Goal: Information Seeking & Learning: Check status

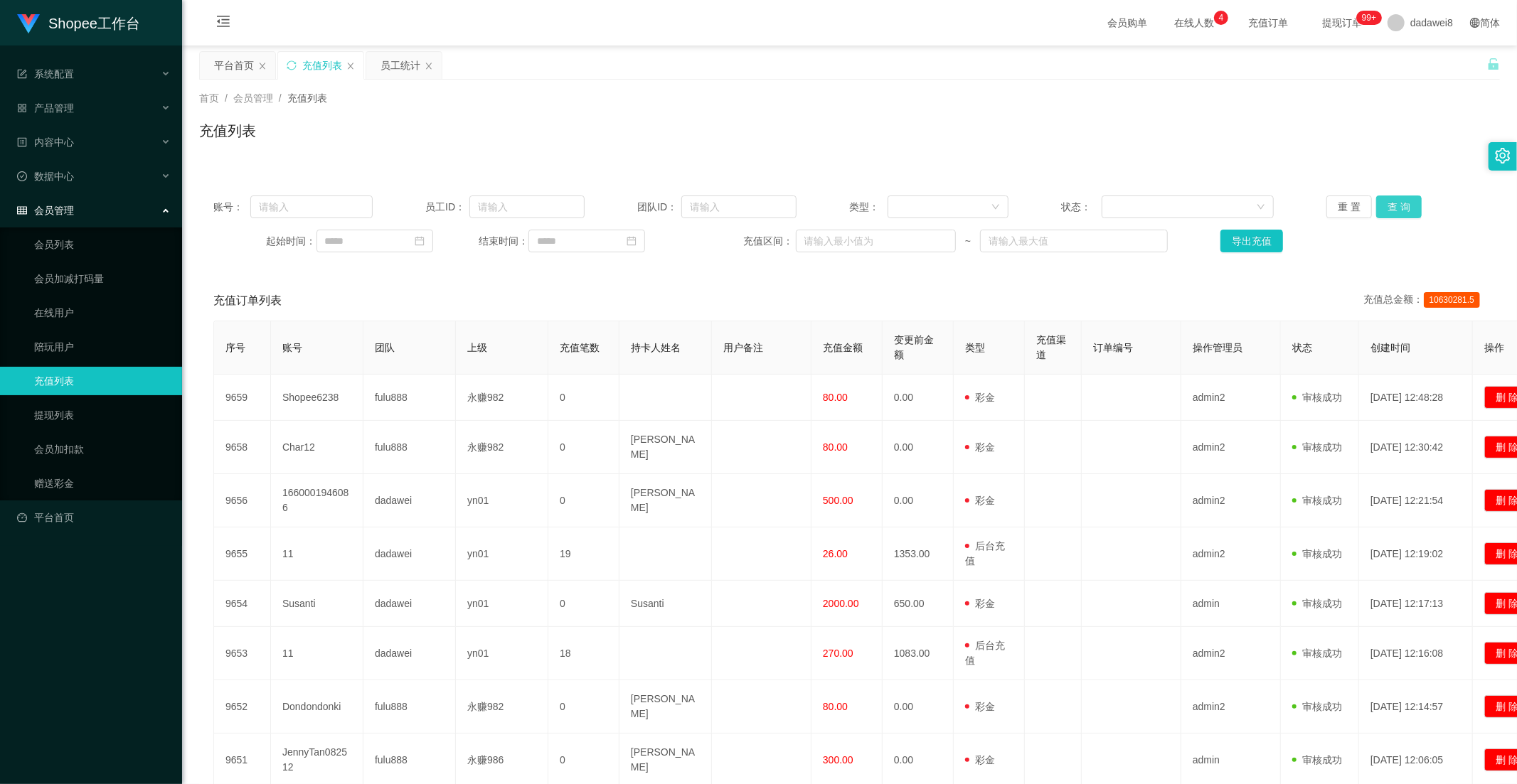
click at [1388, 214] on button "查 询" at bounding box center [1399, 207] width 46 height 22
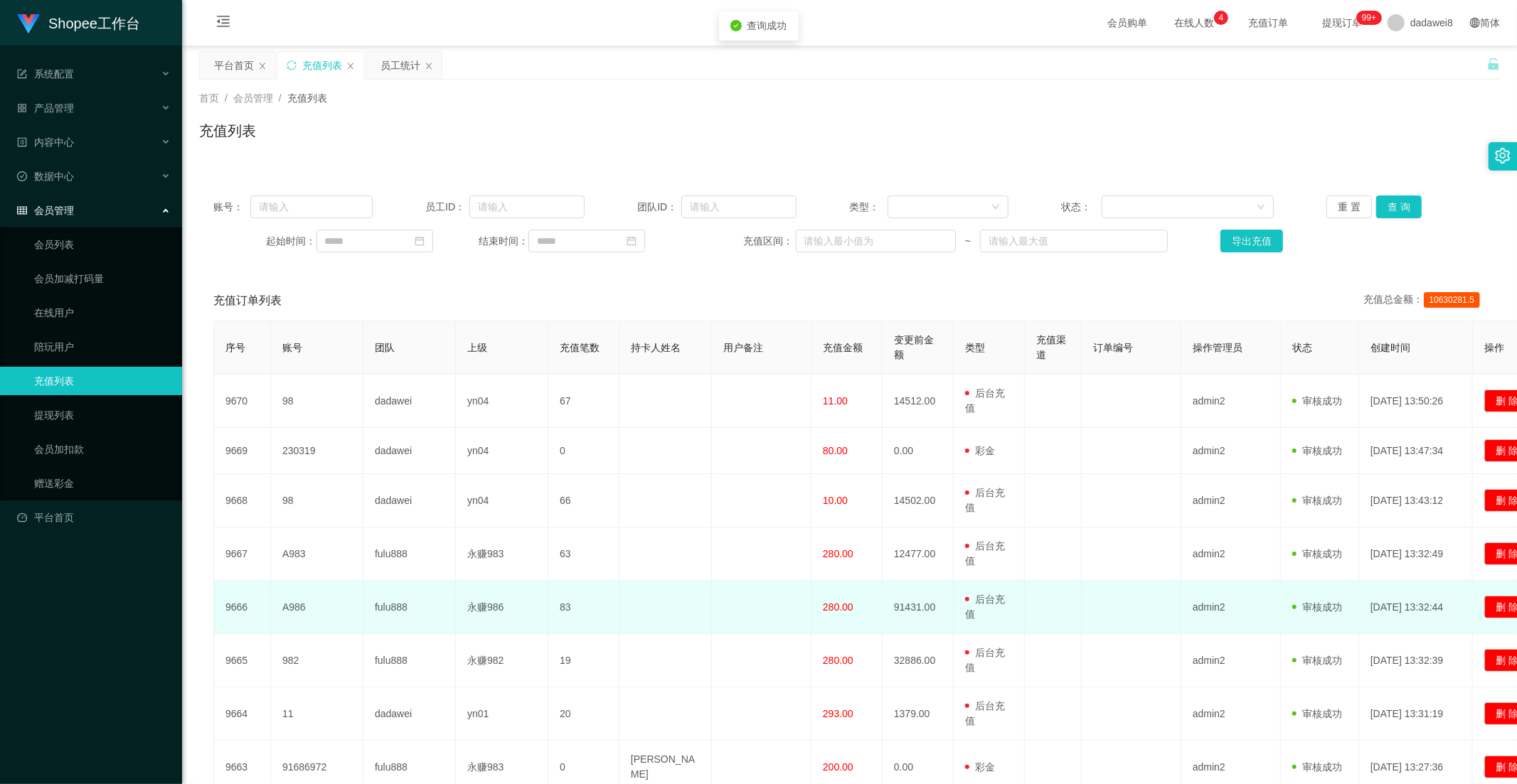
scroll to position [207, 0]
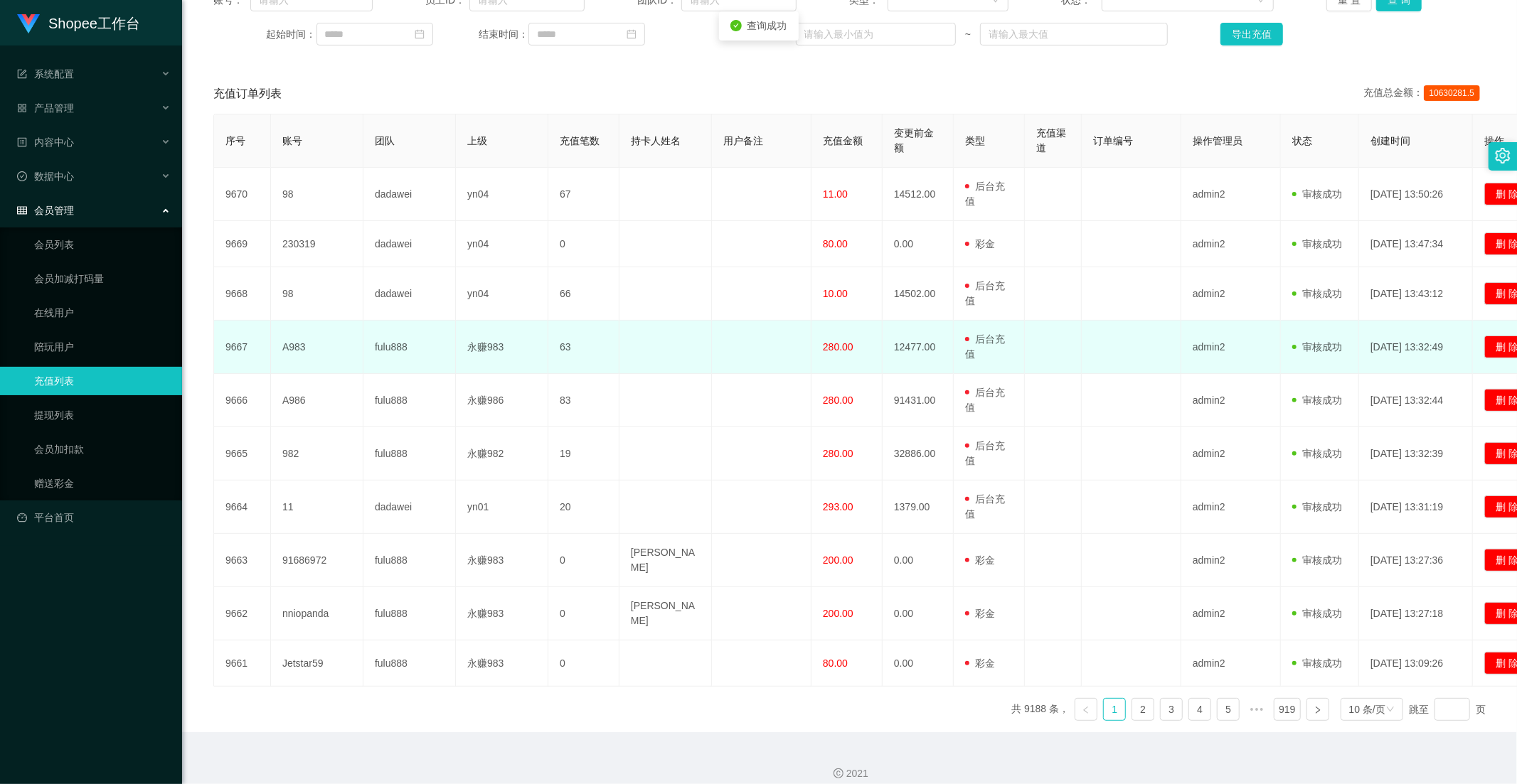
click at [803, 348] on td at bounding box center [761, 348] width 99 height 53
click at [847, 356] on td "280.00" at bounding box center [847, 348] width 71 height 53
click at [847, 357] on td "280.00" at bounding box center [847, 348] width 71 height 53
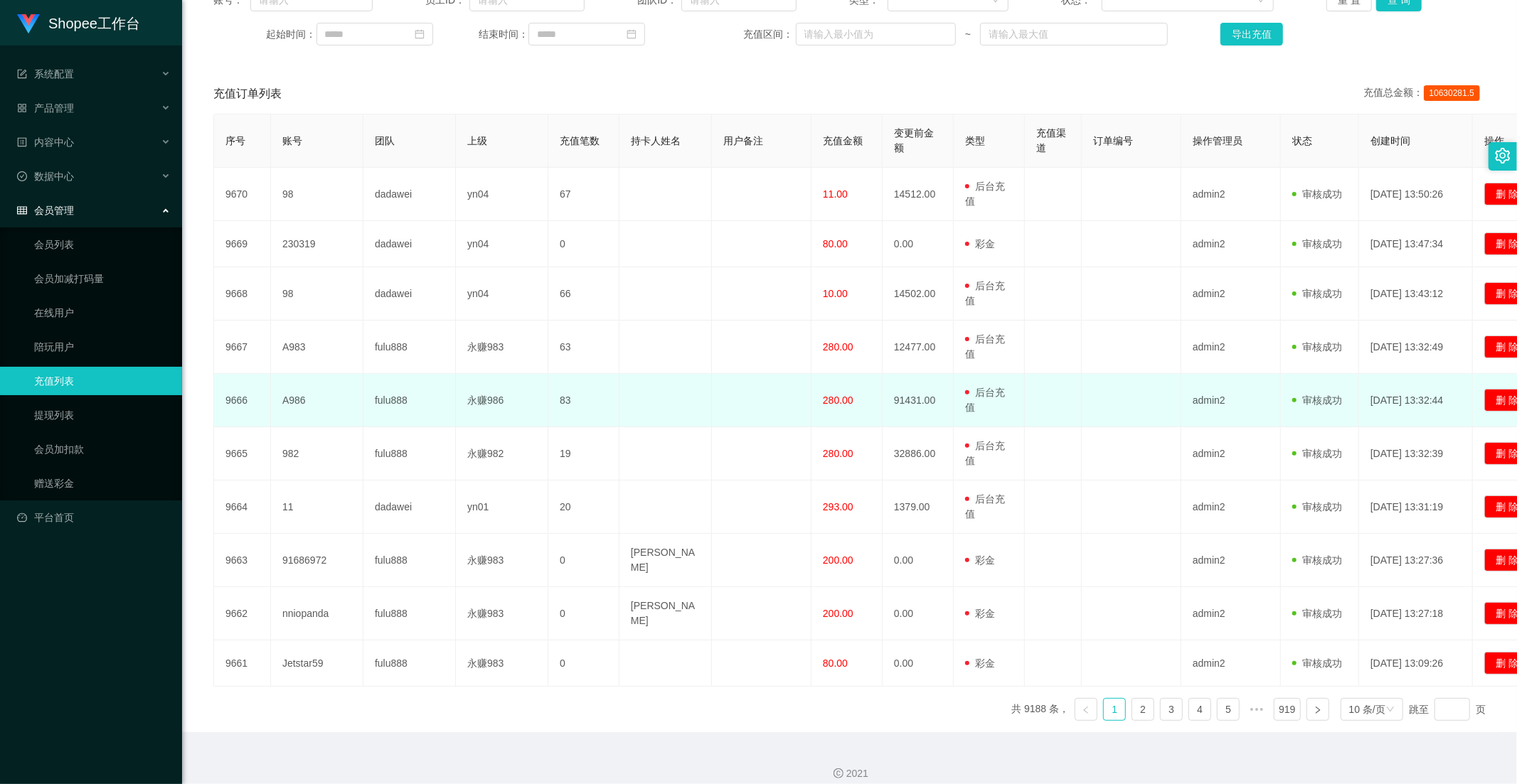
click at [830, 385] on td "280.00" at bounding box center [847, 400] width 71 height 53
click at [828, 390] on td "280.00" at bounding box center [847, 400] width 71 height 53
drag, startPoint x: 821, startPoint y: 403, endPoint x: 838, endPoint y: 404, distance: 17.0
click at [838, 404] on td "280.00" at bounding box center [847, 400] width 71 height 53
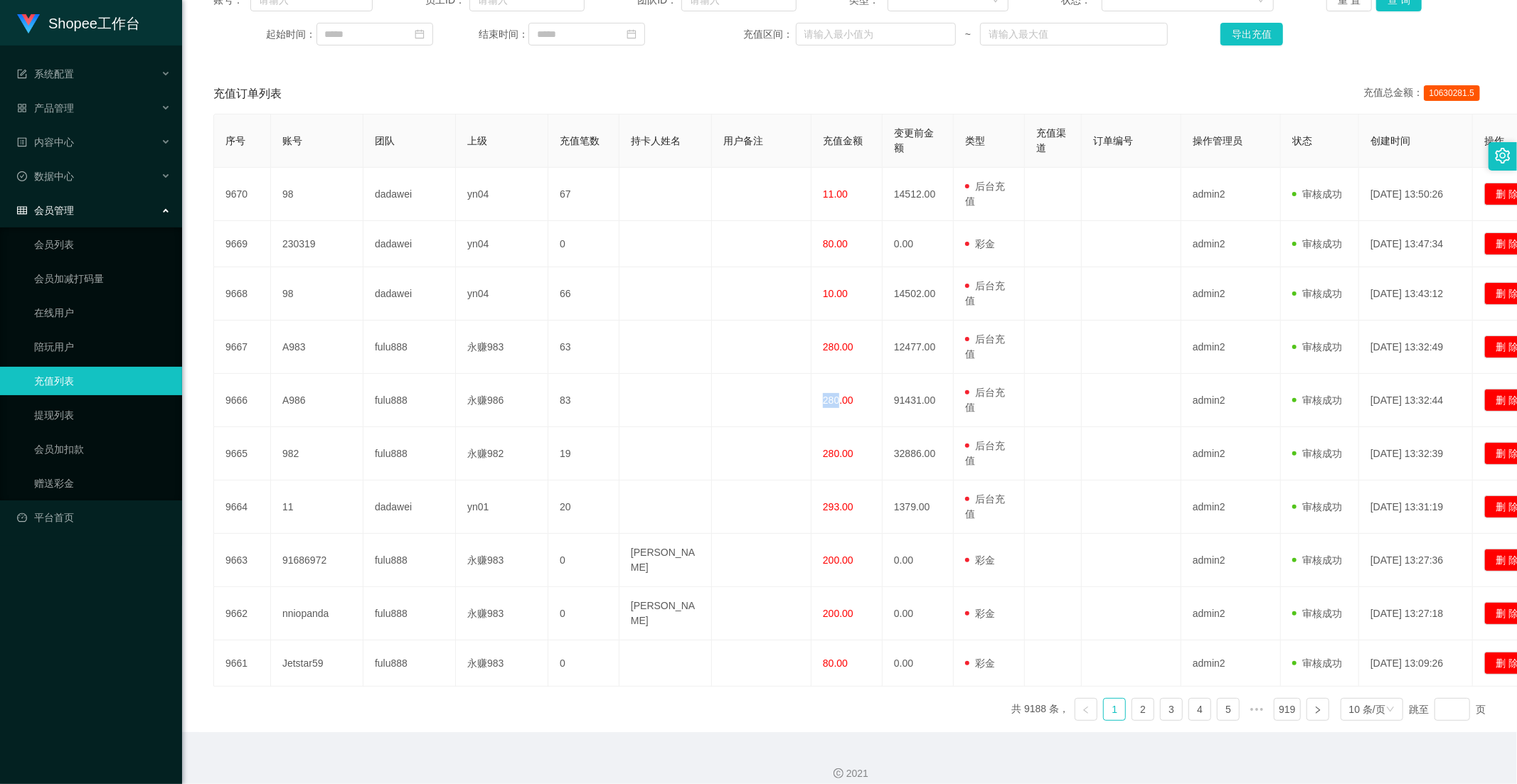
copy span "280"
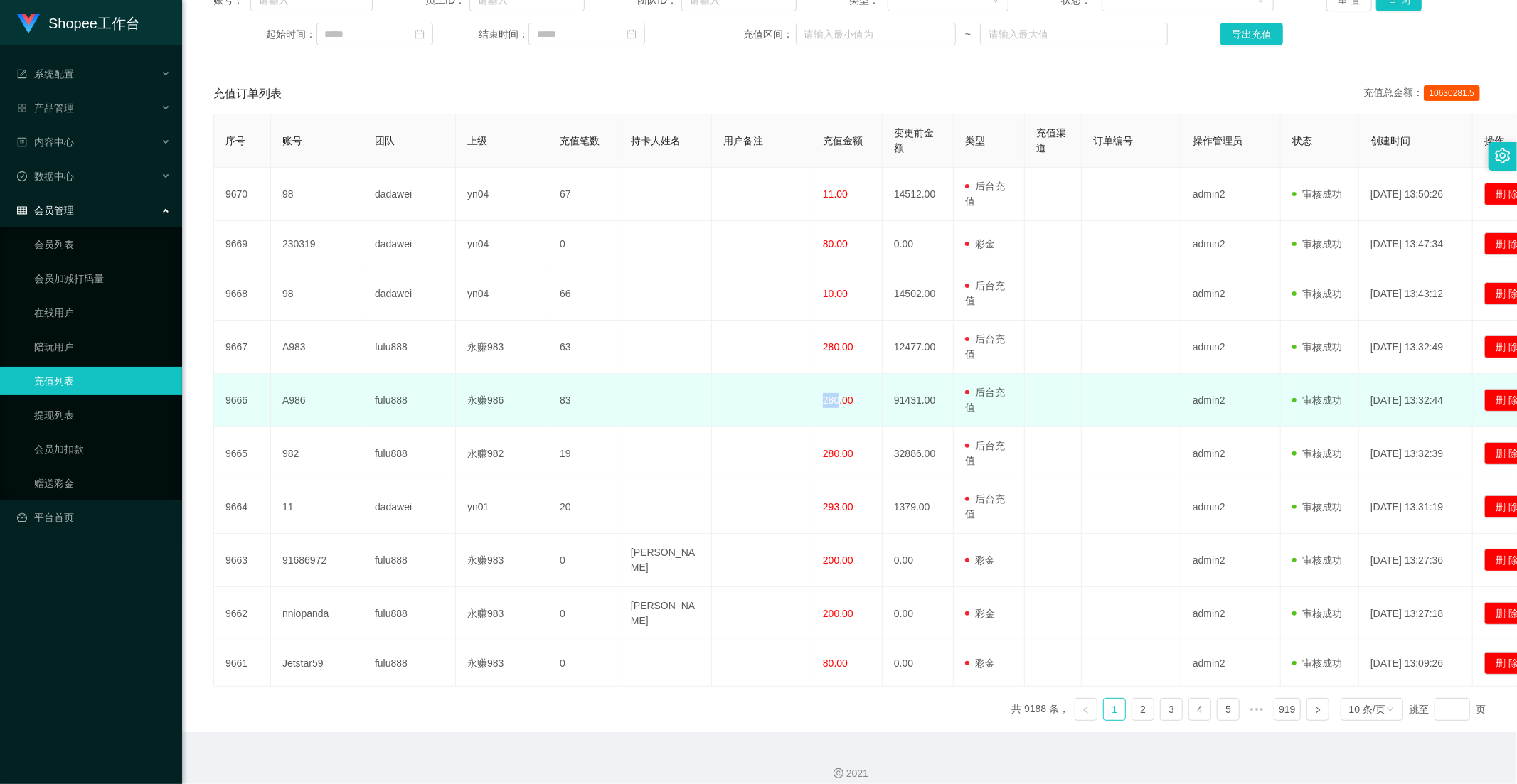
click at [818, 386] on td "280.00" at bounding box center [847, 400] width 71 height 53
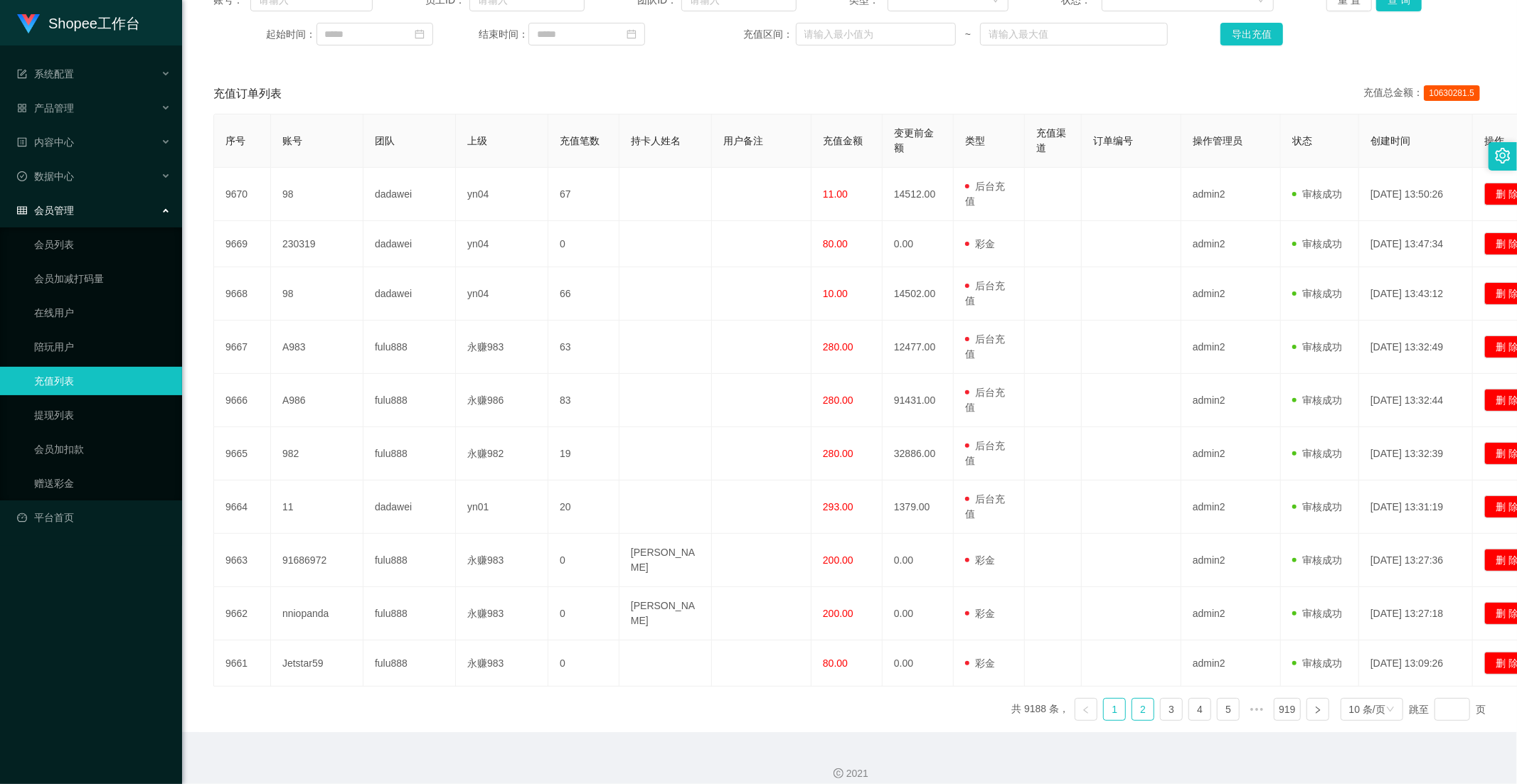
click at [1132, 699] on link "2" at bounding box center [1142, 709] width 22 height 22
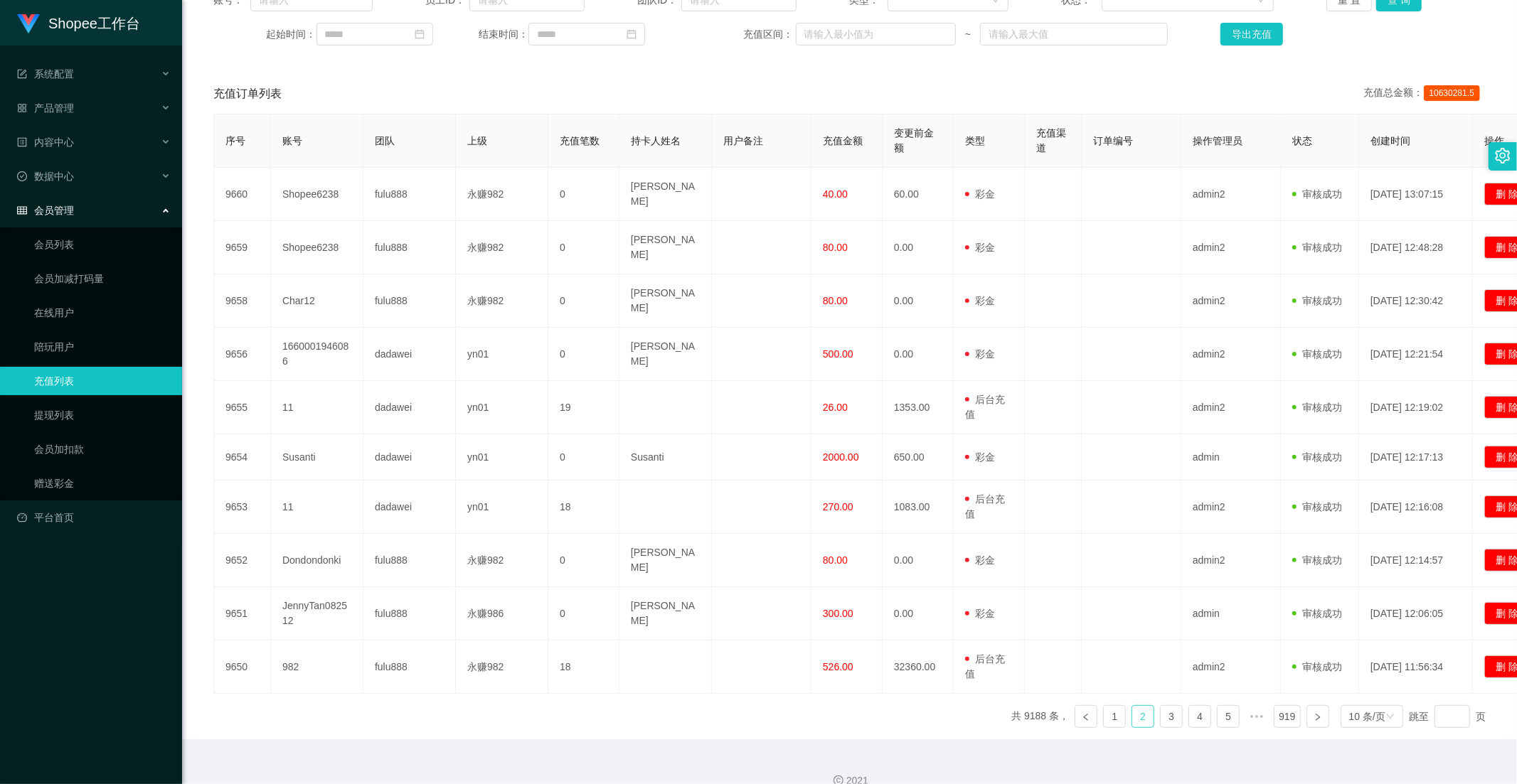
scroll to position [0, 0]
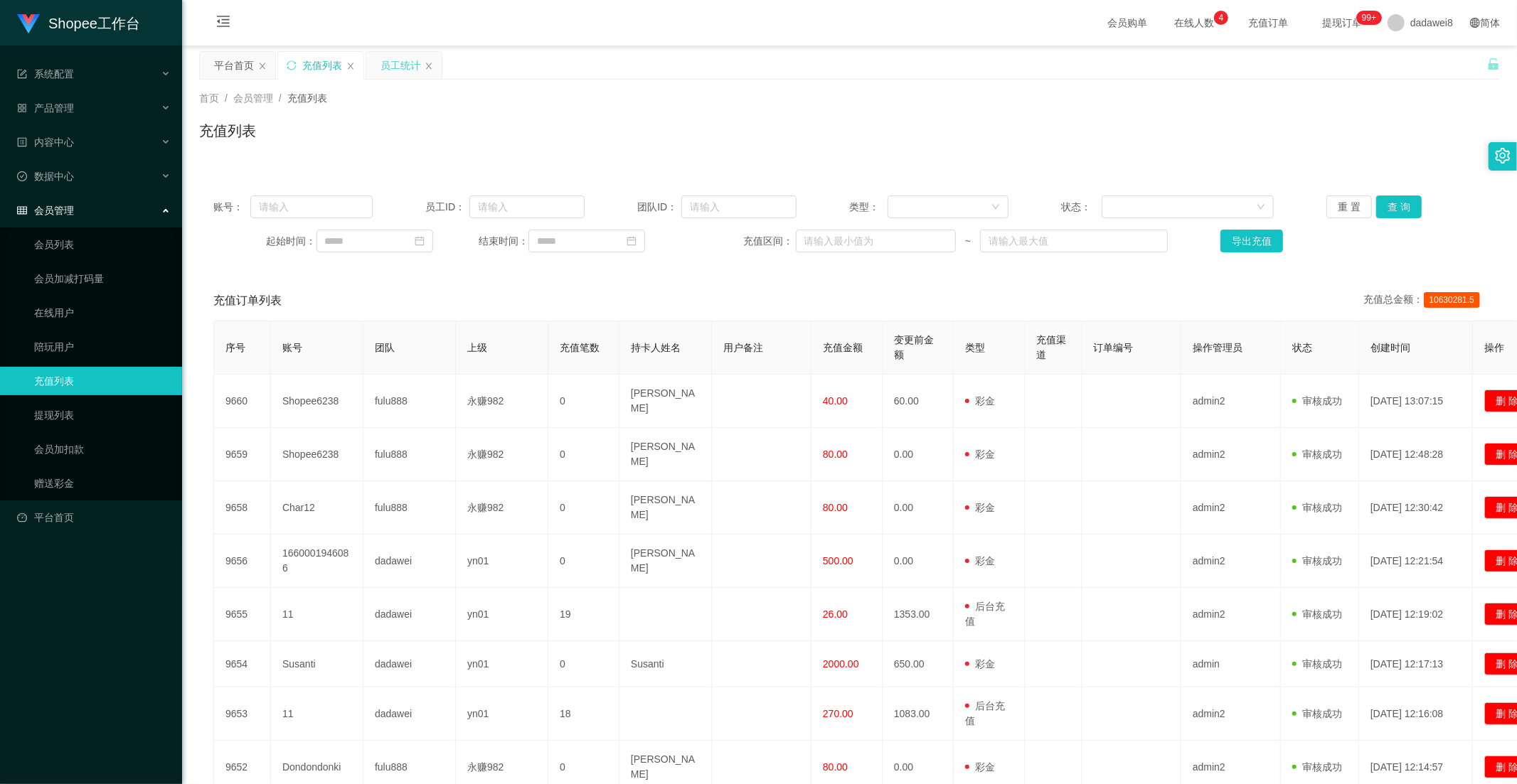
click at [372, 61] on div "员工统计" at bounding box center [403, 65] width 75 height 27
click at [385, 54] on div "员工统计" at bounding box center [400, 65] width 40 height 27
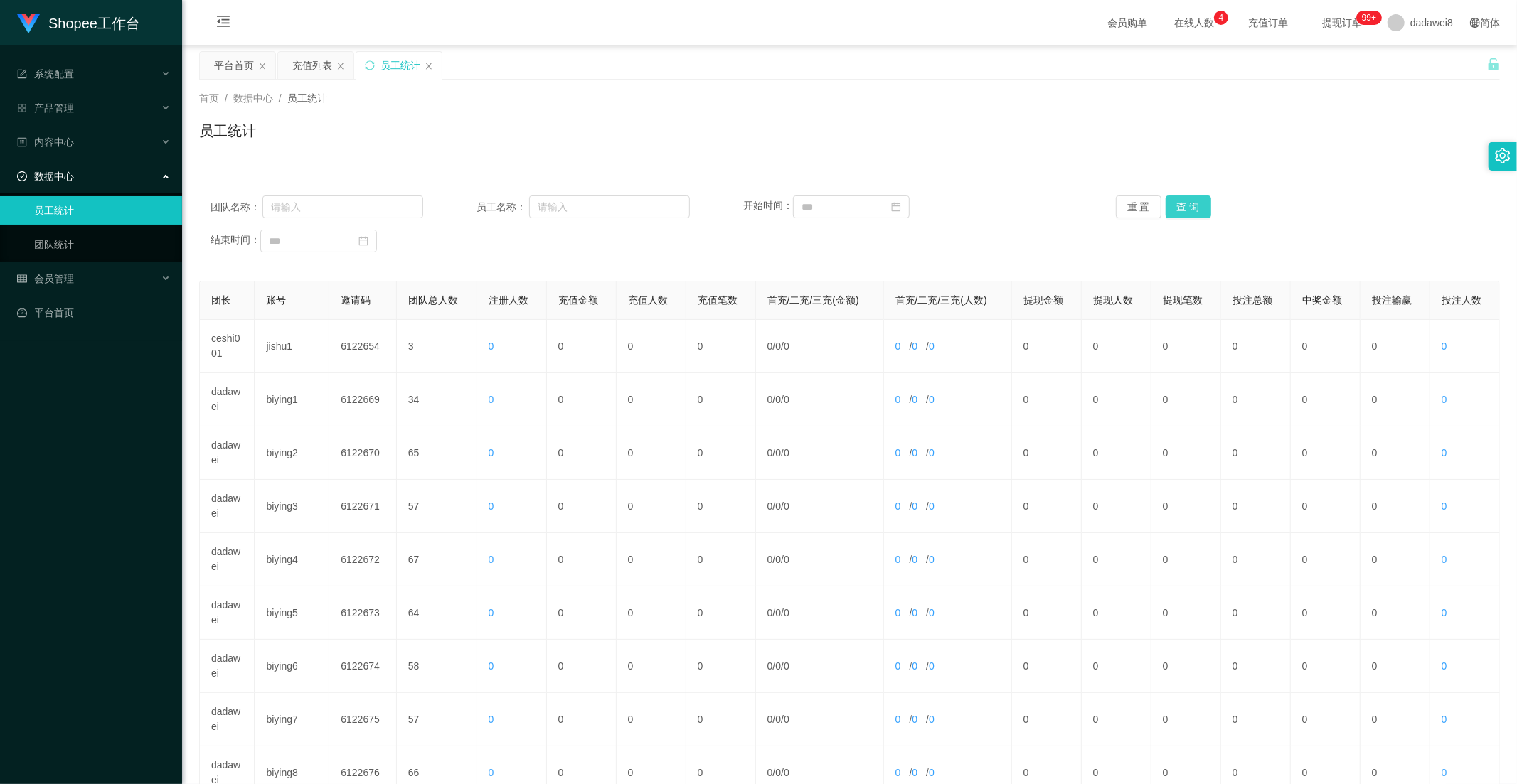
click at [1193, 200] on button "查 询" at bounding box center [1188, 207] width 46 height 22
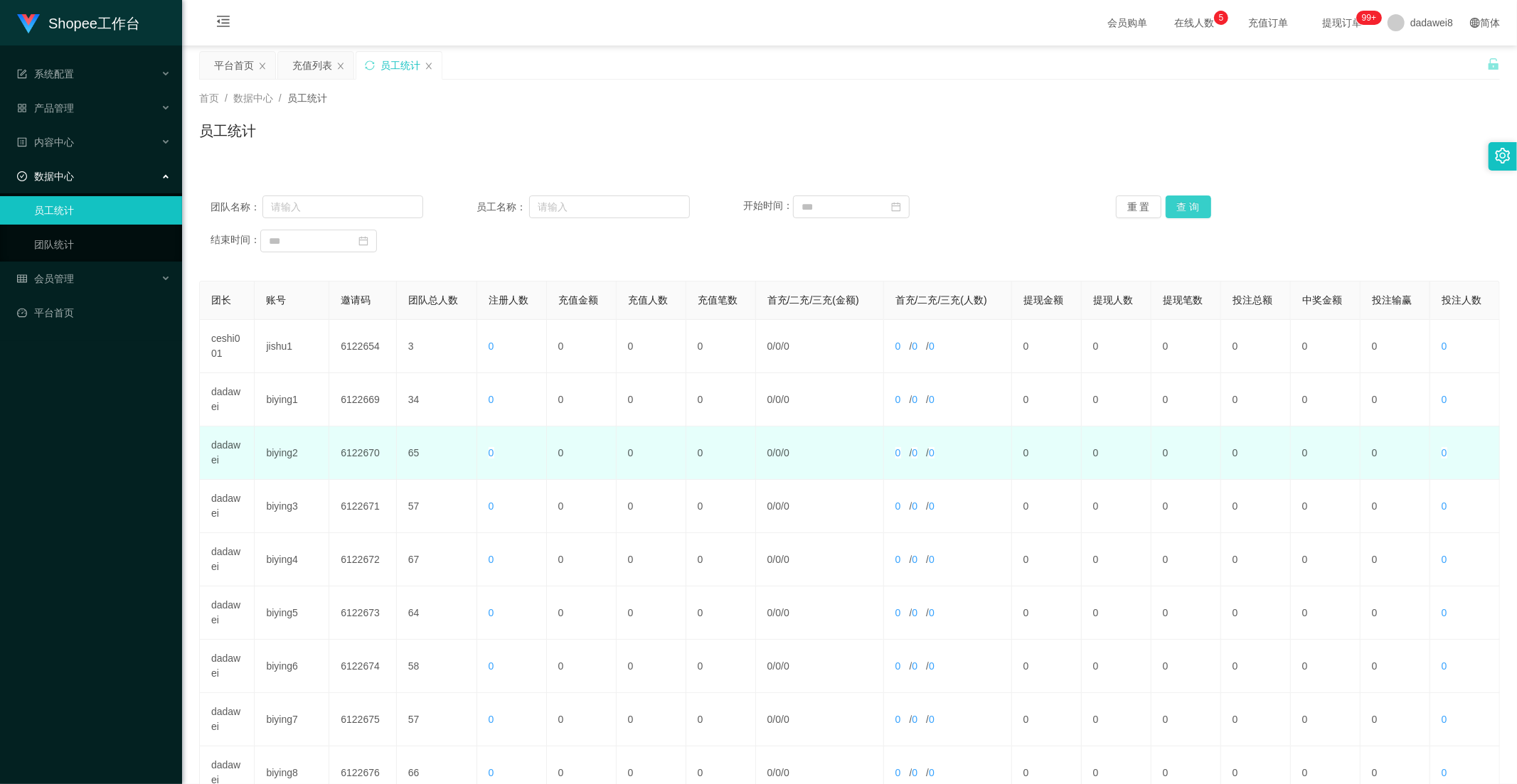
scroll to position [199, 0]
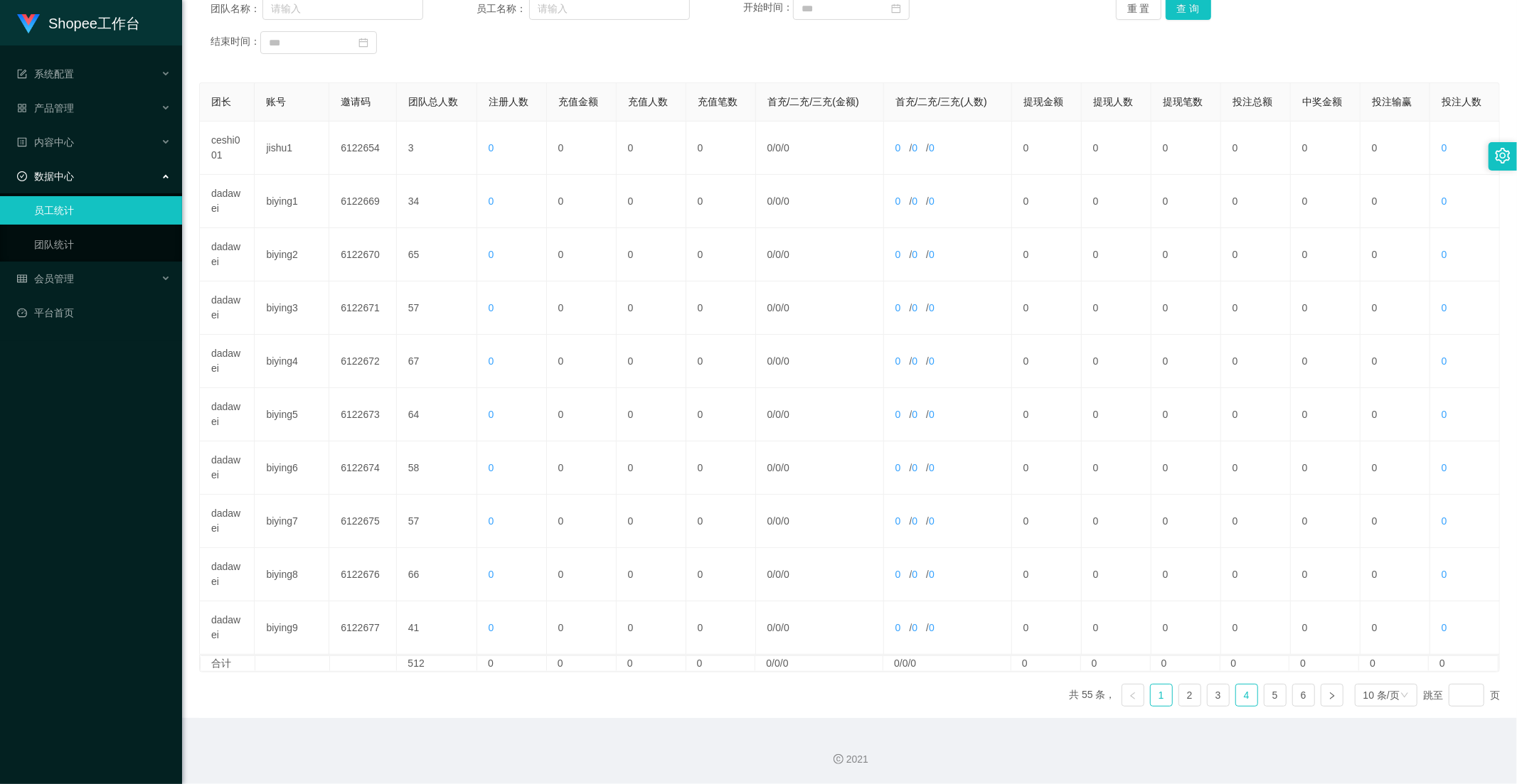
click at [1236, 693] on link "4" at bounding box center [1246, 695] width 22 height 22
click at [1267, 694] on link "5" at bounding box center [1275, 695] width 22 height 22
click at [1293, 695] on link "6" at bounding box center [1303, 695] width 22 height 22
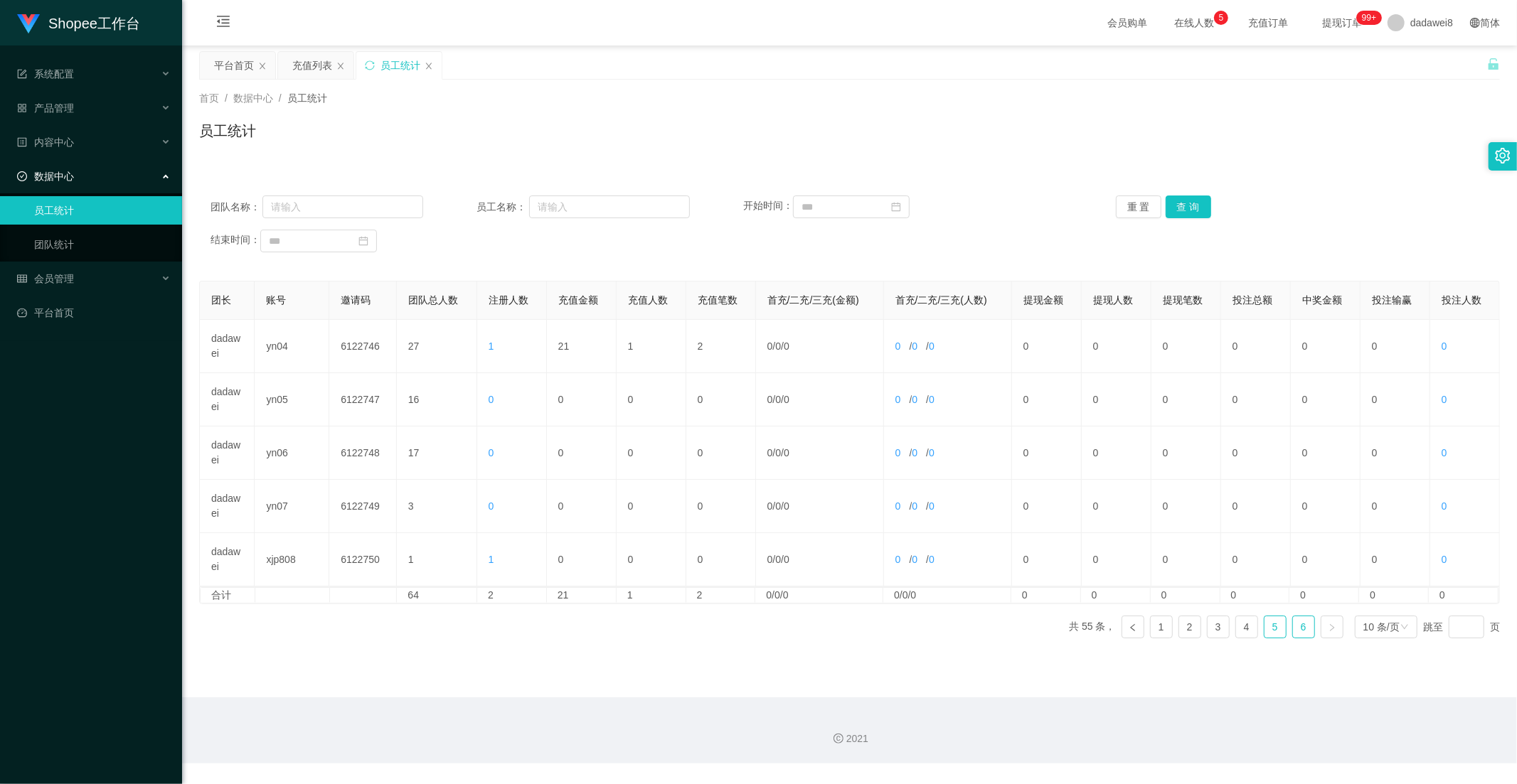
click at [1264, 624] on link "5" at bounding box center [1275, 626] width 22 height 22
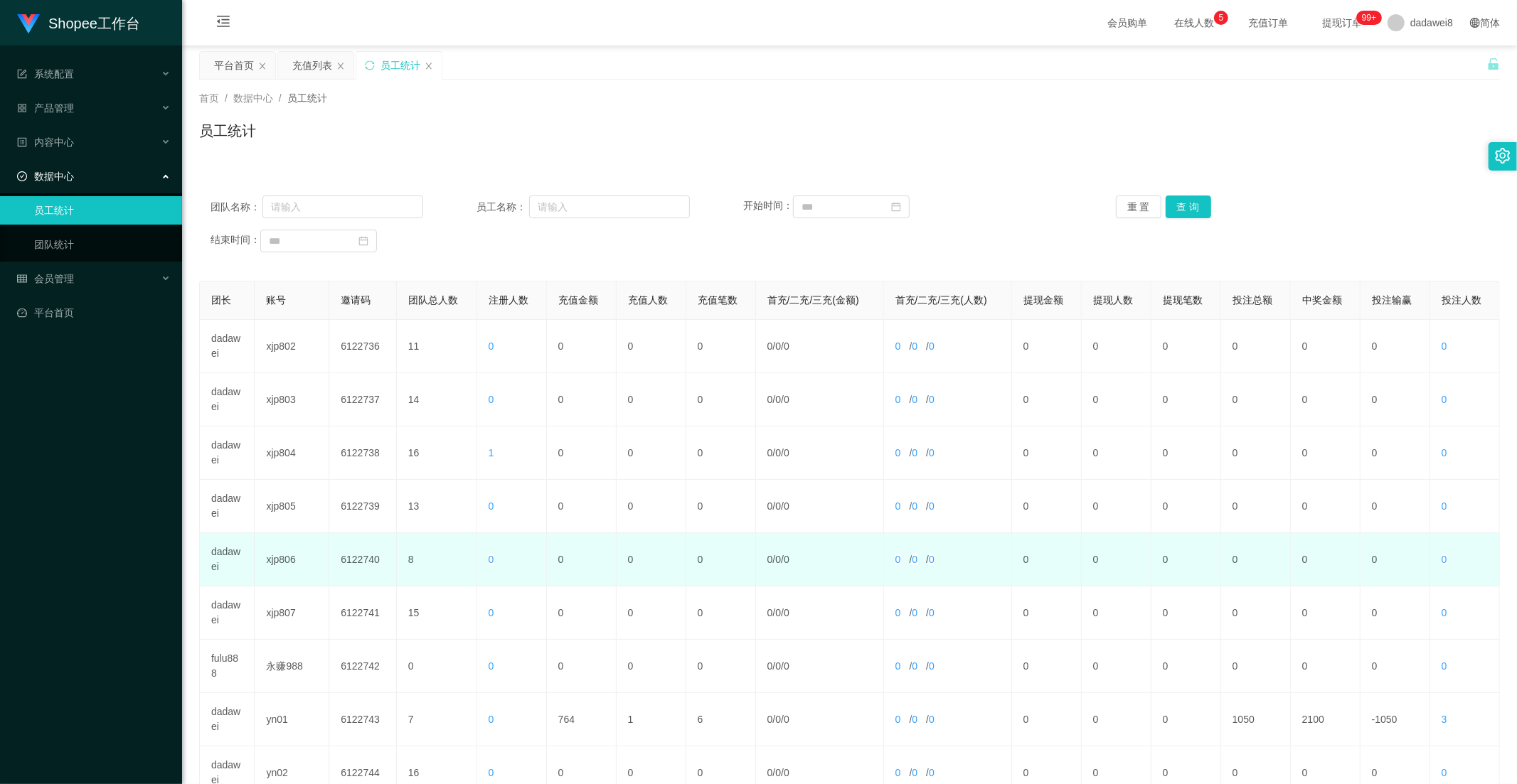
scroll to position [199, 0]
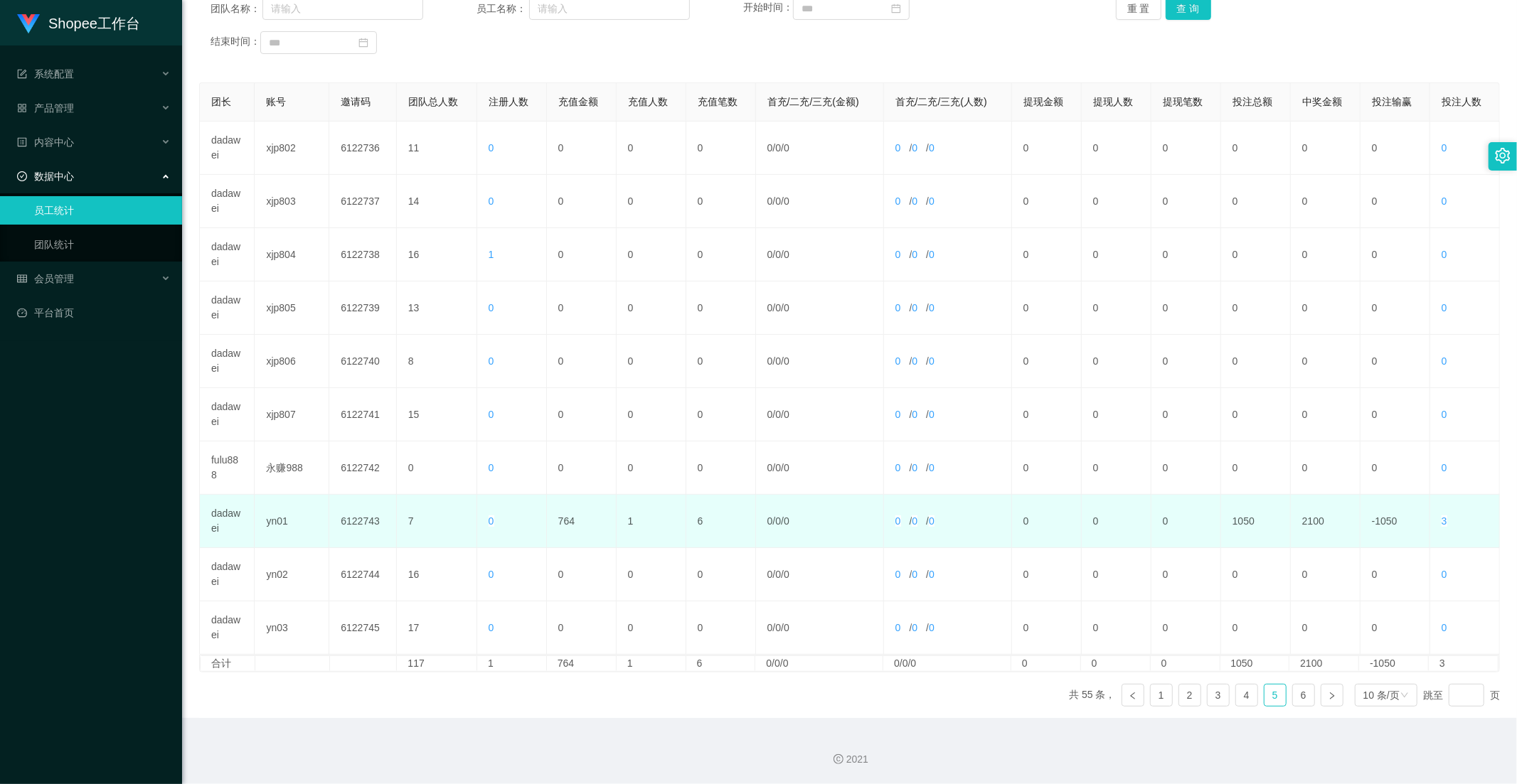
click at [565, 510] on td "764" at bounding box center [582, 522] width 70 height 53
click at [565, 517] on td "764" at bounding box center [582, 522] width 70 height 53
click at [566, 536] on td "764" at bounding box center [582, 522] width 70 height 53
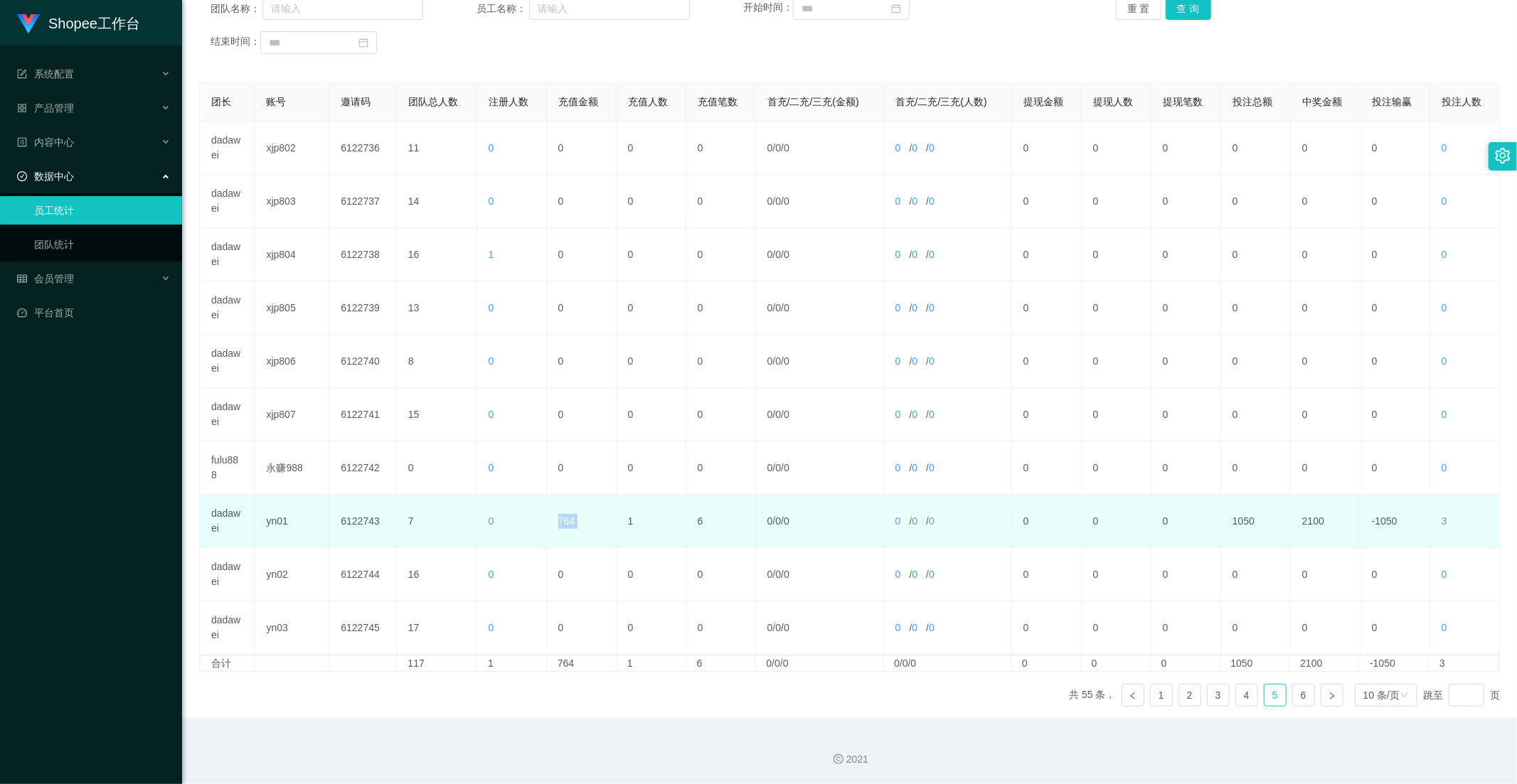
click at [566, 536] on td "764" at bounding box center [582, 522] width 70 height 53
click at [568, 534] on td "764" at bounding box center [582, 522] width 70 height 53
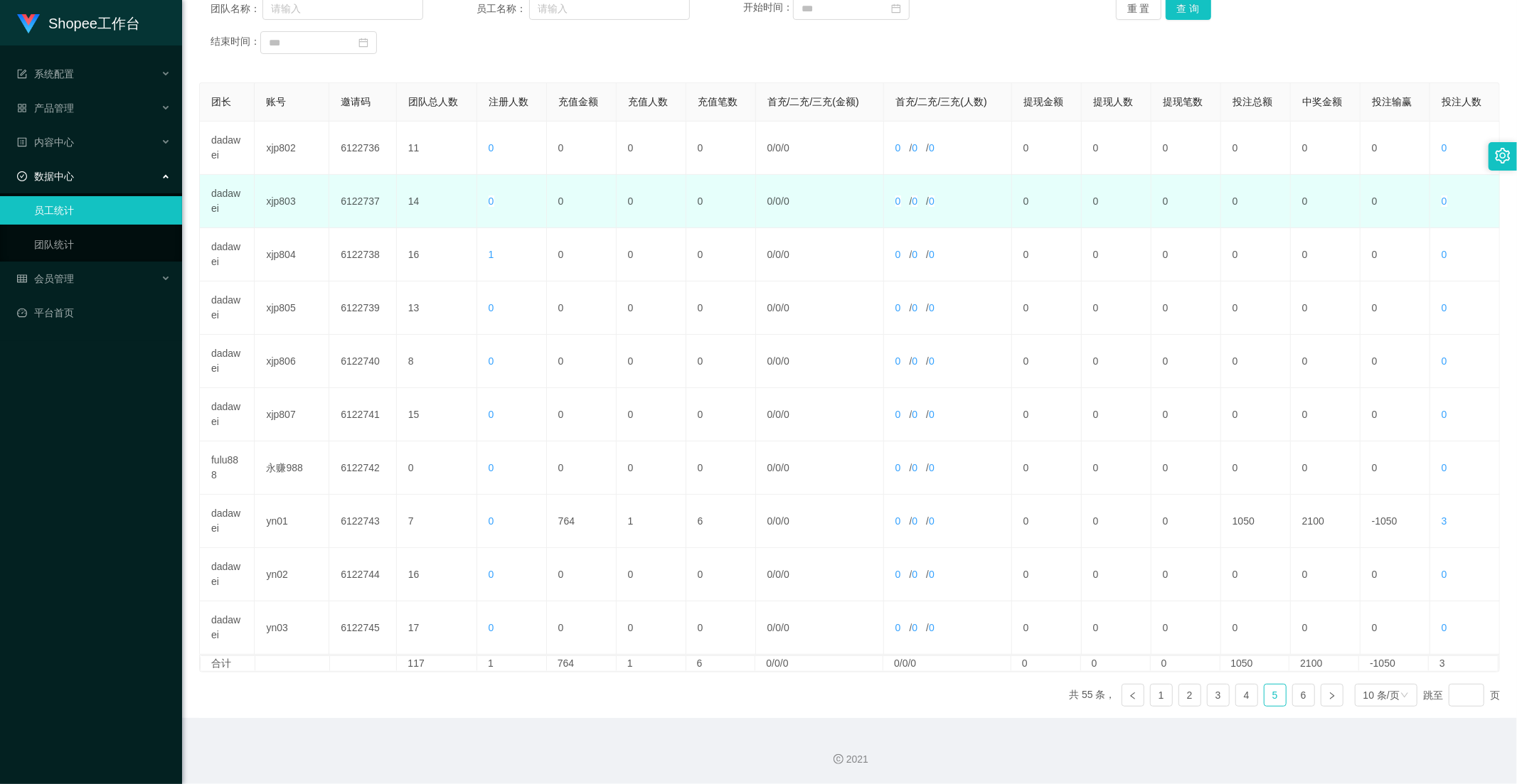
scroll to position [0, 0]
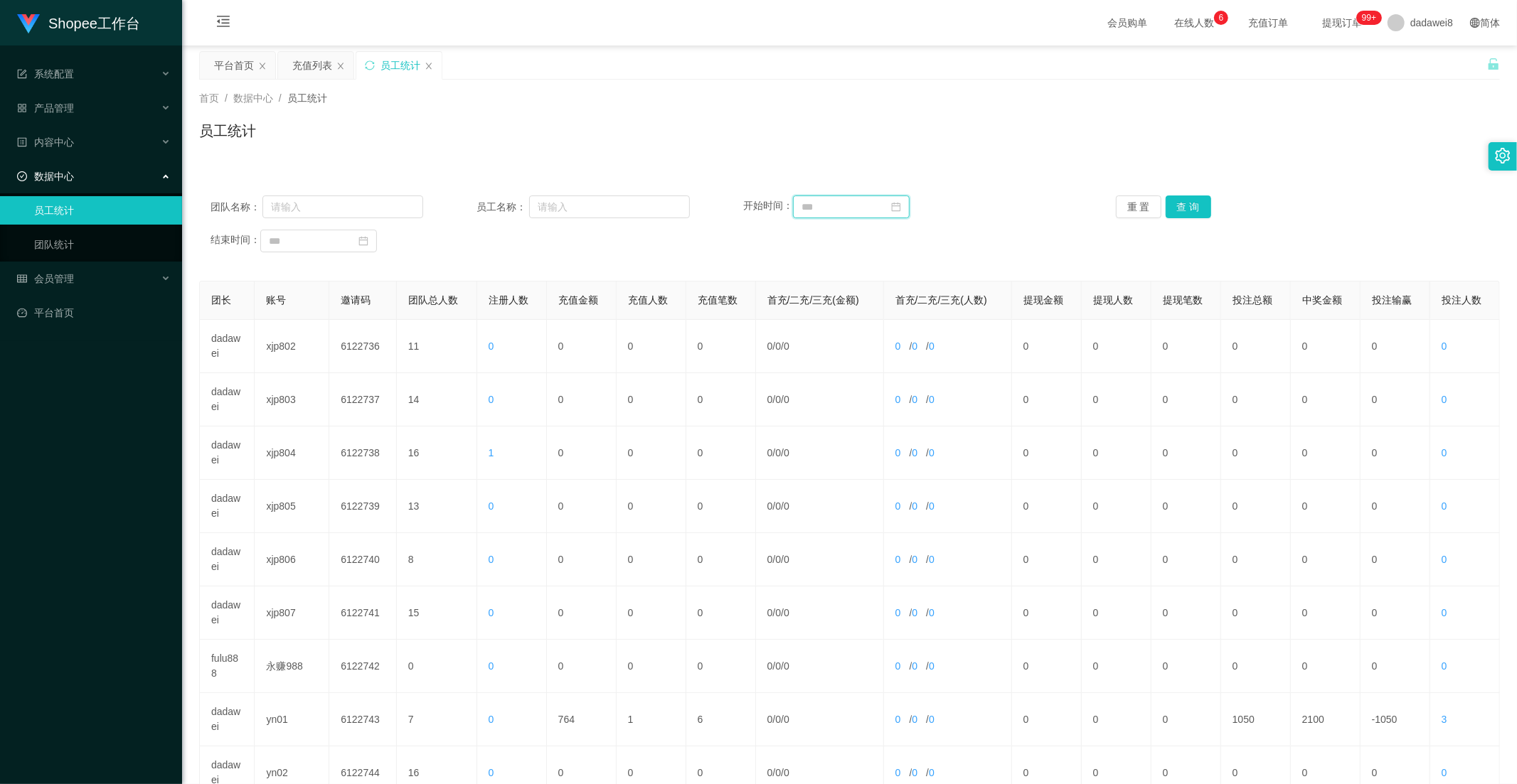
click at [820, 207] on input at bounding box center [851, 207] width 116 height 22
click at [821, 286] on td "1" at bounding box center [811, 284] width 26 height 22
type input "**********"
click at [365, 338] on div "11" at bounding box center [359, 340] width 17 height 17
type input "**********"
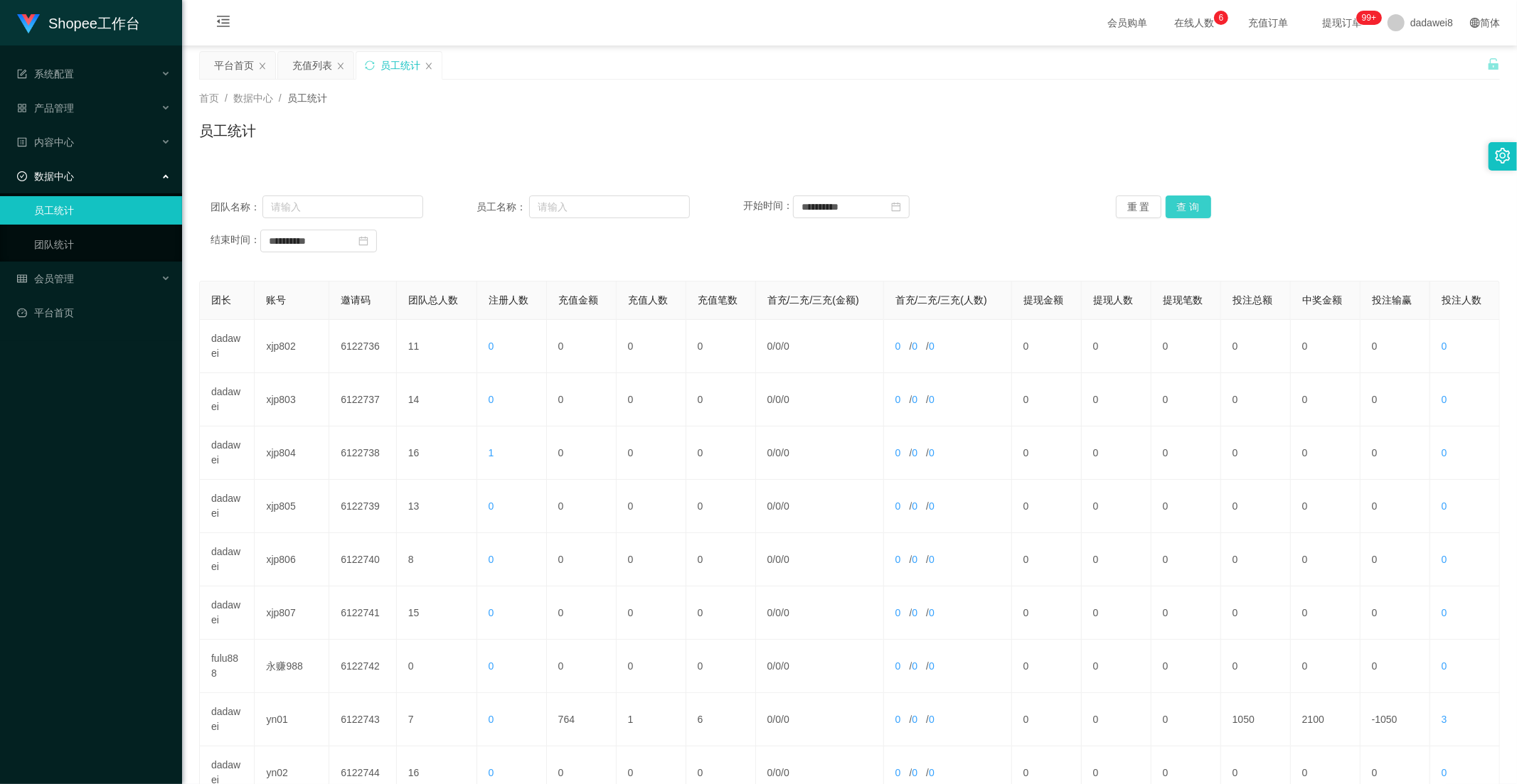
click at [1188, 204] on button "查 询" at bounding box center [1188, 207] width 46 height 22
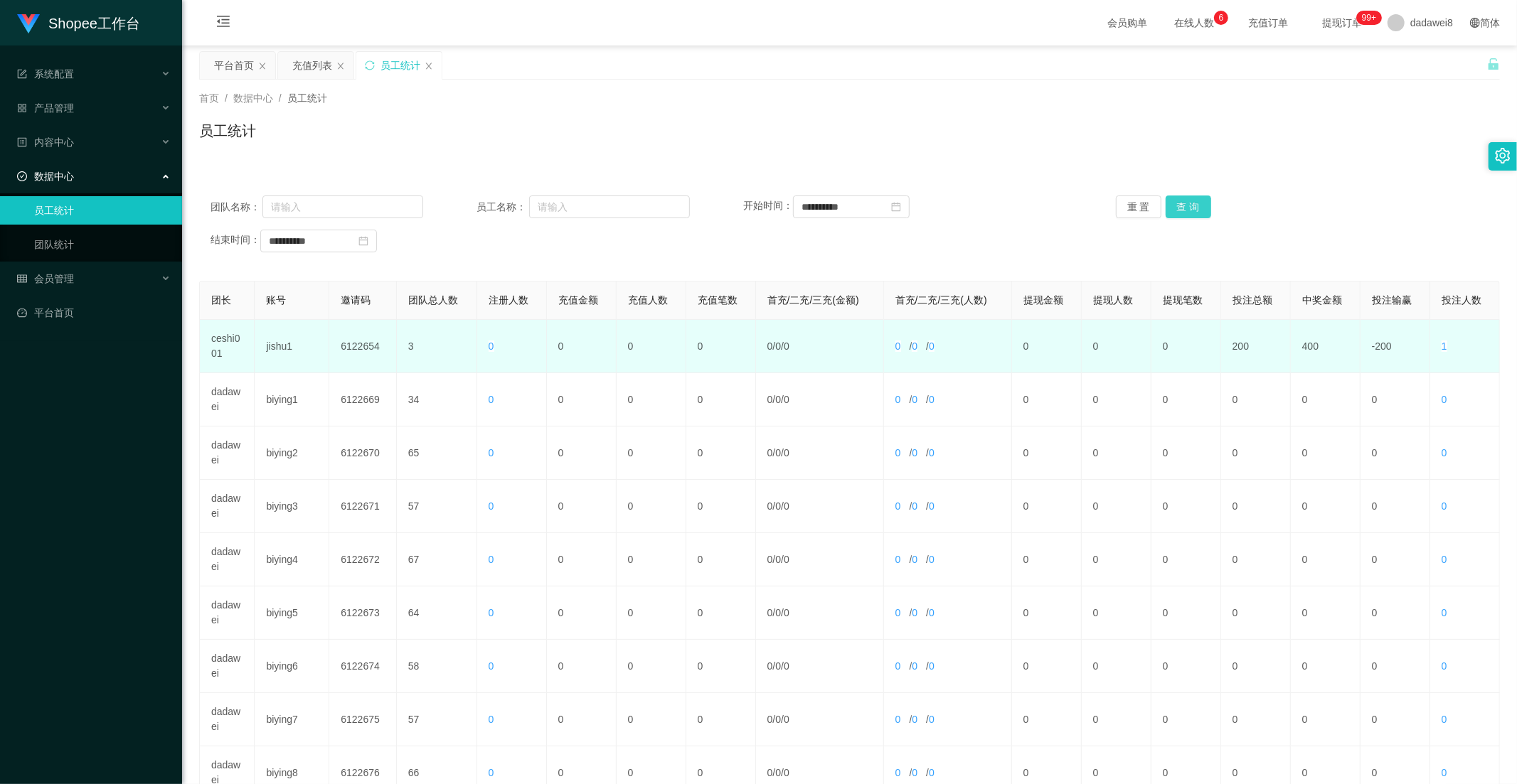
scroll to position [199, 0]
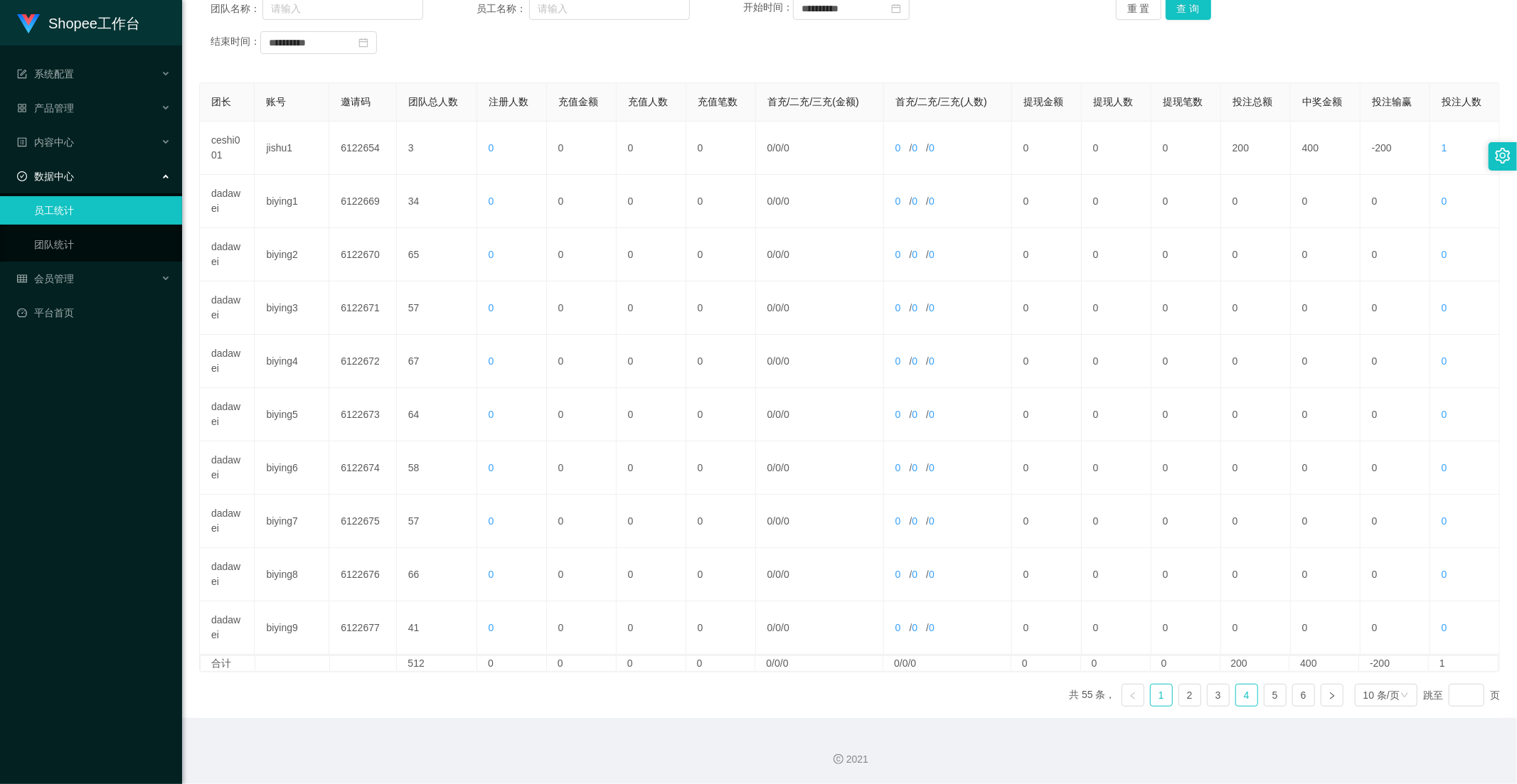
click at [1236, 693] on link "4" at bounding box center [1246, 695] width 22 height 22
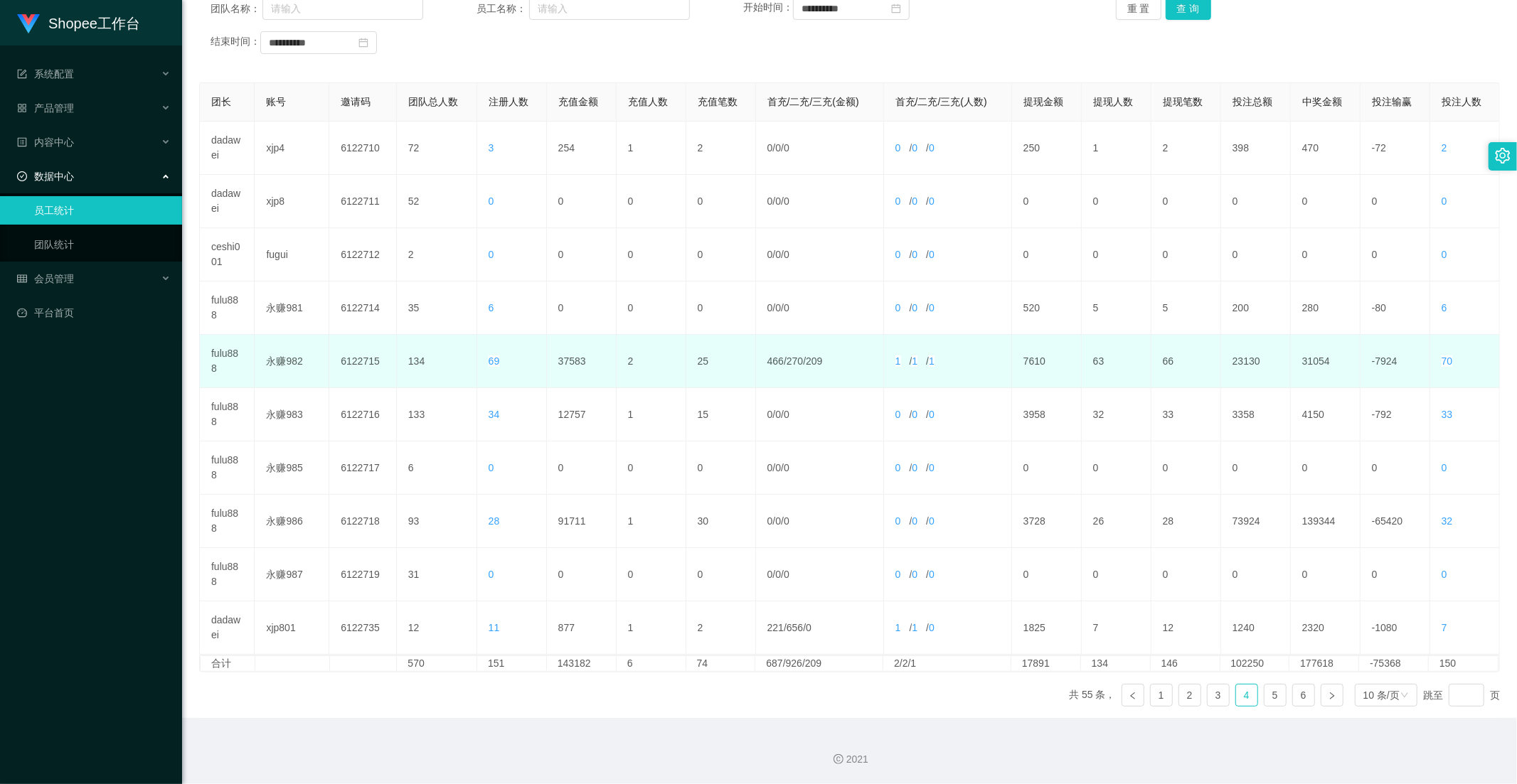
click at [572, 362] on td "37583" at bounding box center [582, 361] width 70 height 53
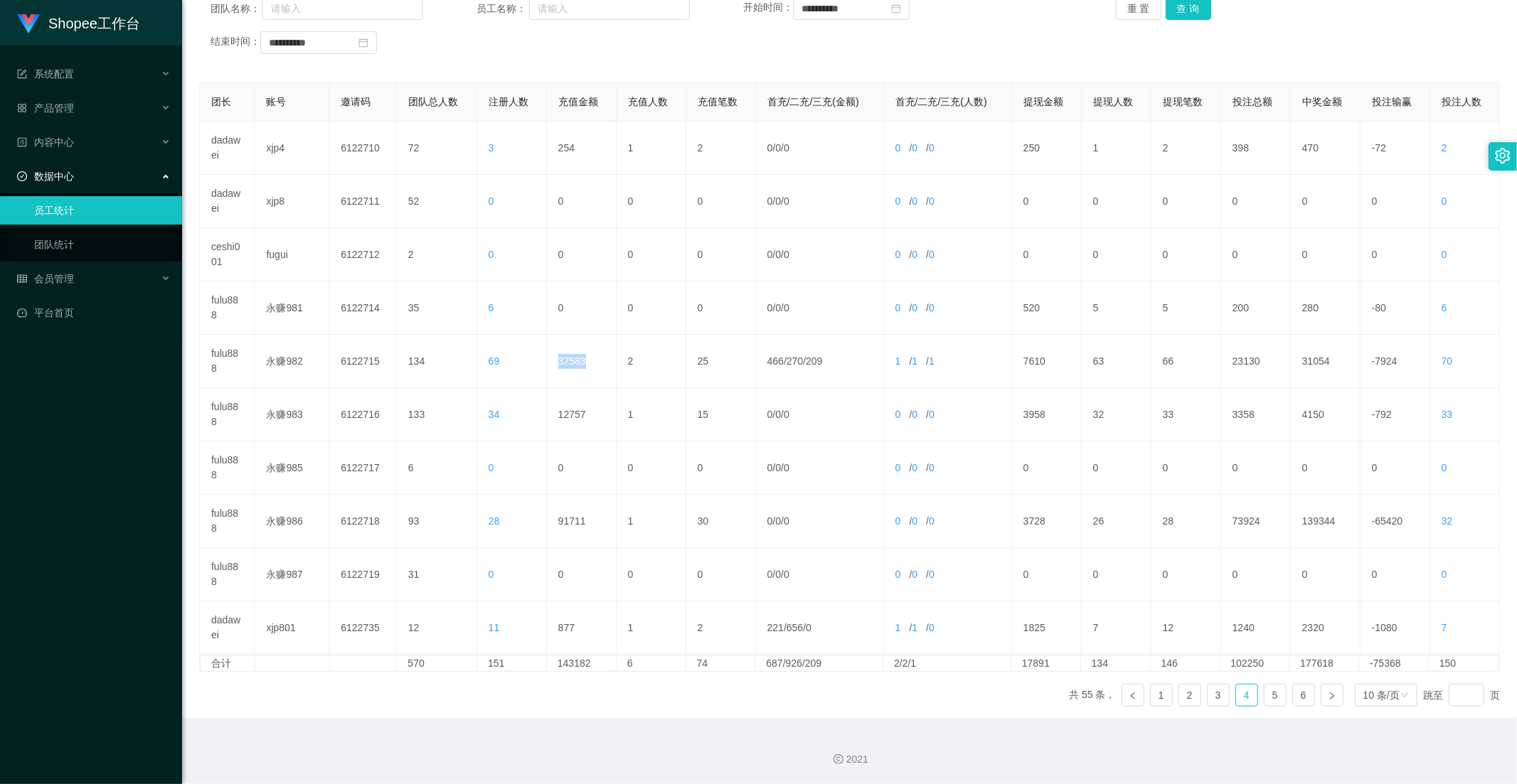
copy td "37583"
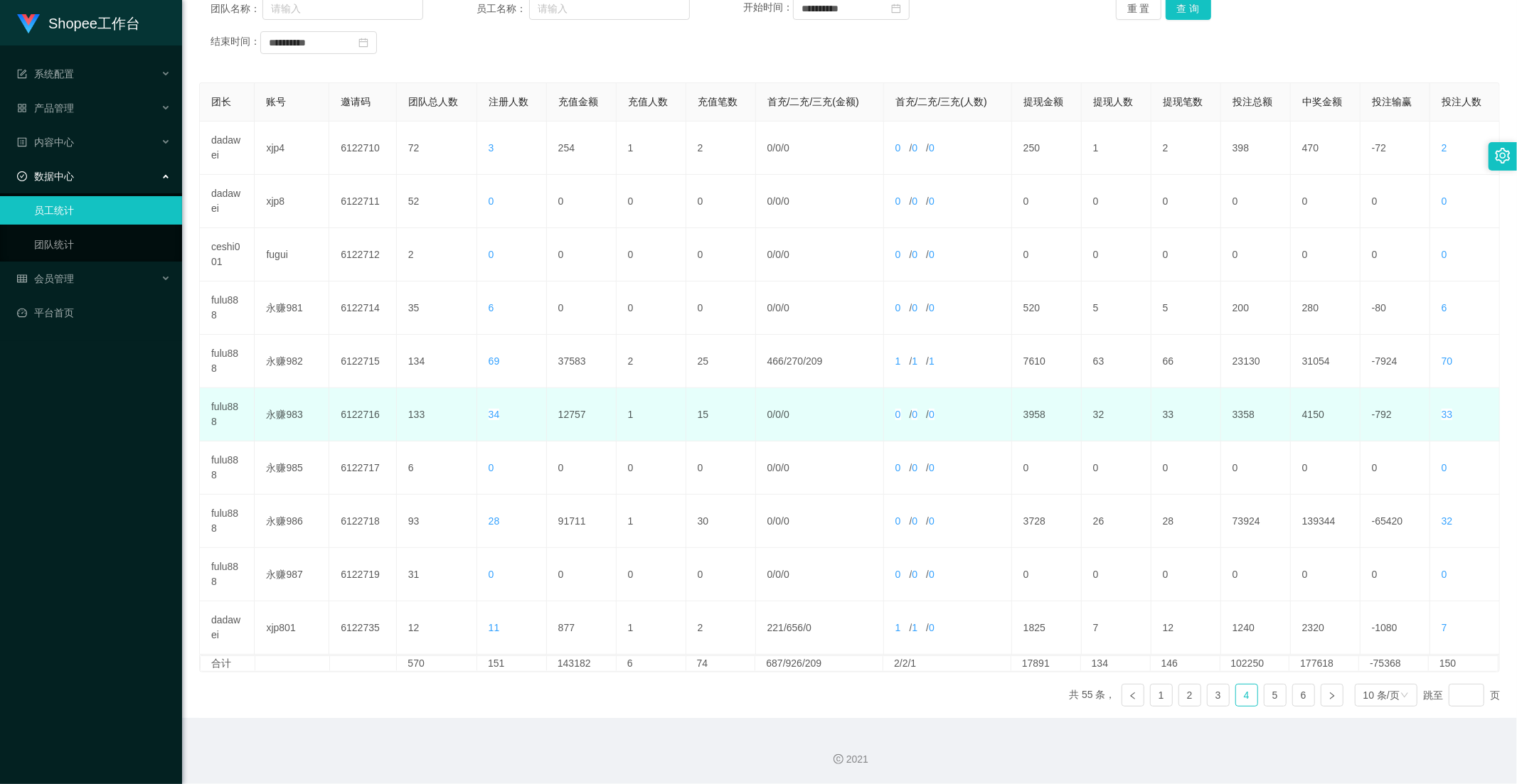
click at [553, 419] on td "12757" at bounding box center [582, 415] width 70 height 53
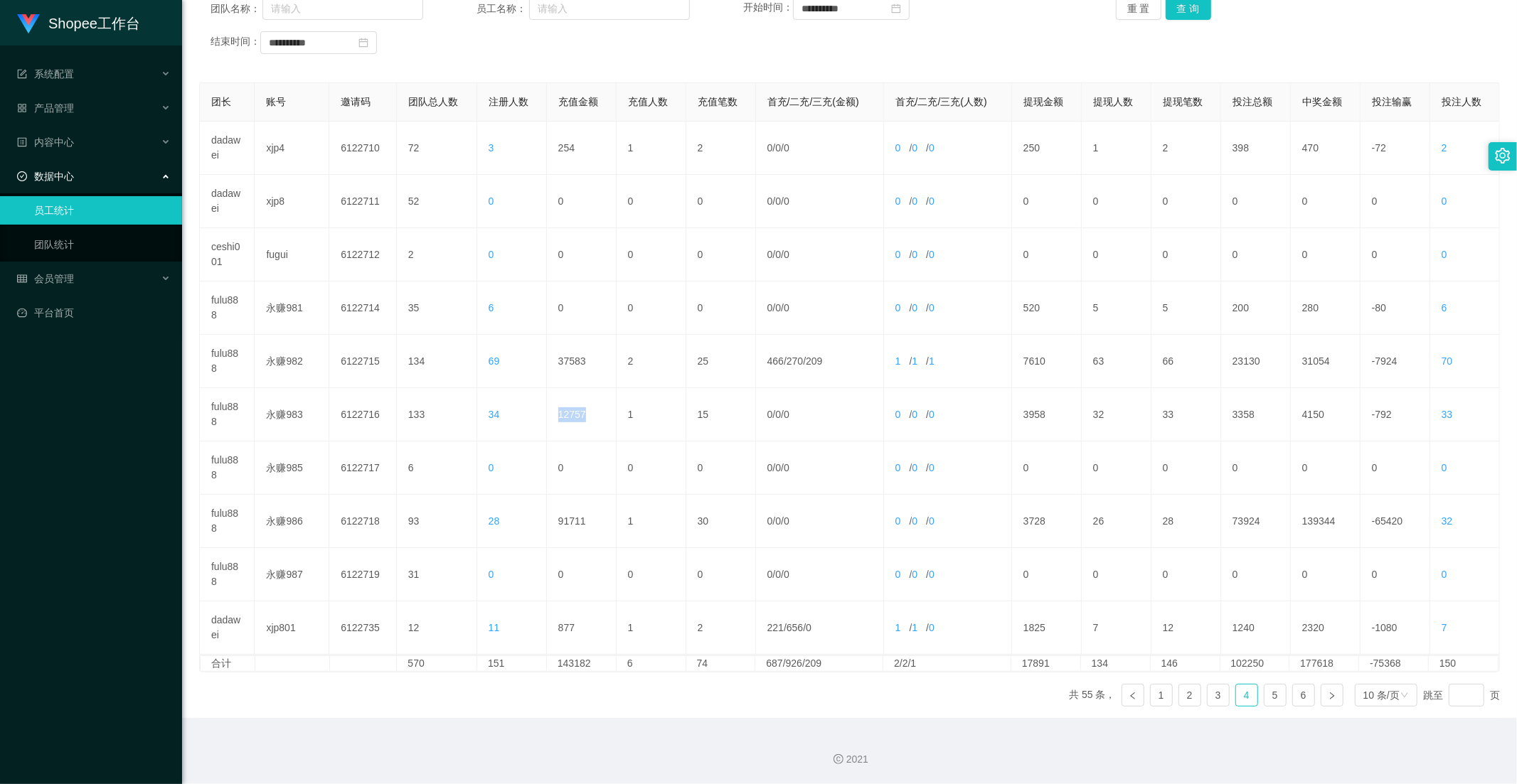
copy td "12757"
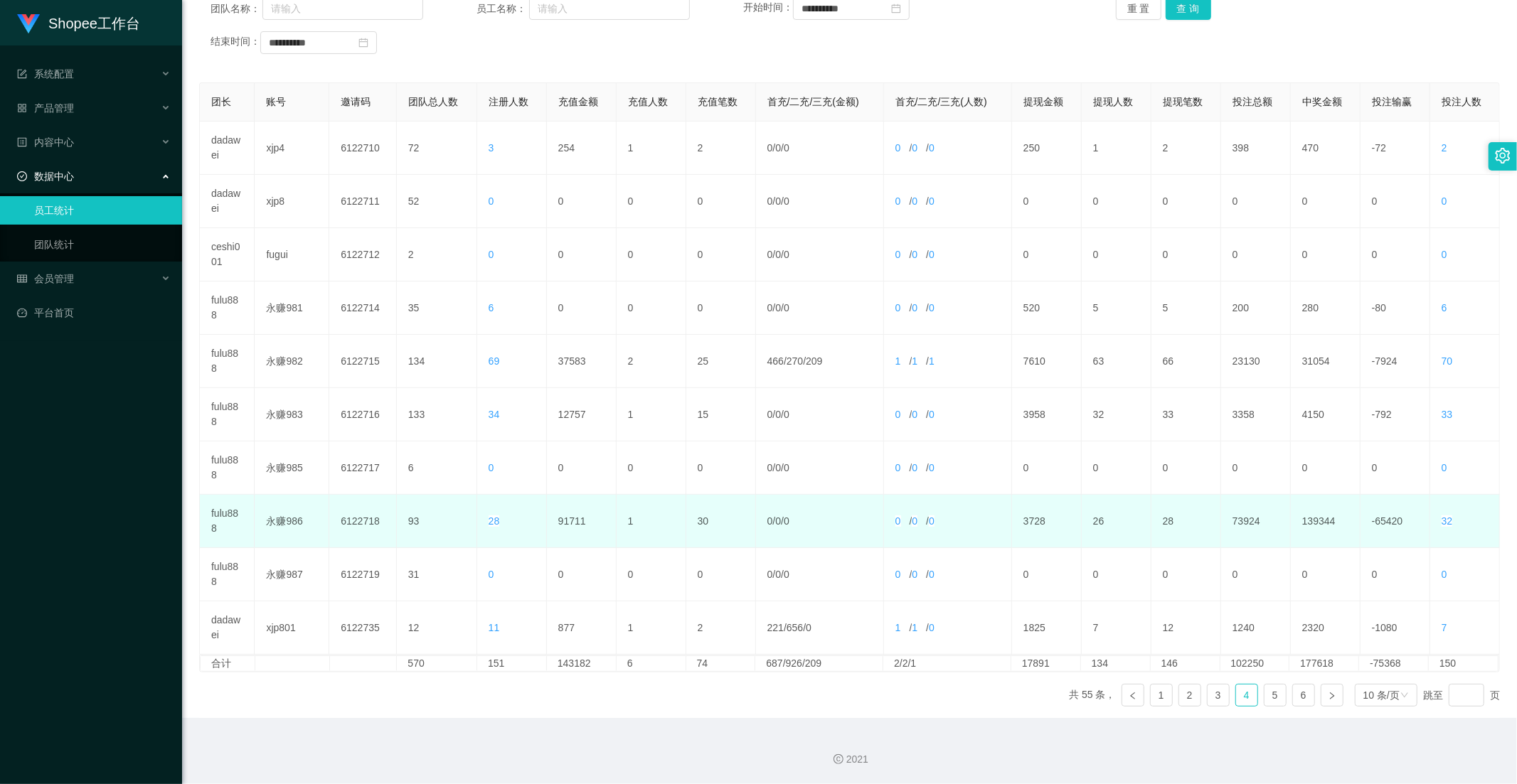
click at [580, 524] on td "91711" at bounding box center [582, 522] width 70 height 53
copy td "91711"
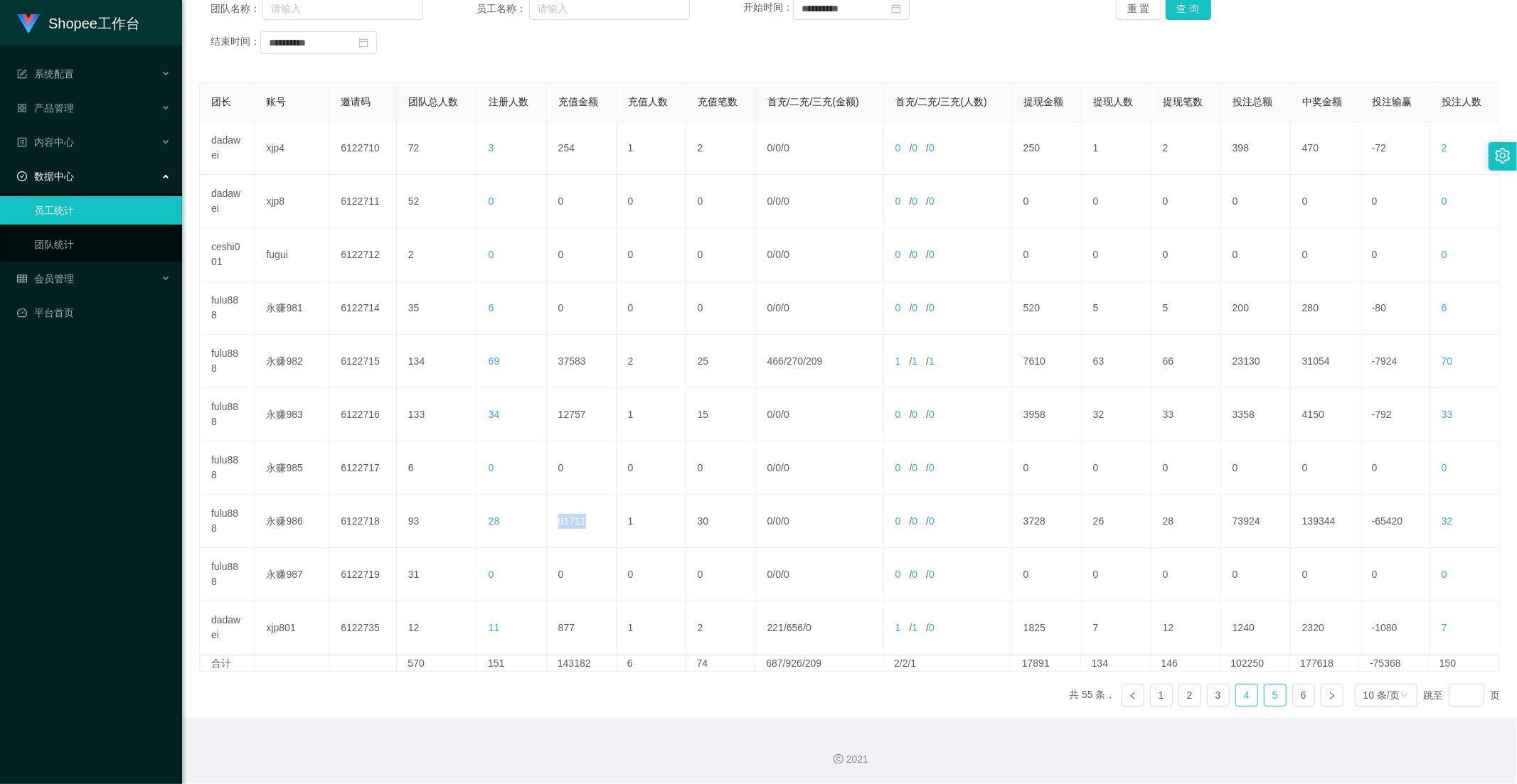
click at [1264, 694] on link "5" at bounding box center [1275, 695] width 22 height 22
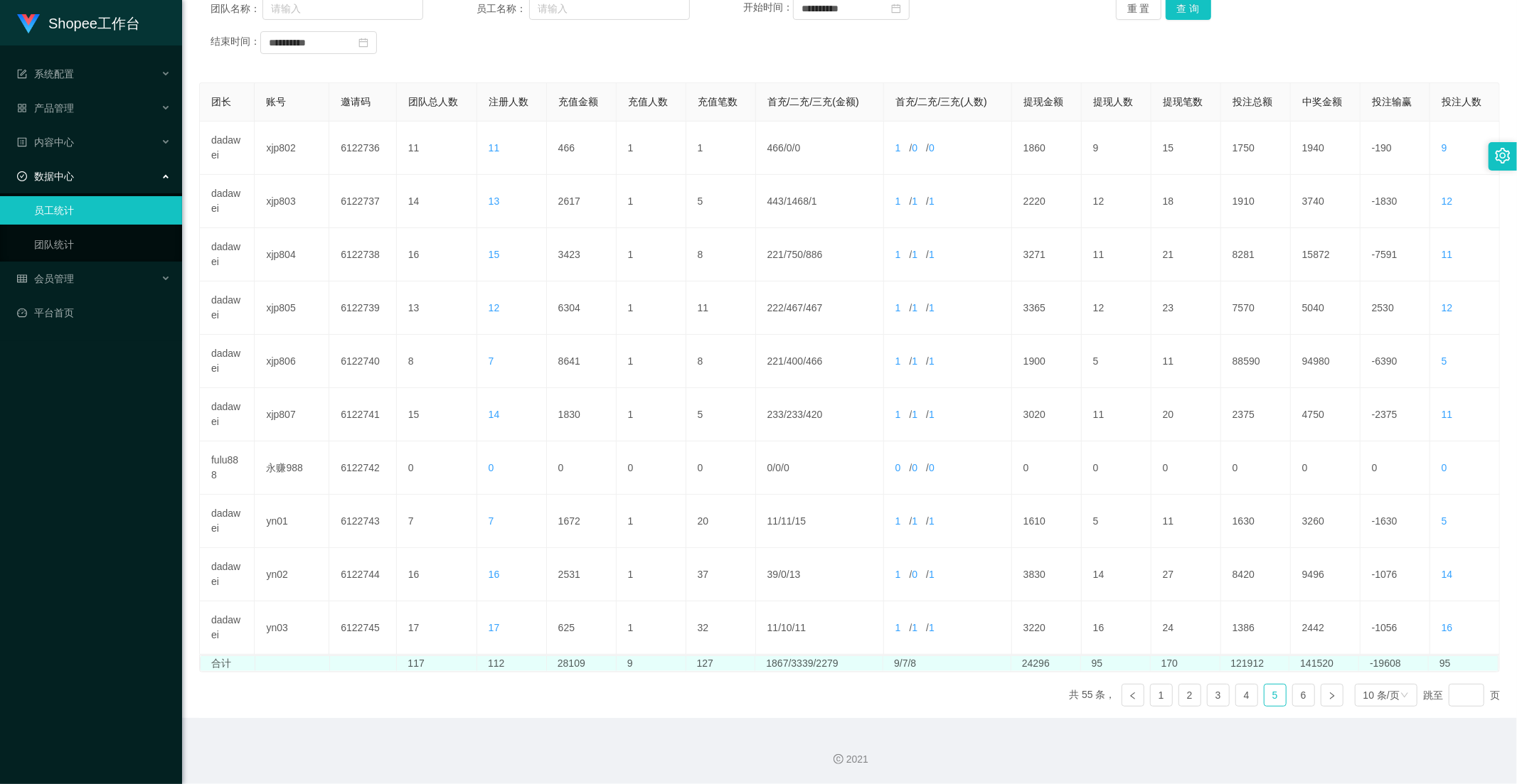
click at [558, 660] on td "28109" at bounding box center [582, 663] width 70 height 15
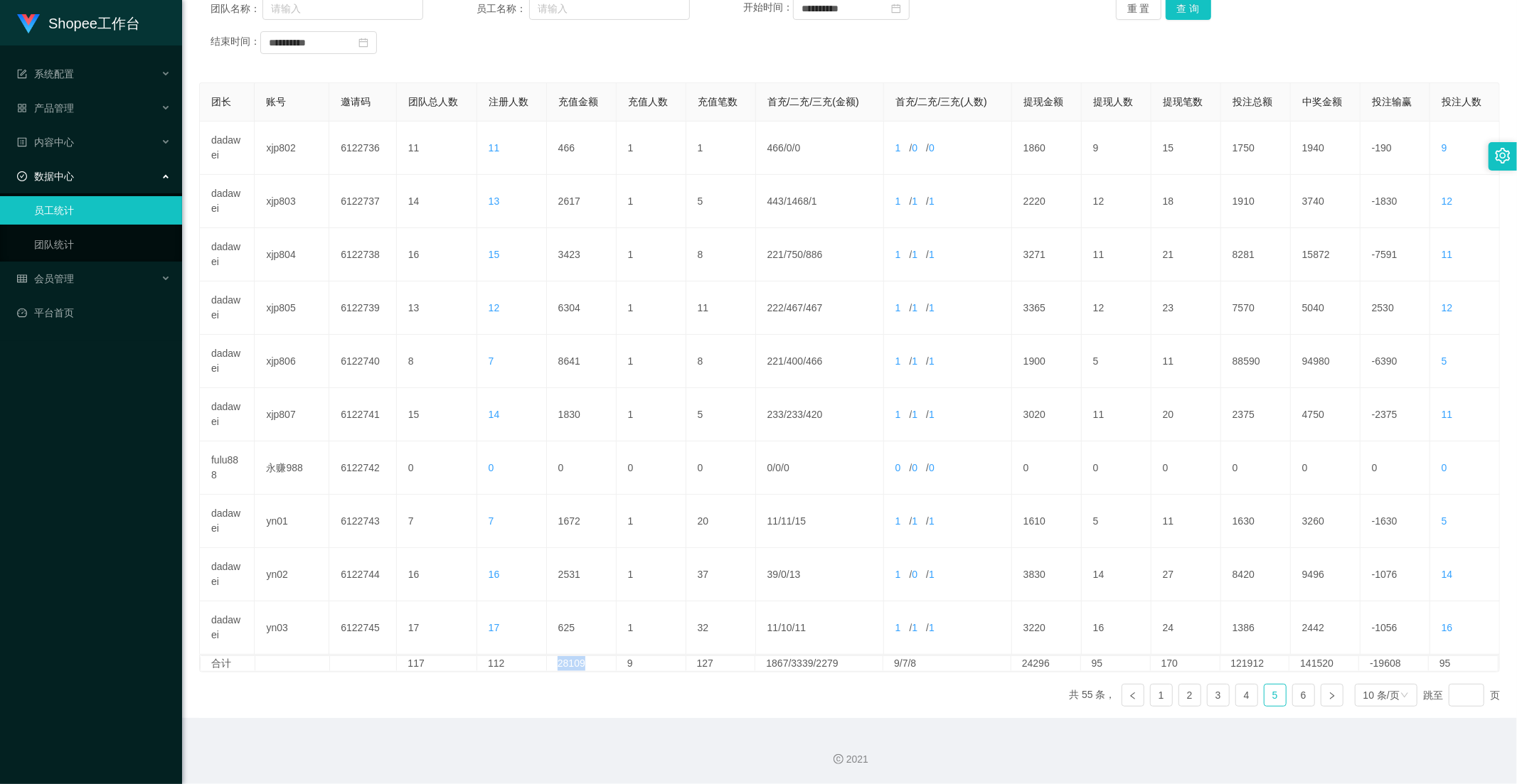
copy td "28109"
click at [1236, 695] on link "4" at bounding box center [1246, 695] width 22 height 22
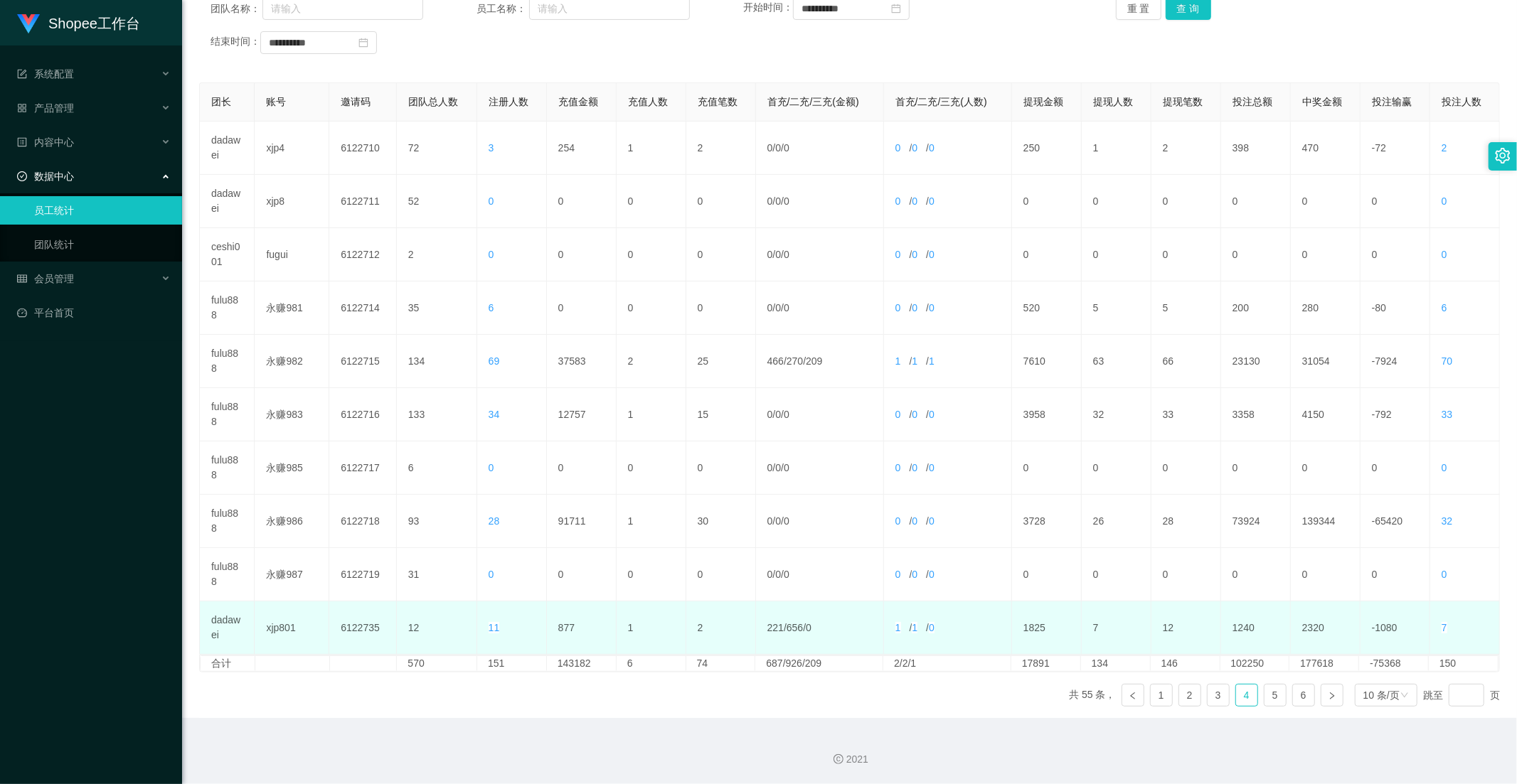
click at [564, 618] on td "877" at bounding box center [582, 628] width 70 height 53
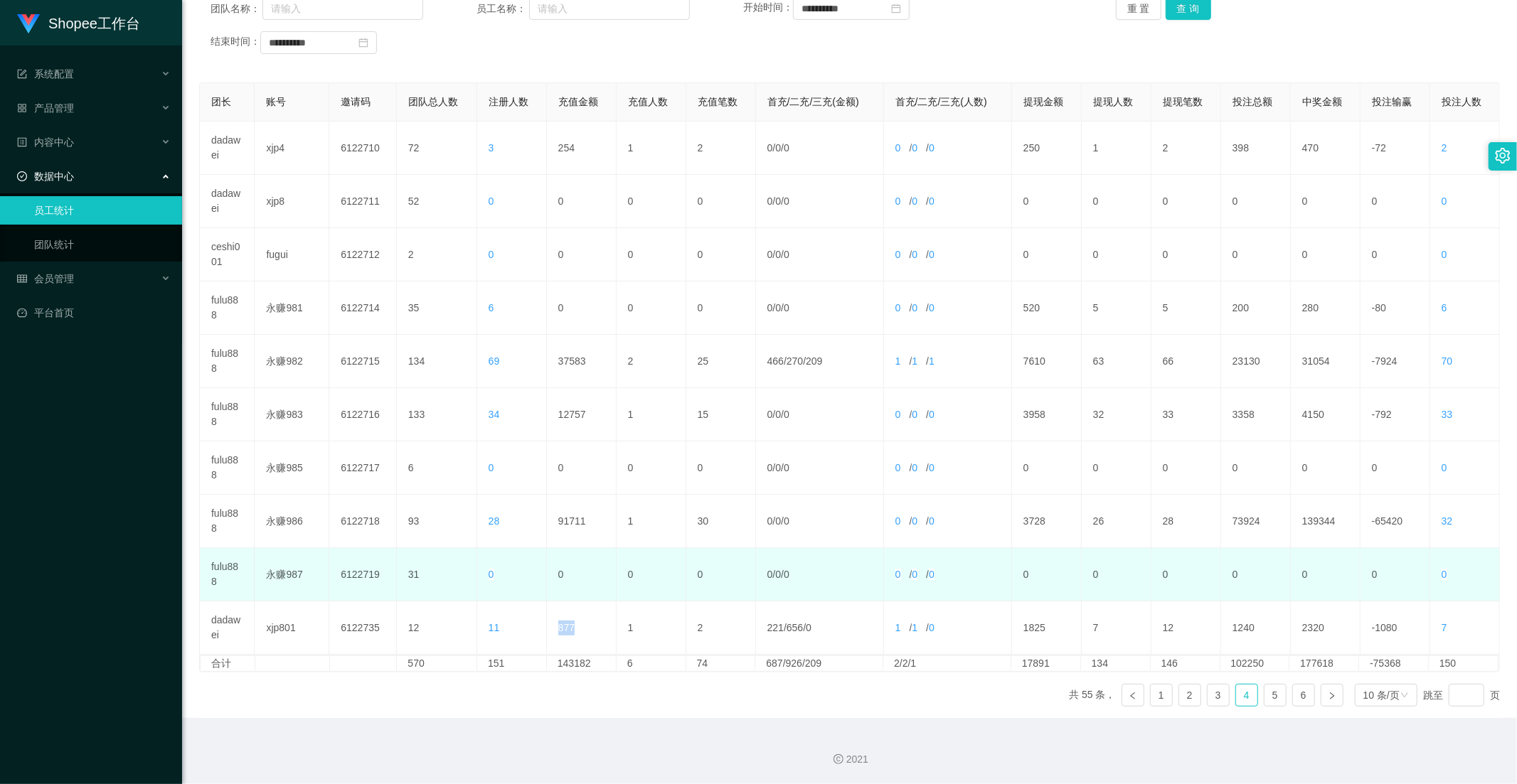
copy td "877"
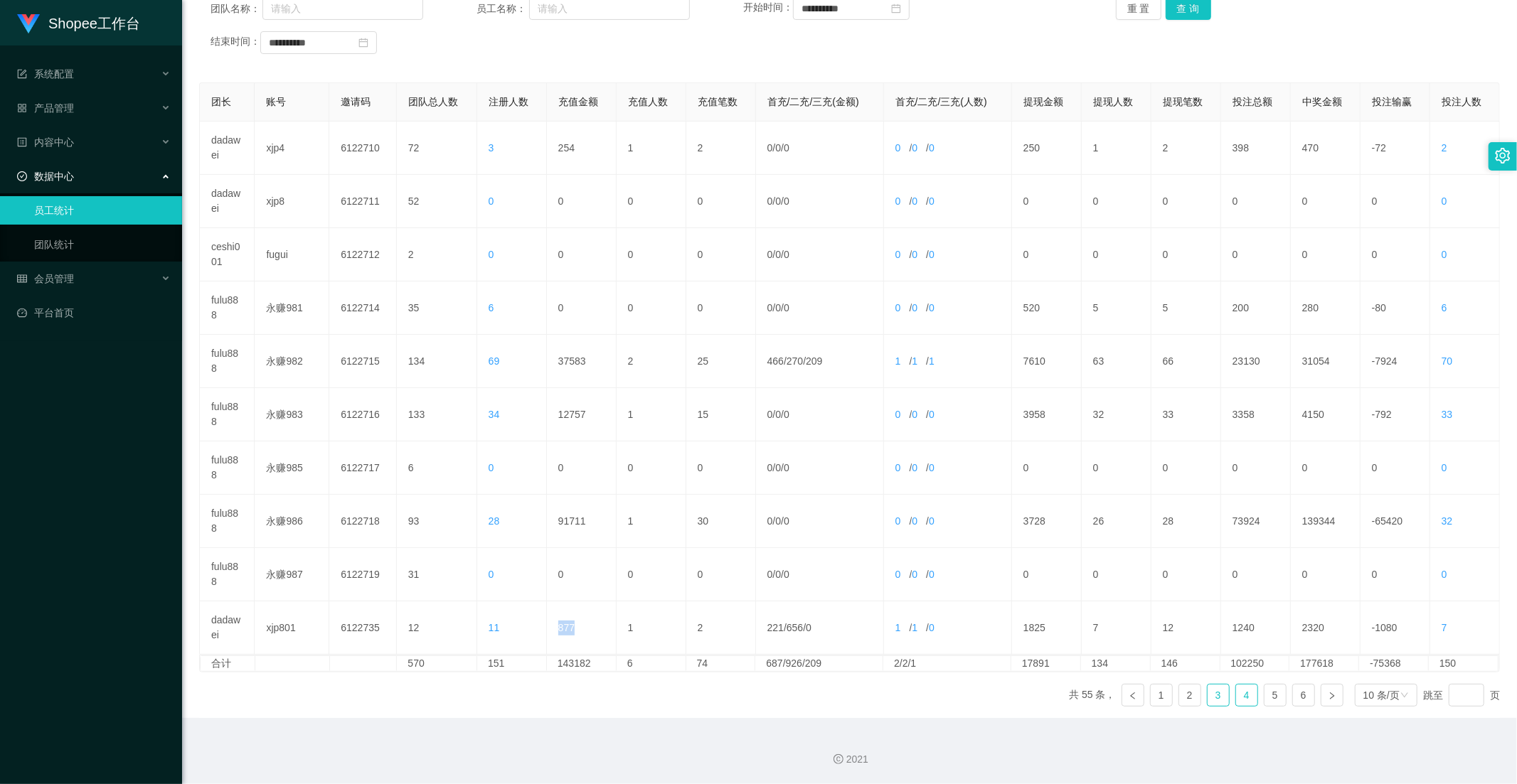
click at [1207, 695] on link "3" at bounding box center [1218, 695] width 22 height 22
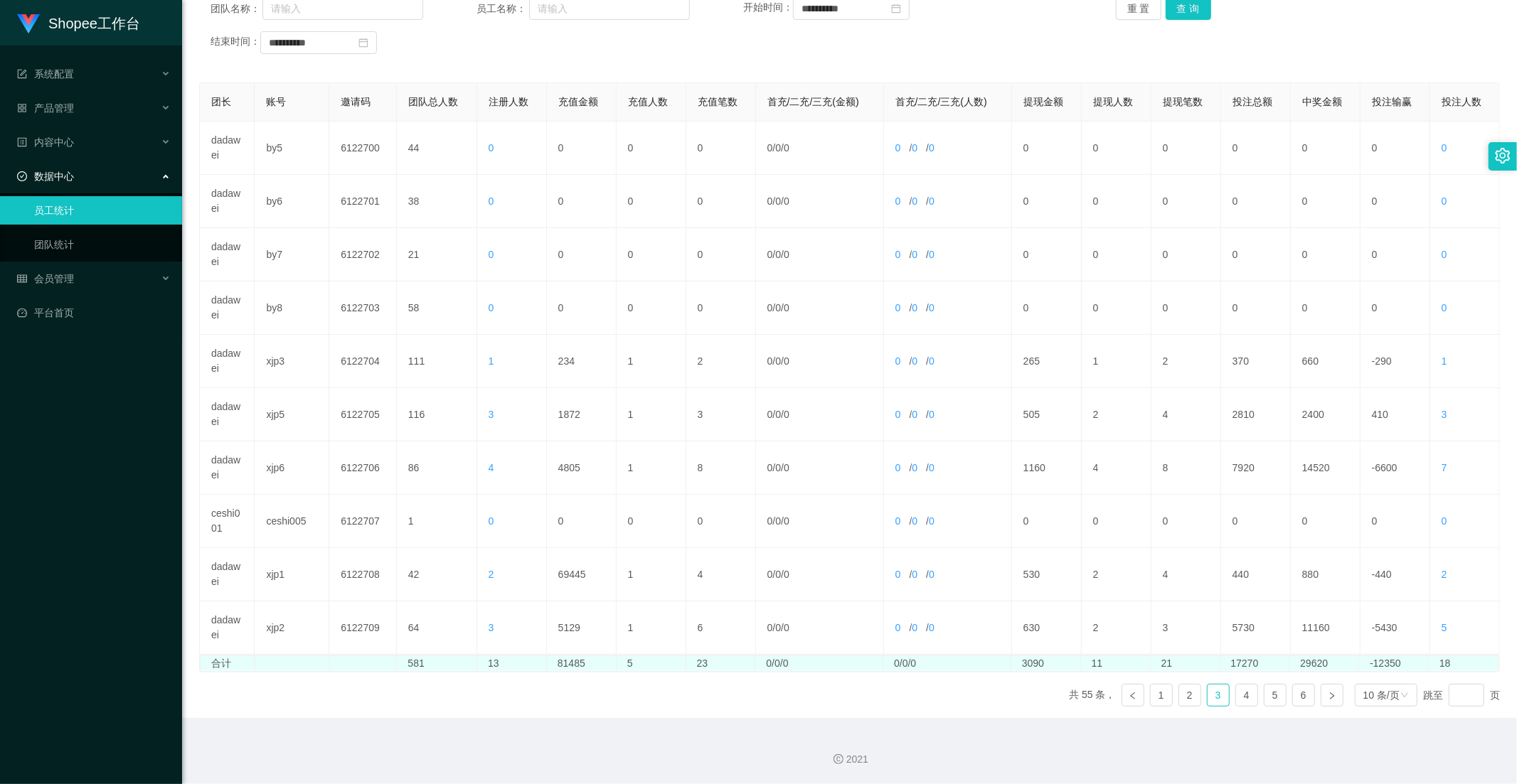
click at [564, 665] on td "81485" at bounding box center [582, 663] width 70 height 15
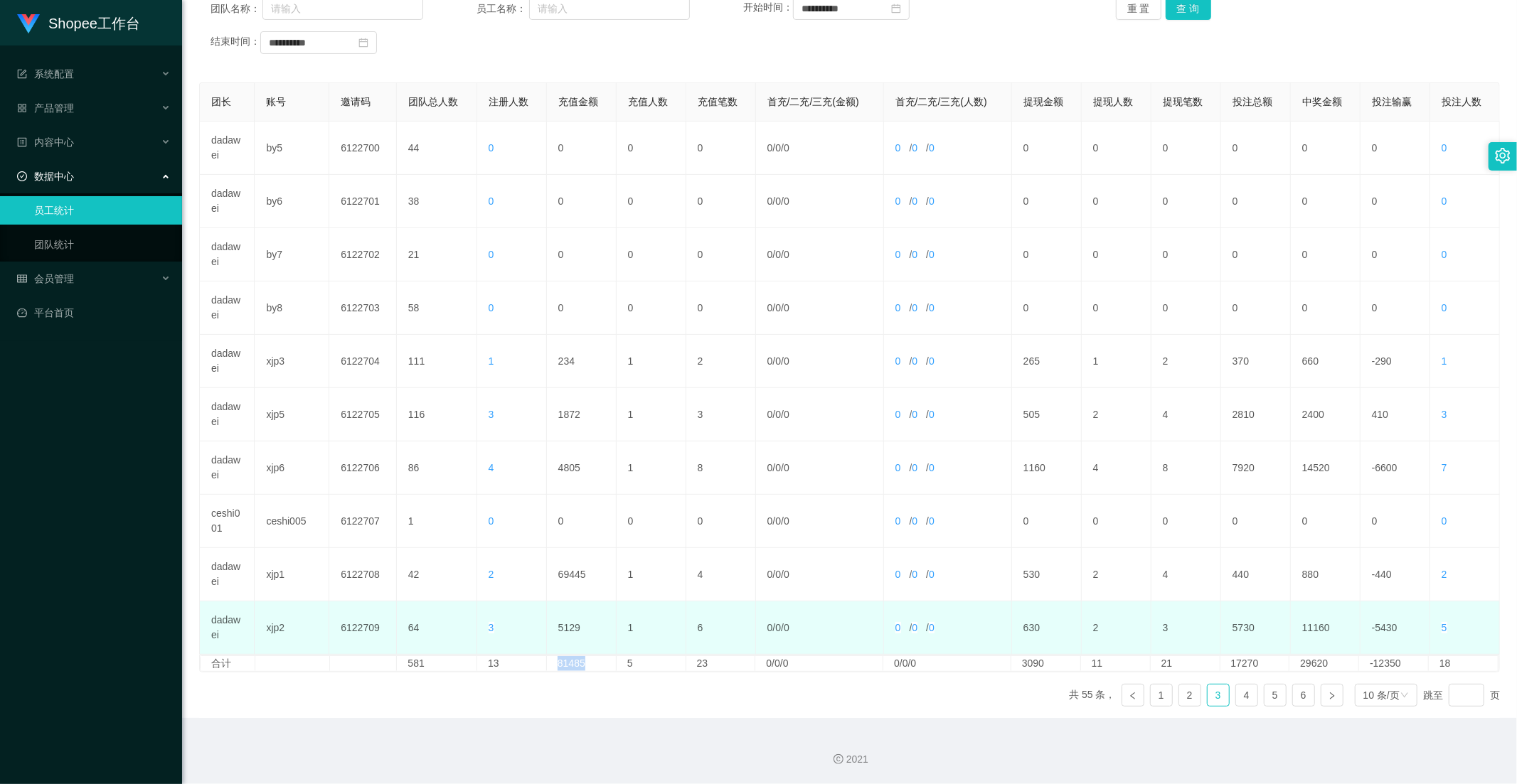
copy td "81485"
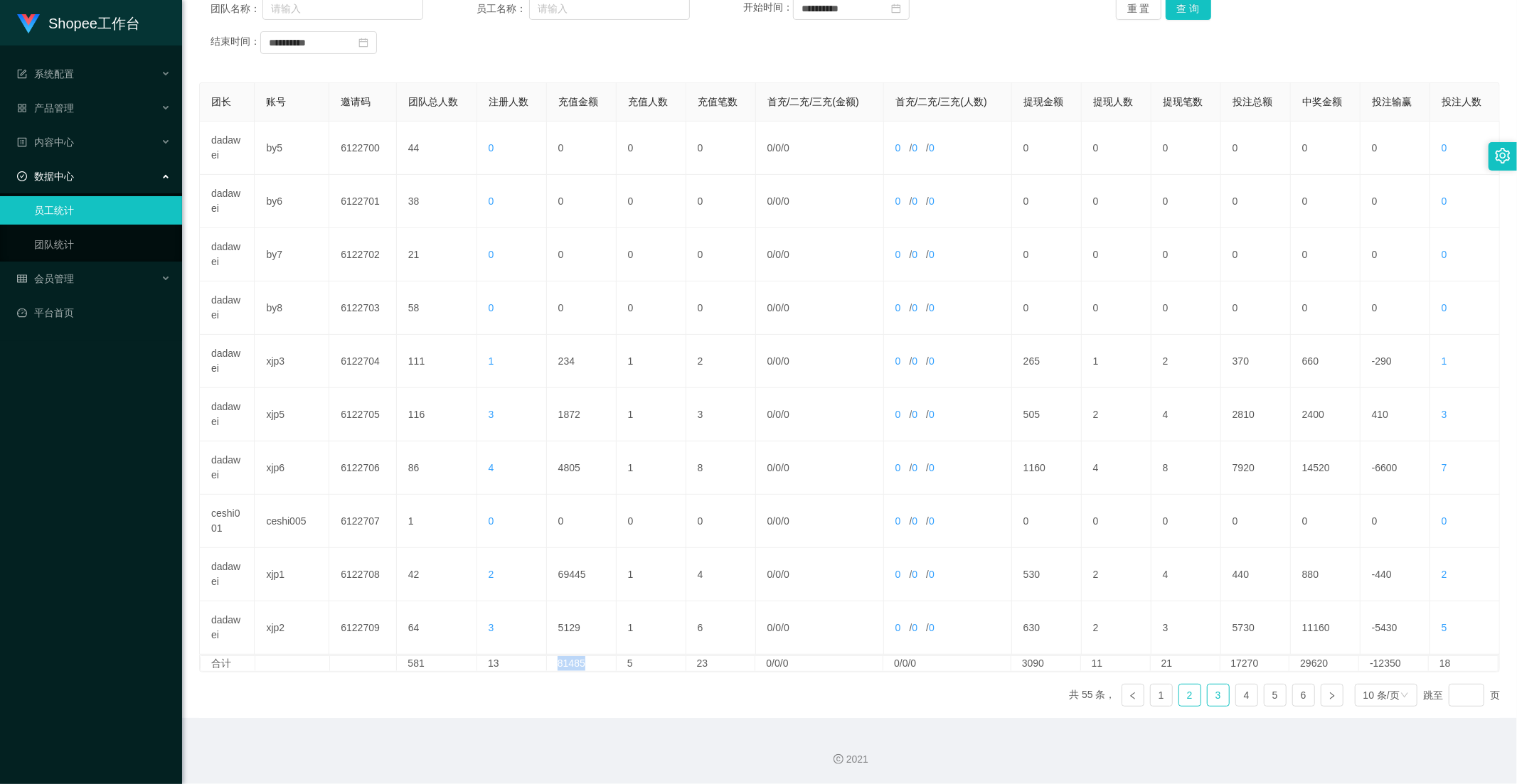
click at [1184, 692] on link "2" at bounding box center [1189, 695] width 22 height 22
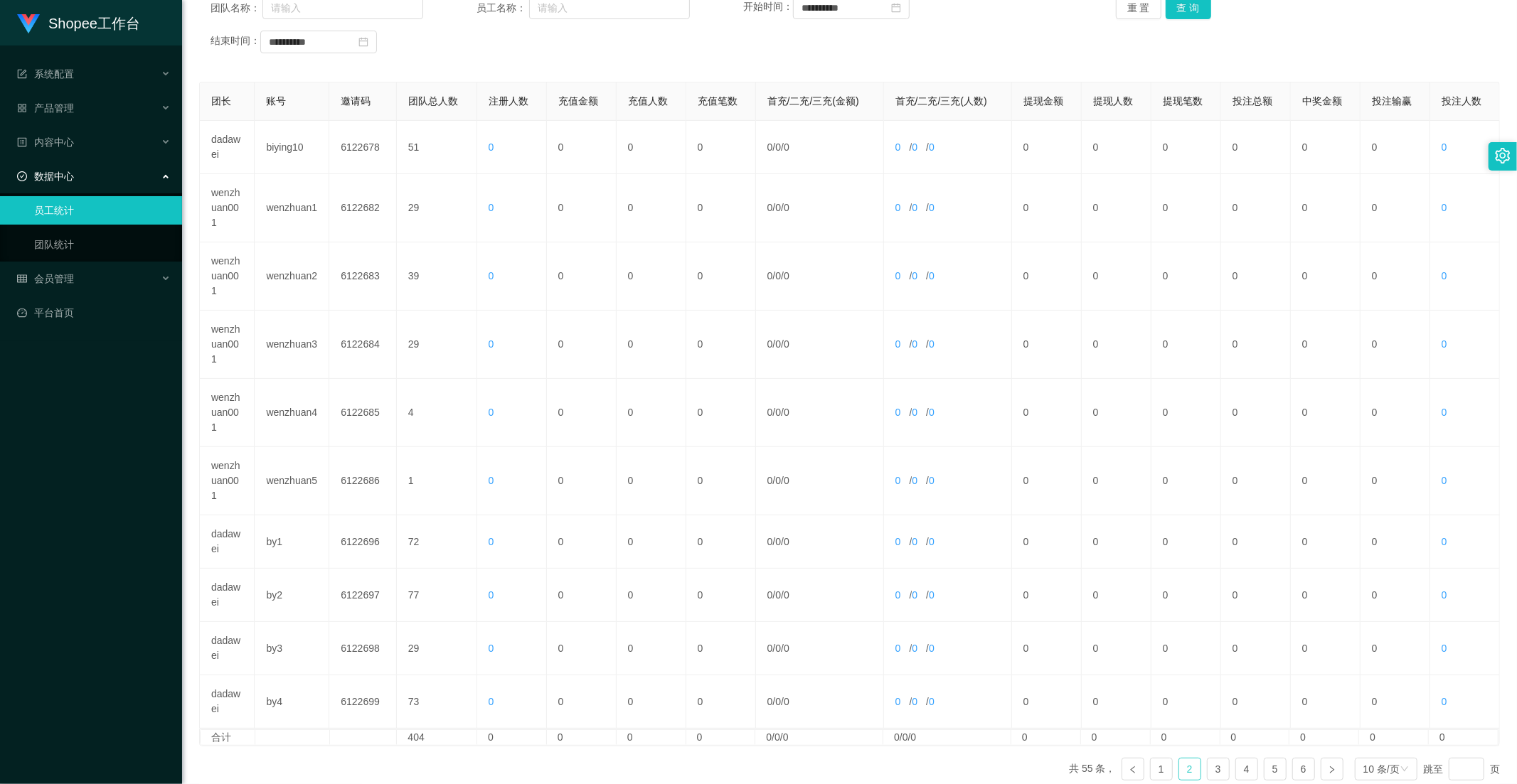
scroll to position [273, 0]
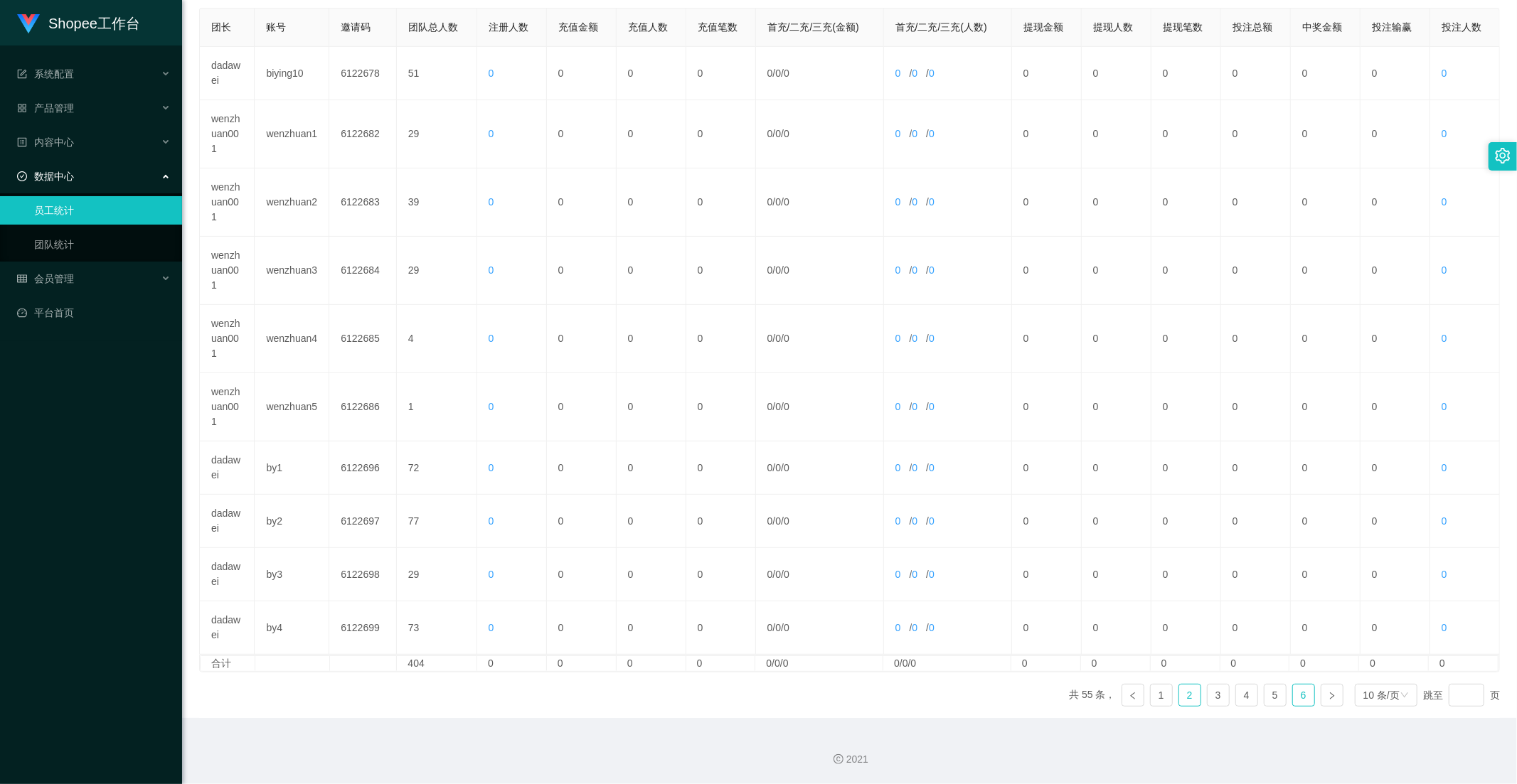
click at [1293, 693] on link "6" at bounding box center [1303, 695] width 22 height 22
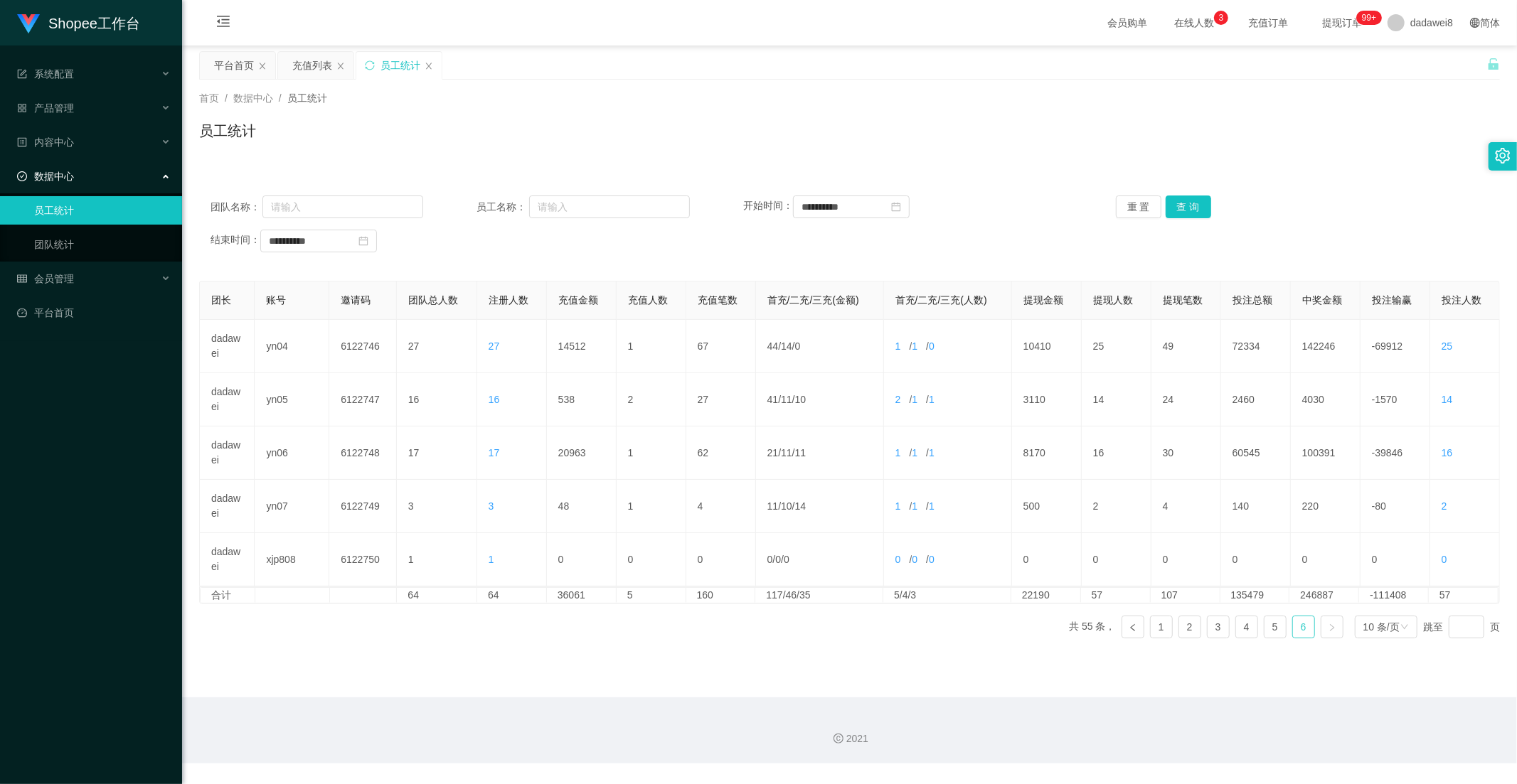
scroll to position [0, 0]
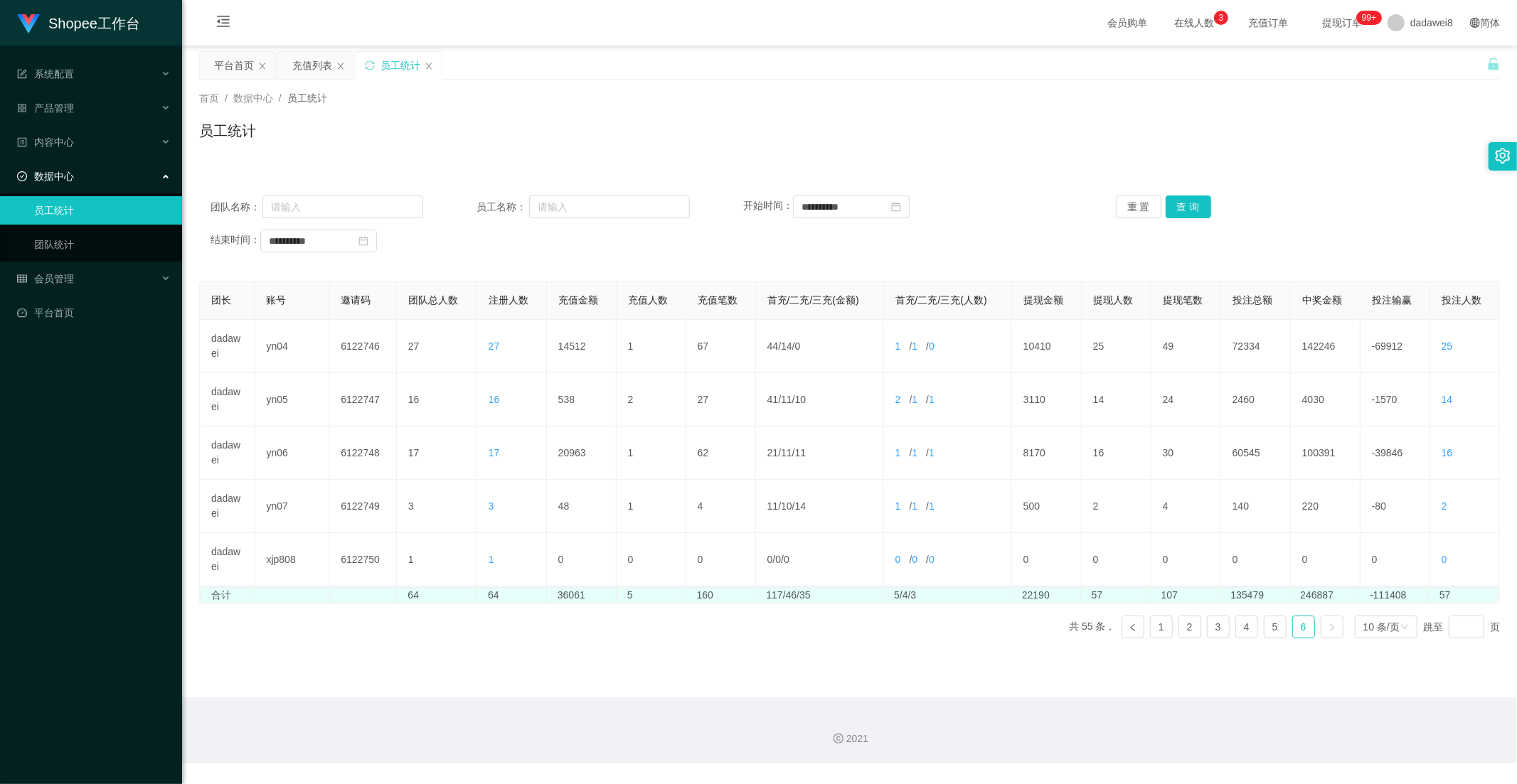
click at [567, 600] on td "36061" at bounding box center [582, 594] width 70 height 15
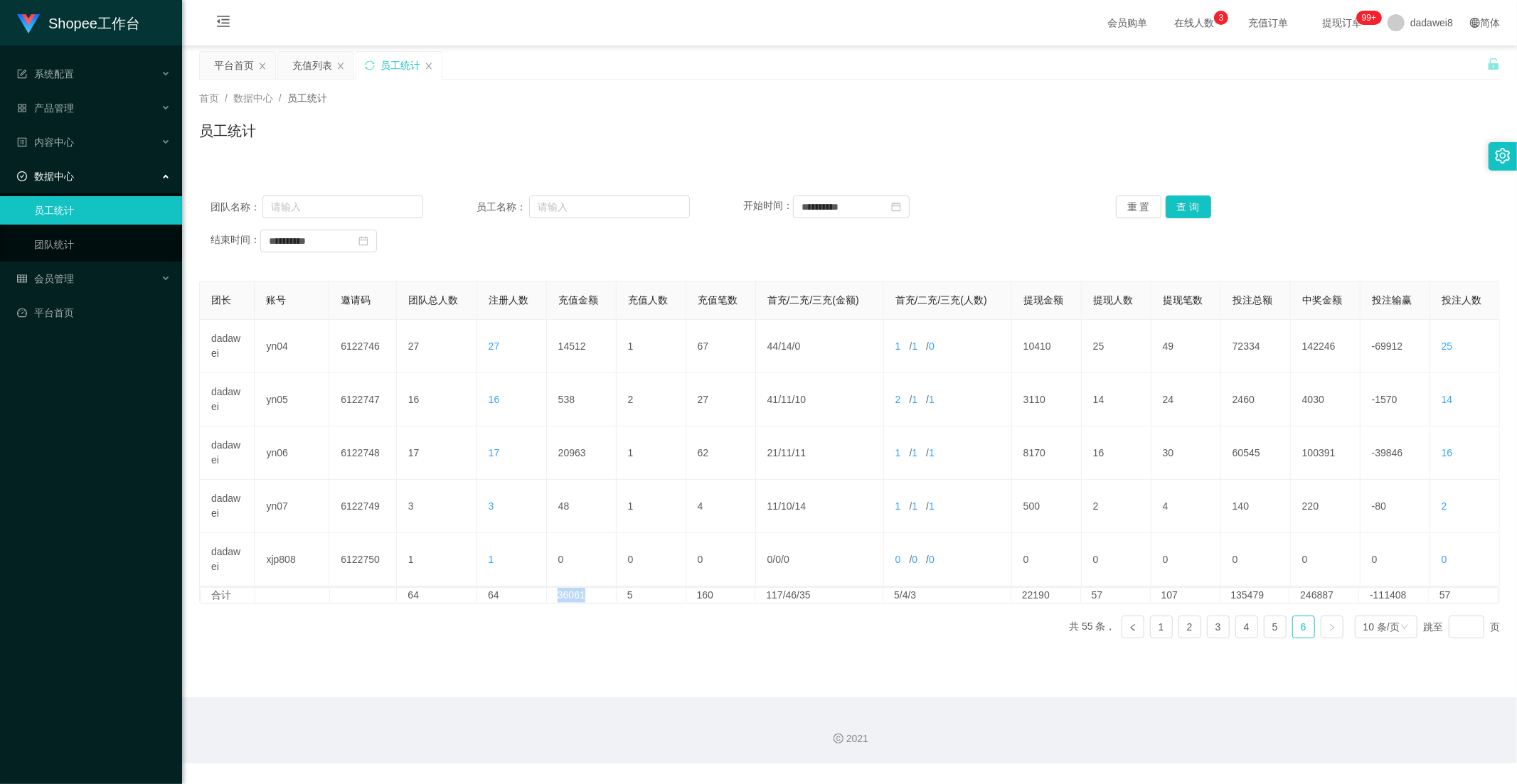
copy td "36061"
click at [1239, 630] on link "4" at bounding box center [1246, 626] width 22 height 22
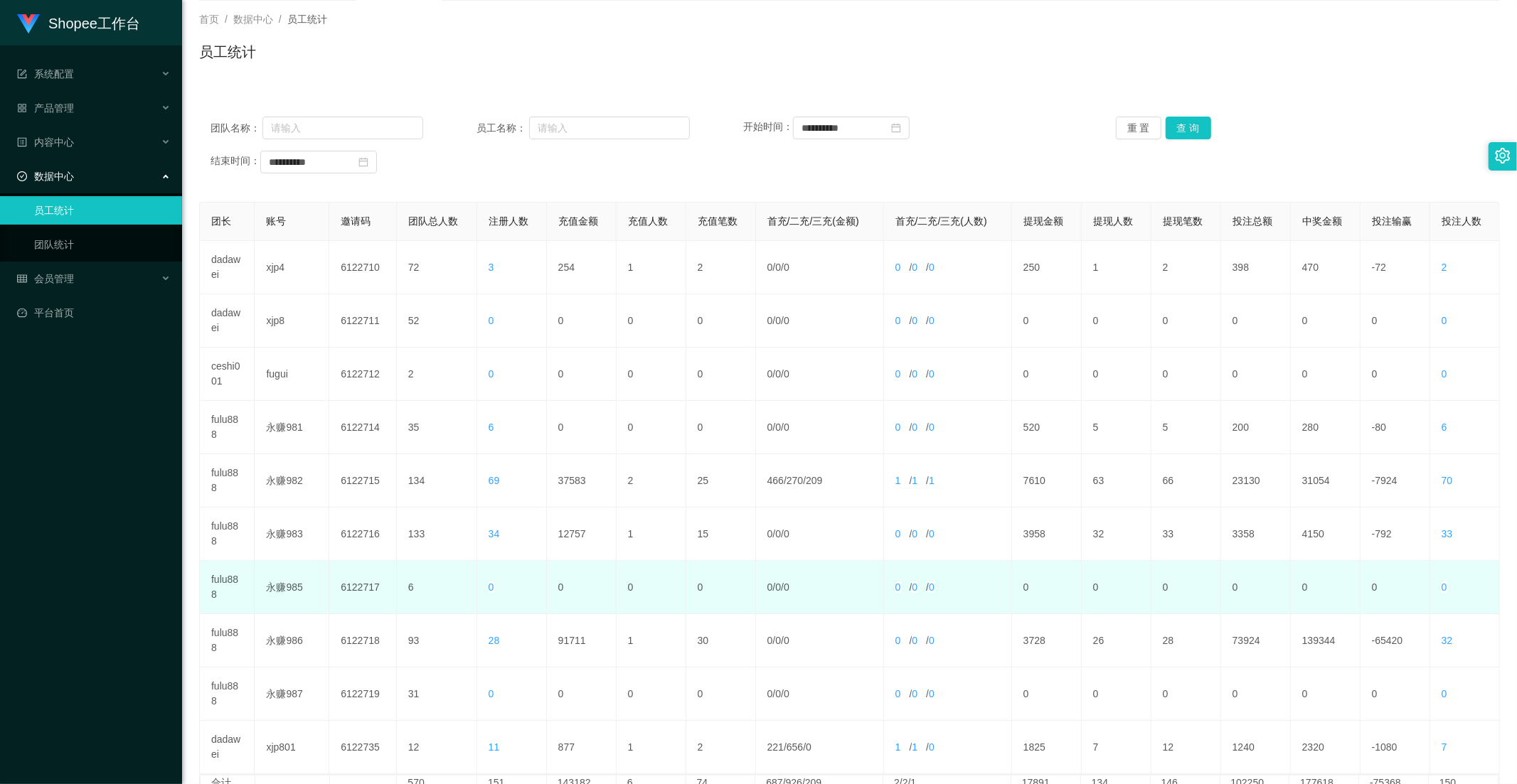
scroll to position [199, 0]
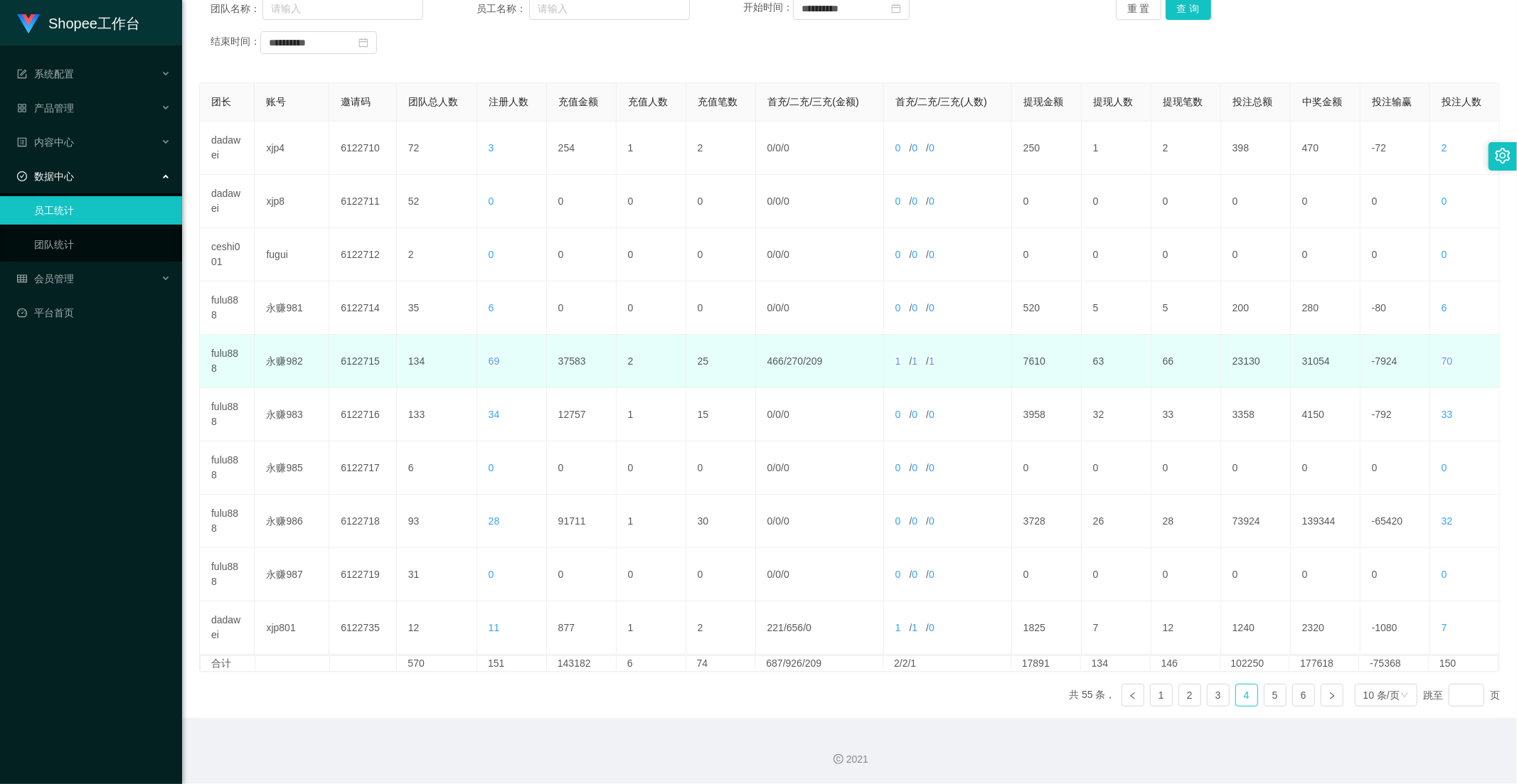
click at [547, 364] on td "37583" at bounding box center [582, 361] width 70 height 53
click at [559, 361] on td "37583" at bounding box center [582, 361] width 70 height 53
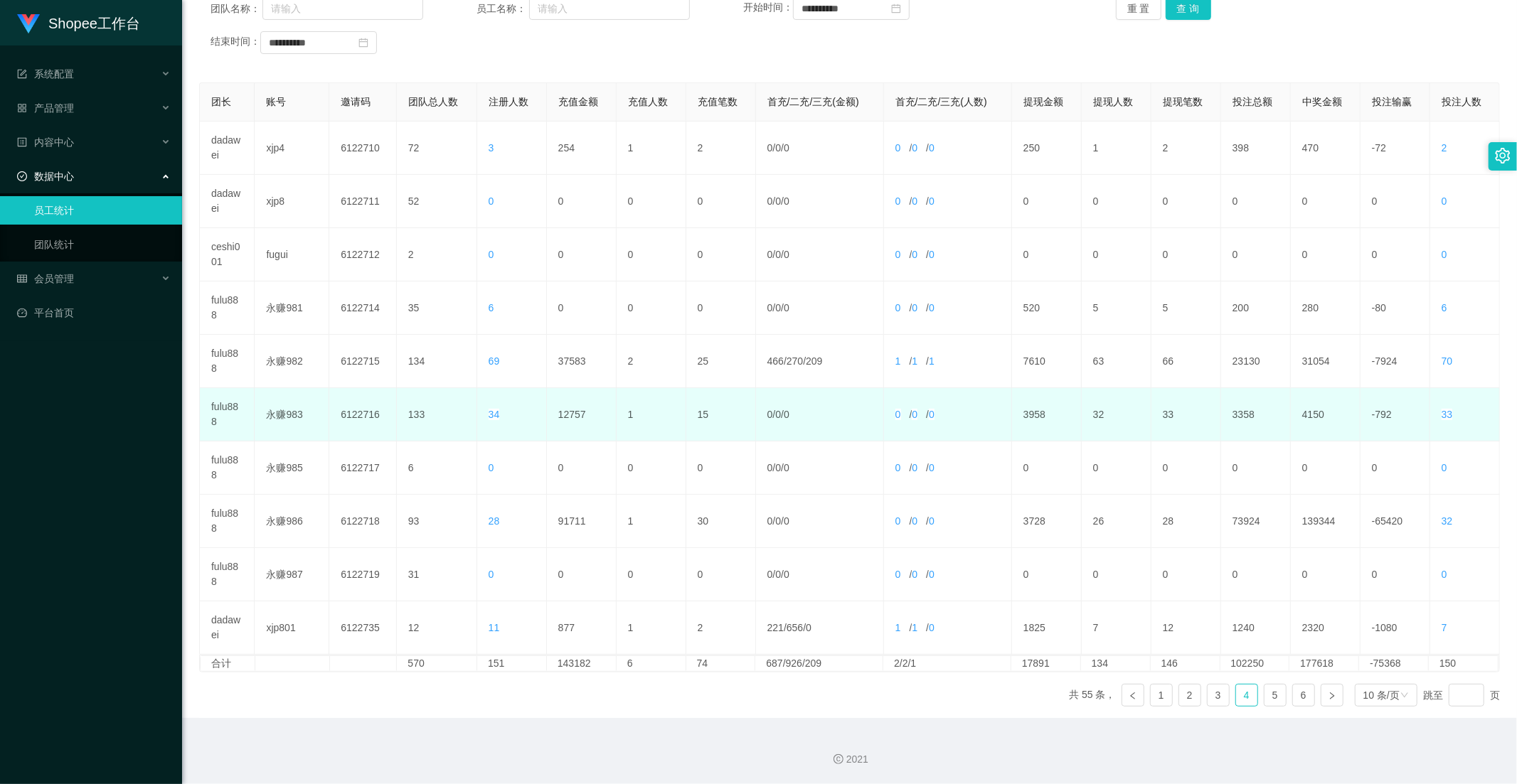
drag, startPoint x: 576, startPoint y: 430, endPoint x: 569, endPoint y: 416, distance: 15.7
click at [576, 430] on td "12757" at bounding box center [582, 415] width 70 height 53
click at [568, 415] on td "12757" at bounding box center [582, 415] width 70 height 53
click at [568, 414] on td "12757" at bounding box center [582, 415] width 70 height 53
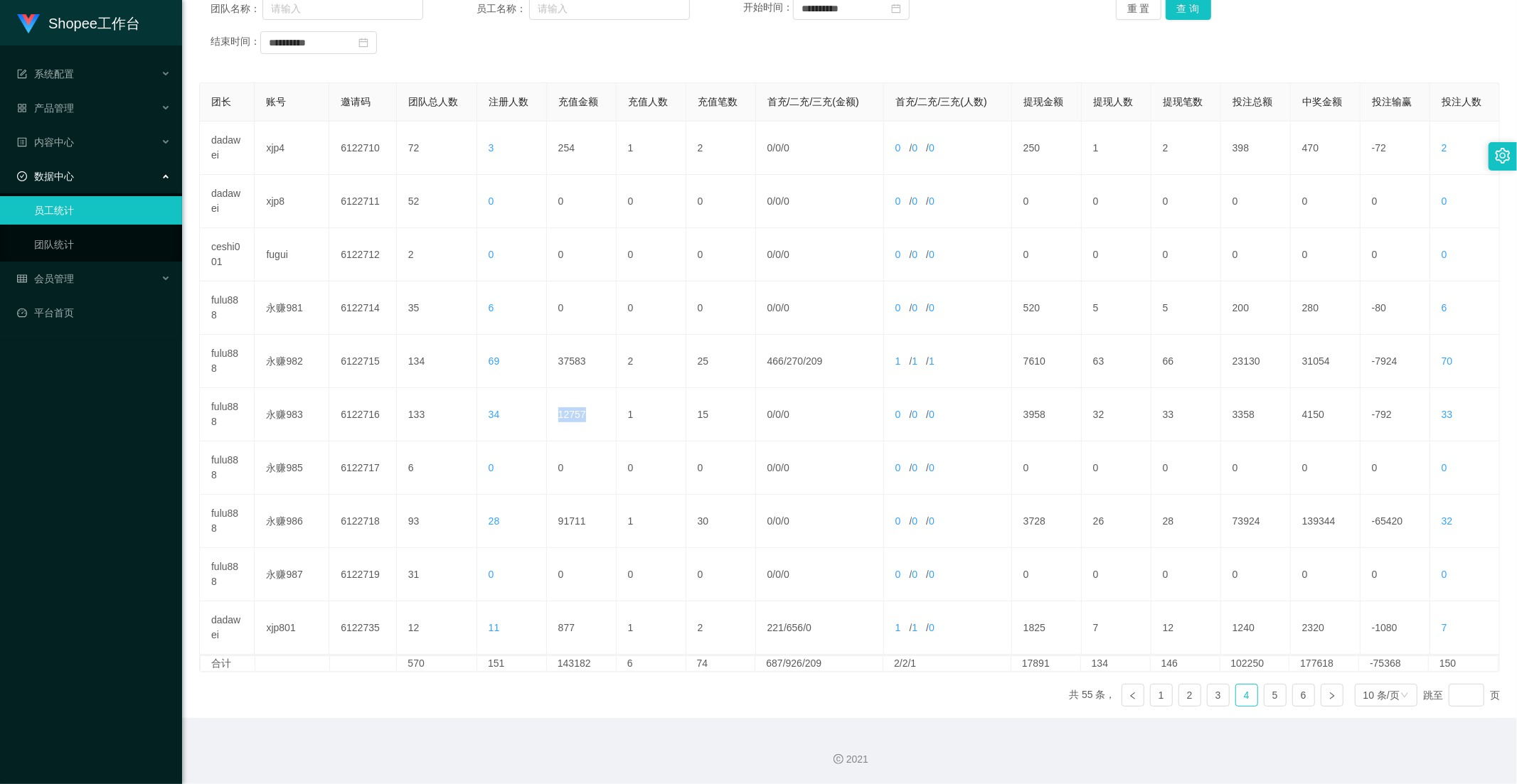
copy td "12757"
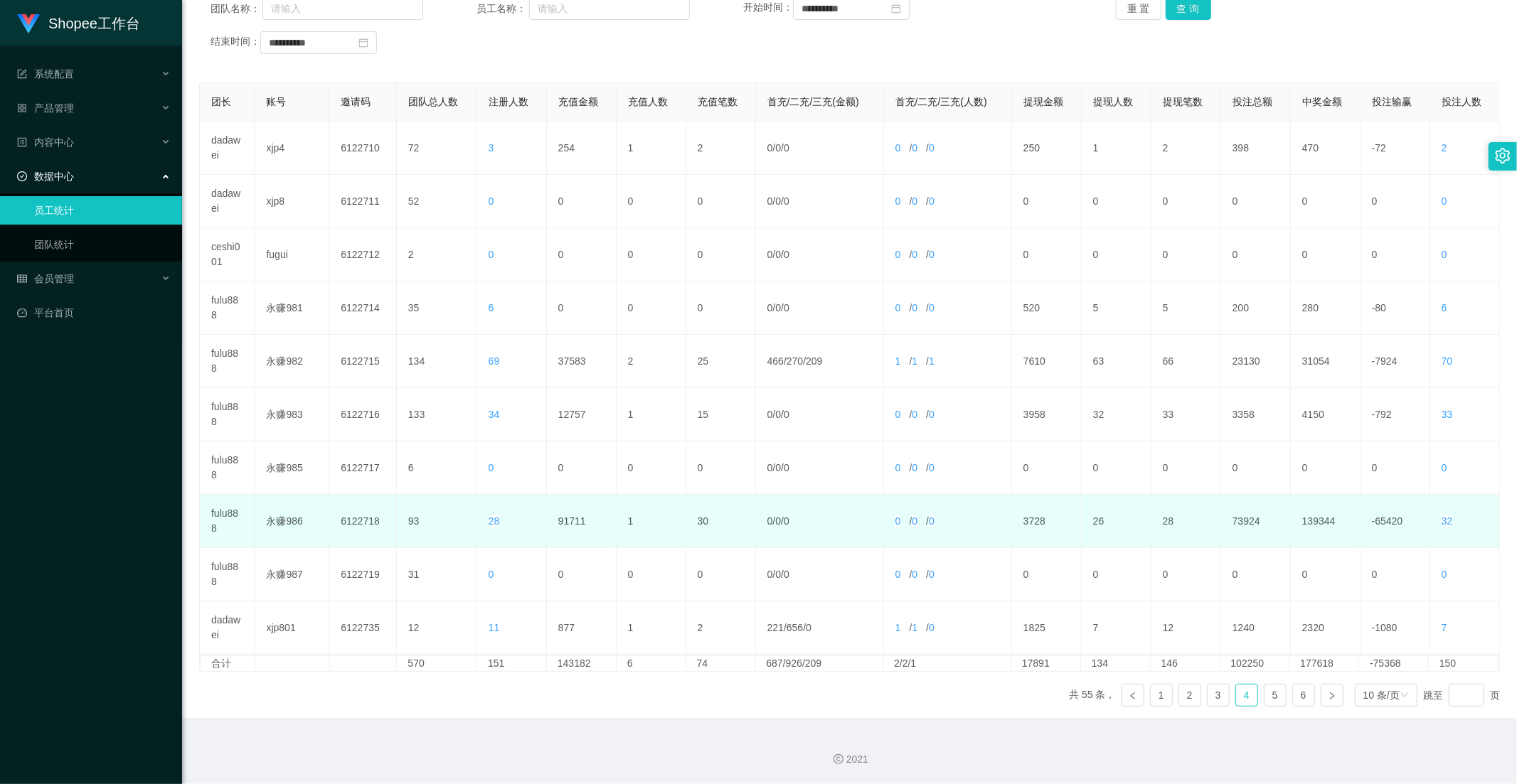
click at [557, 511] on td "91711" at bounding box center [582, 522] width 70 height 53
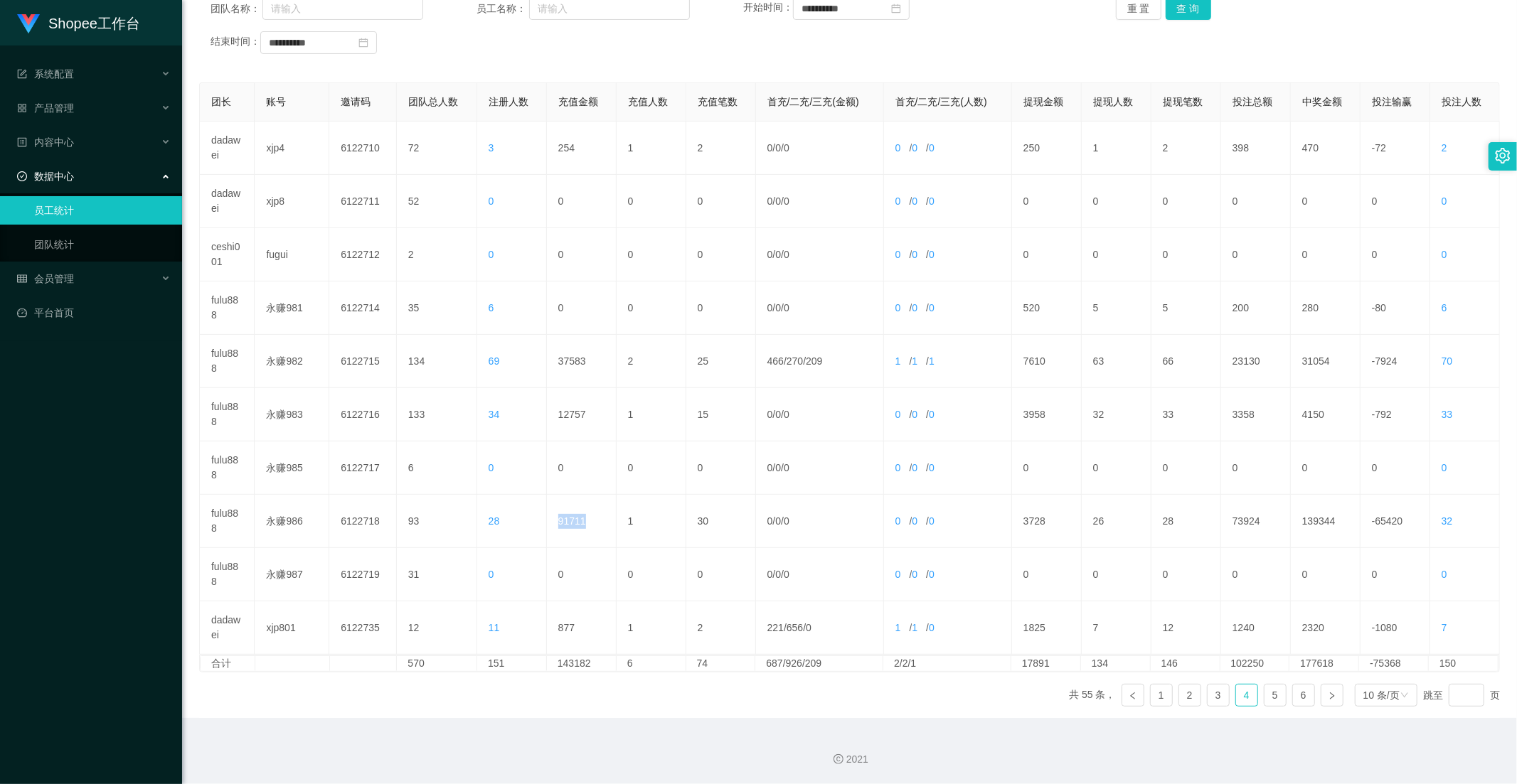
copy td "91711"
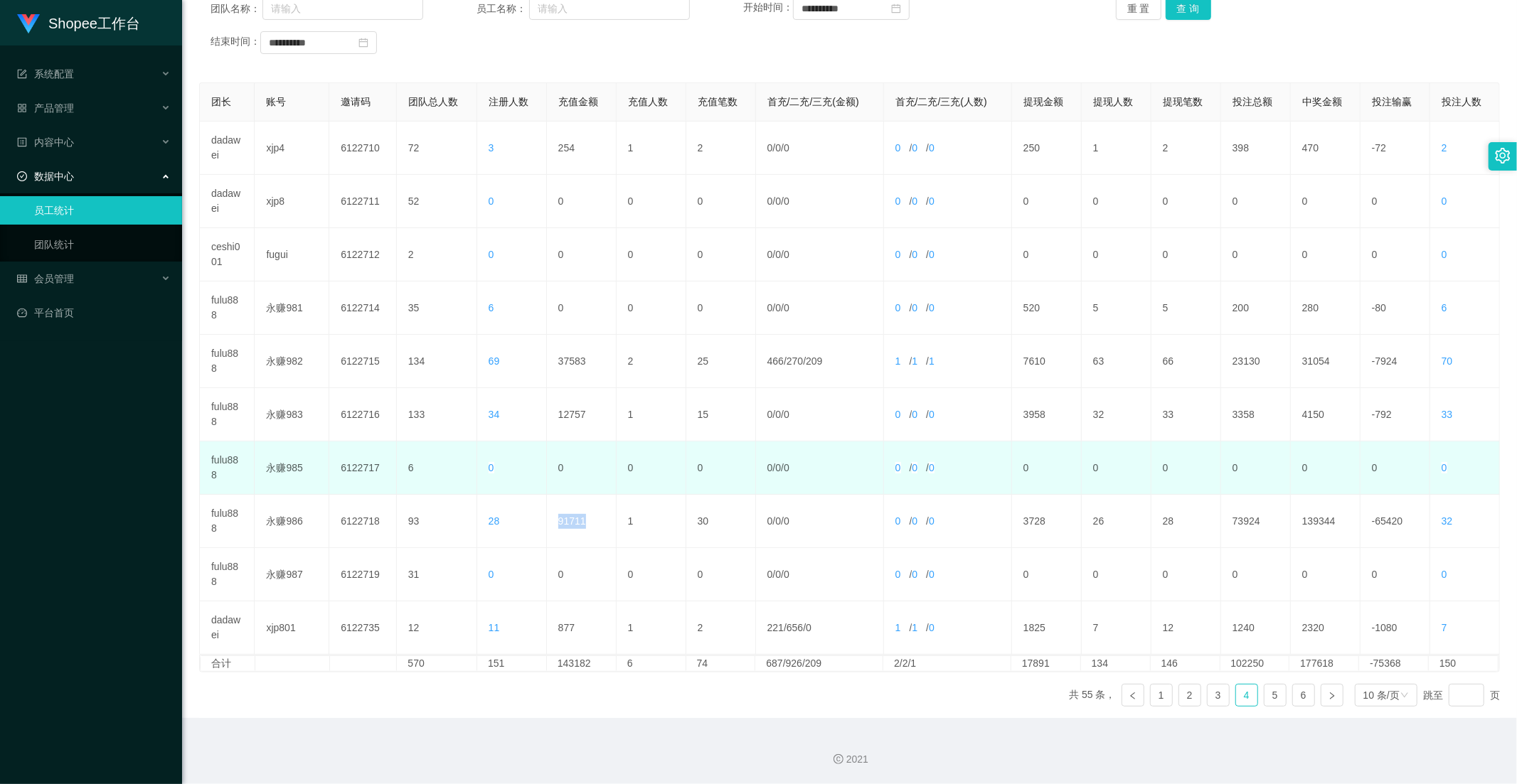
click at [592, 486] on td "0" at bounding box center [582, 468] width 70 height 53
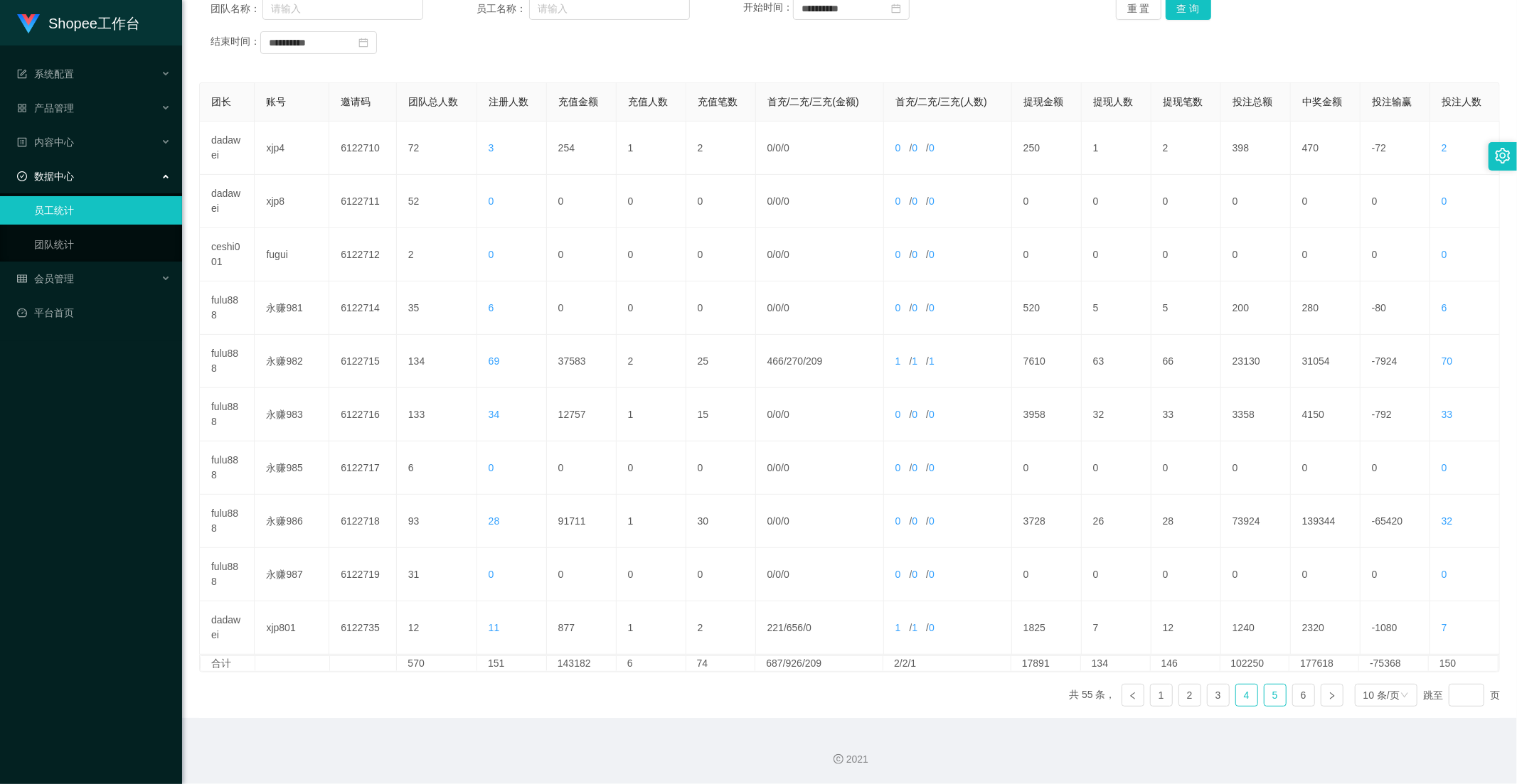
click at [1264, 686] on link "5" at bounding box center [1275, 695] width 22 height 22
click at [1293, 693] on link "6" at bounding box center [1303, 695] width 22 height 22
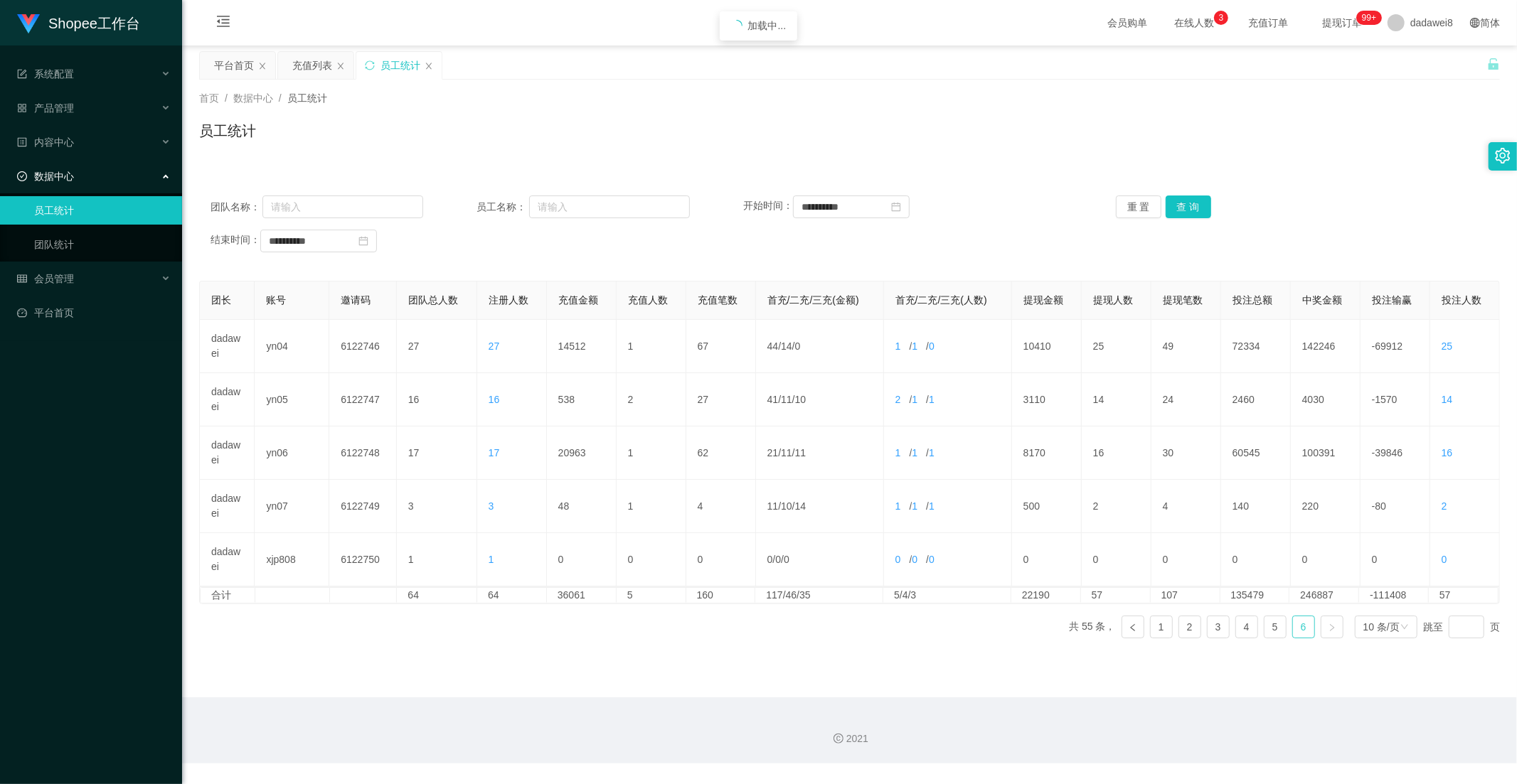
scroll to position [0, 0]
click at [1236, 628] on link "4" at bounding box center [1246, 626] width 22 height 22
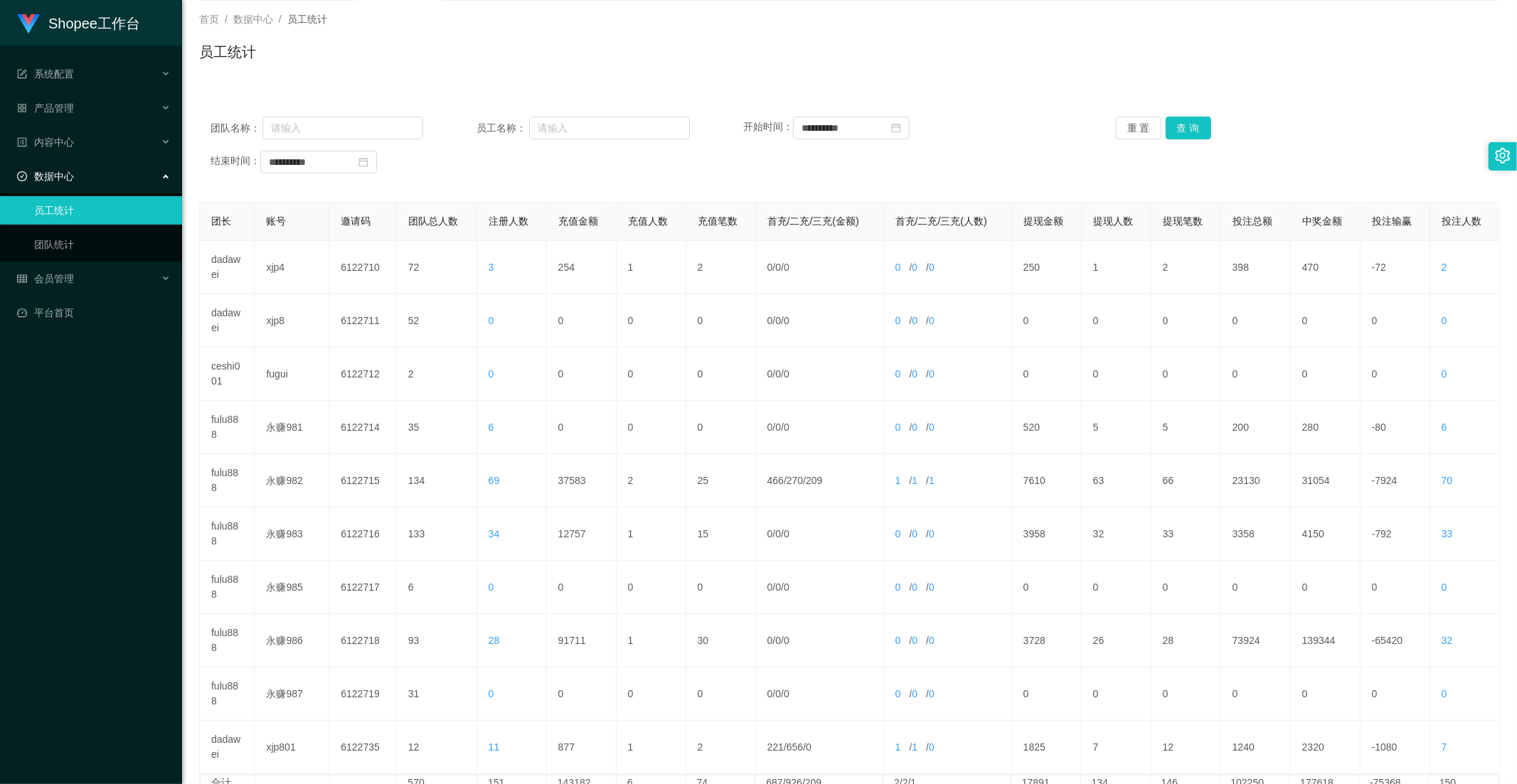
scroll to position [158, 0]
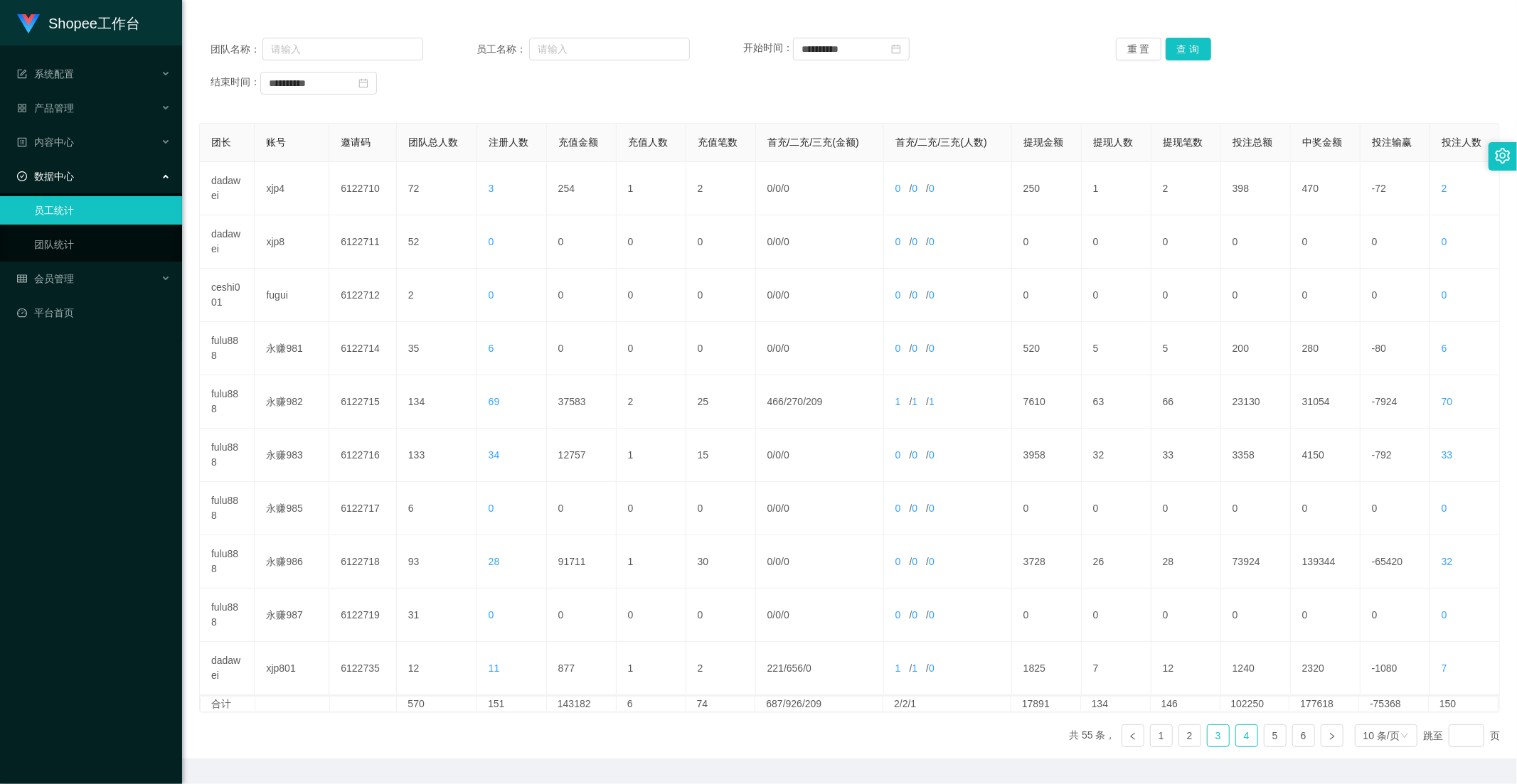
click at [1207, 736] on link "3" at bounding box center [1218, 736] width 22 height 22
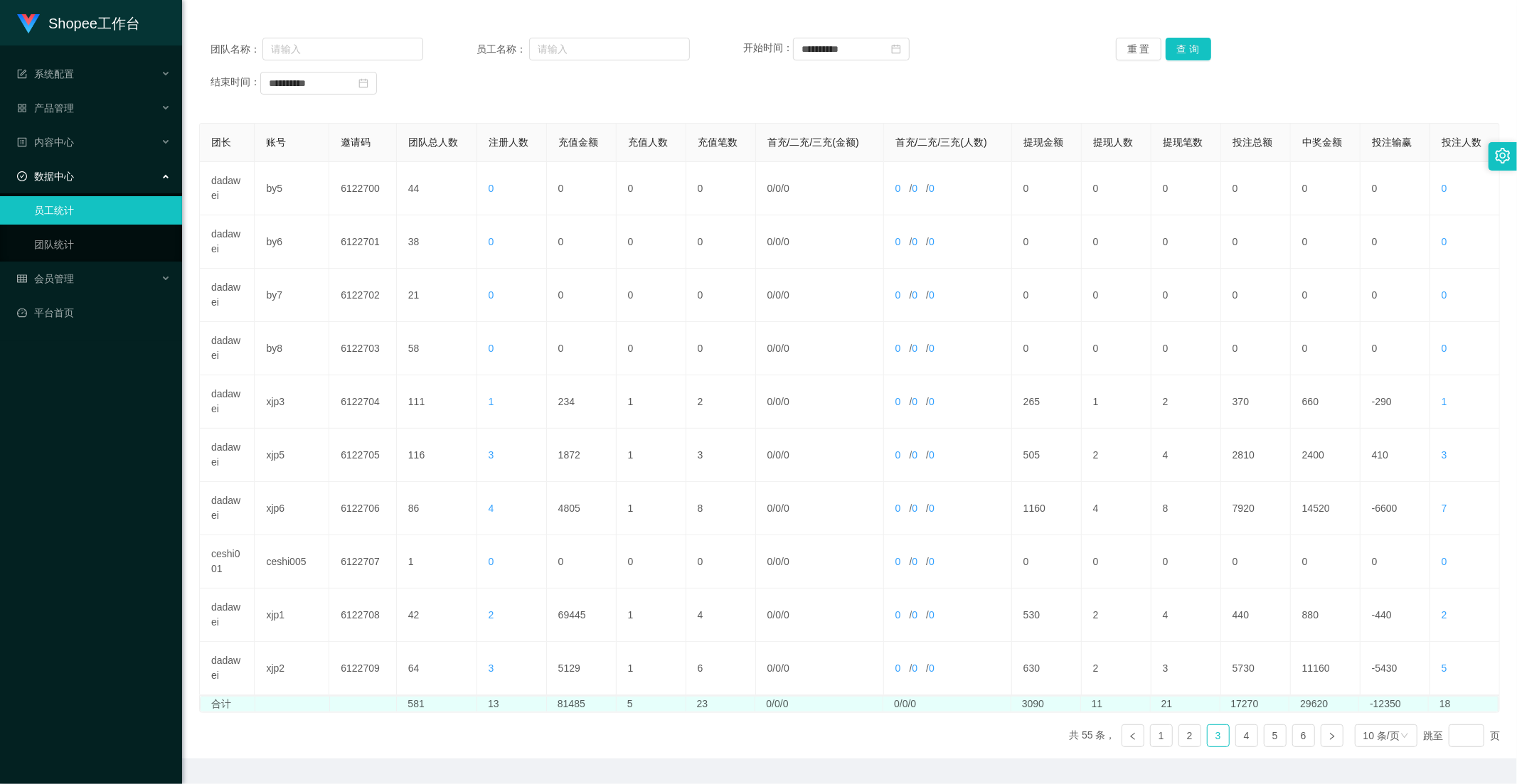
click at [577, 701] on td "81485" at bounding box center [582, 704] width 70 height 15
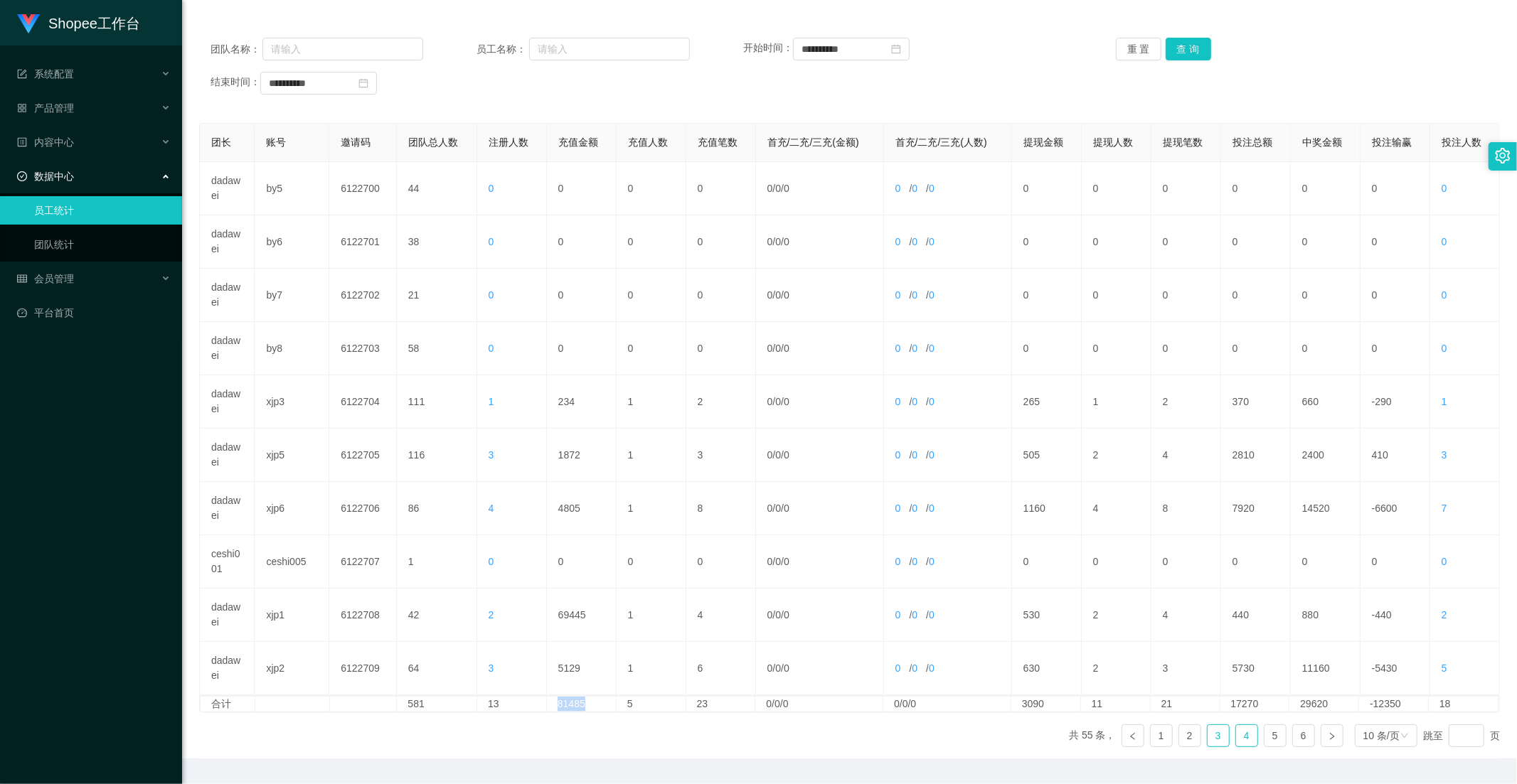
click at [1236, 731] on link "4" at bounding box center [1246, 736] width 22 height 22
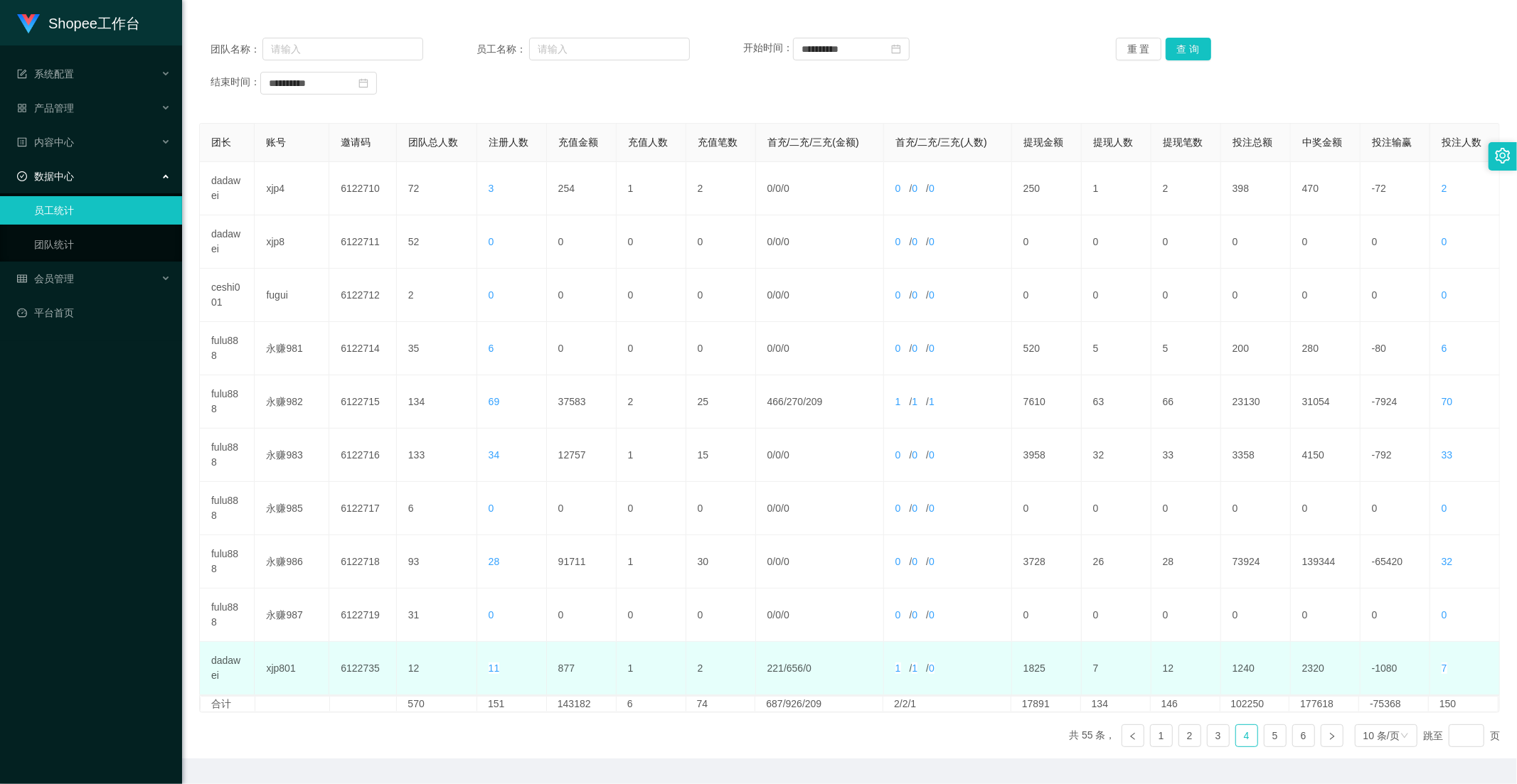
click at [571, 666] on td "877" at bounding box center [582, 668] width 70 height 53
click at [563, 666] on td "877" at bounding box center [582, 668] width 70 height 53
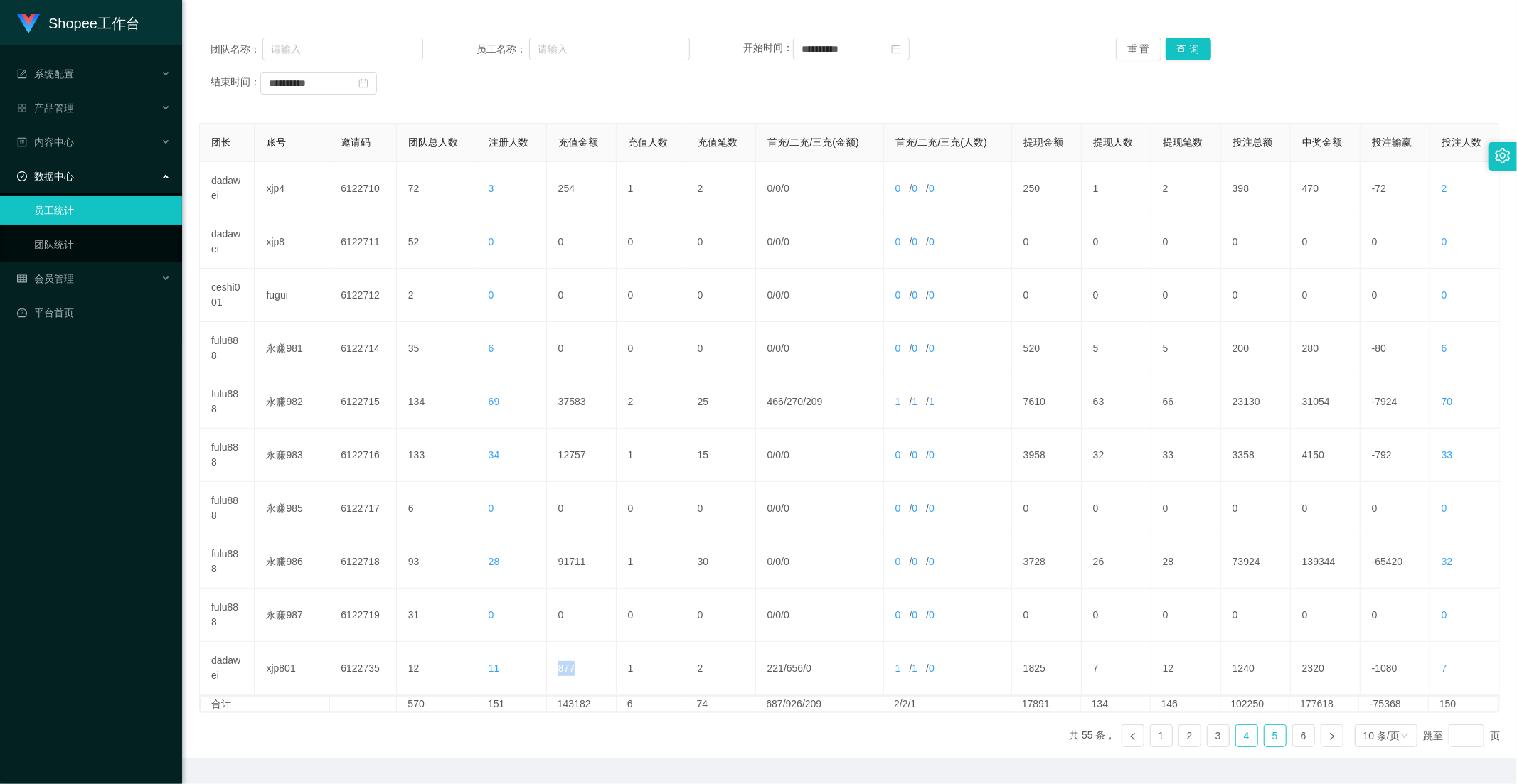
click at [1264, 737] on link "5" at bounding box center [1275, 736] width 22 height 22
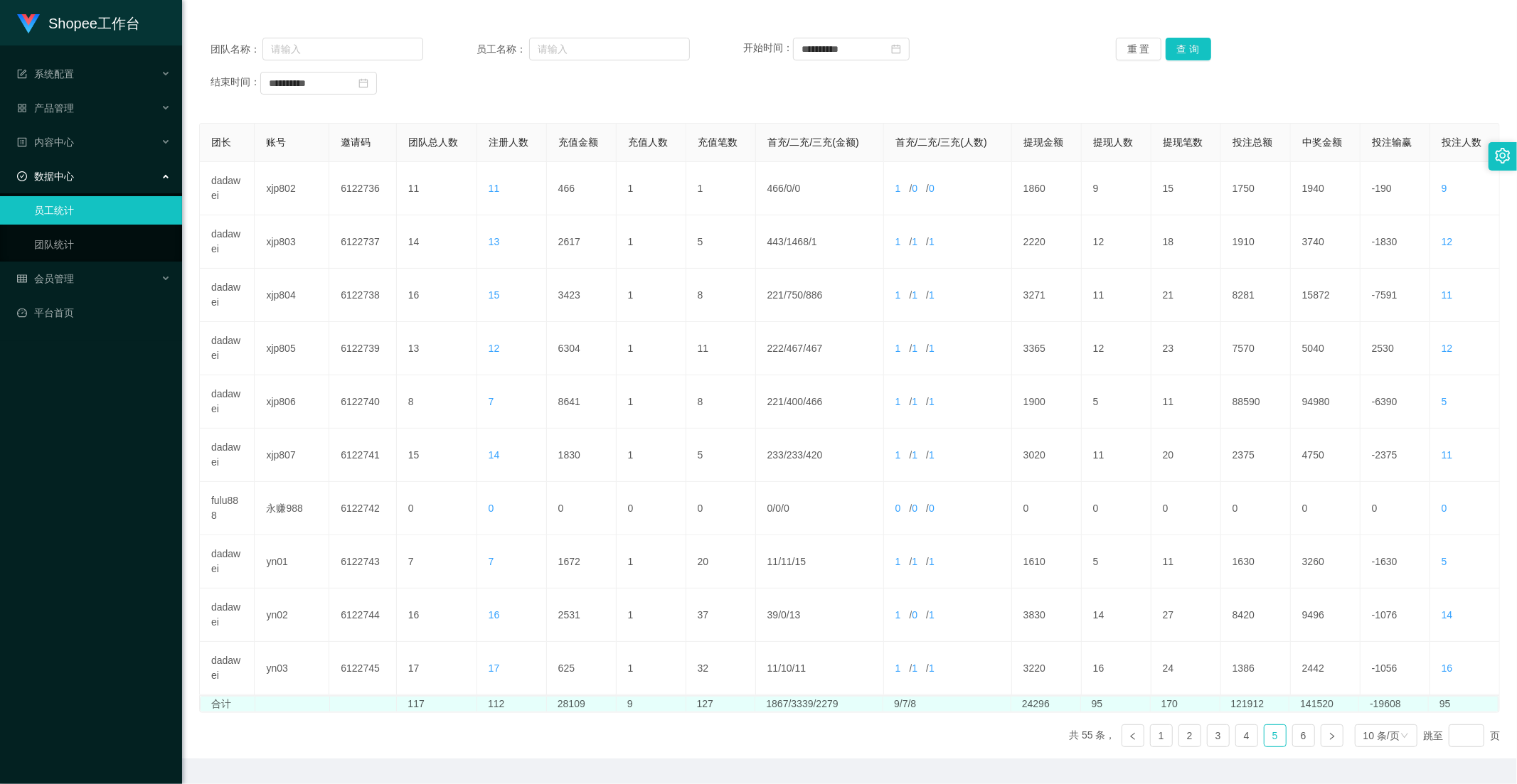
click at [570, 700] on td "28109" at bounding box center [582, 704] width 70 height 15
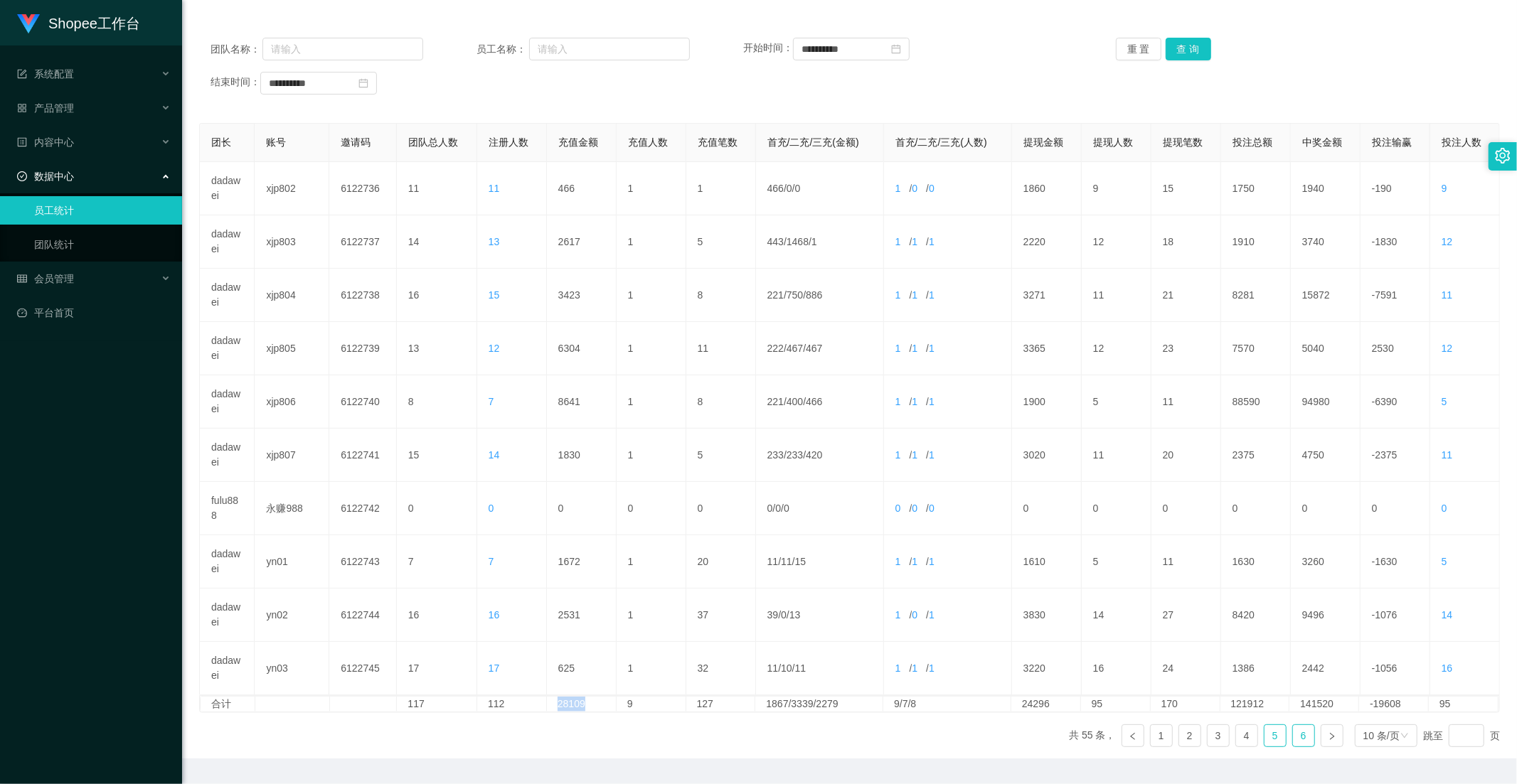
click at [1293, 740] on link "6" at bounding box center [1303, 736] width 22 height 22
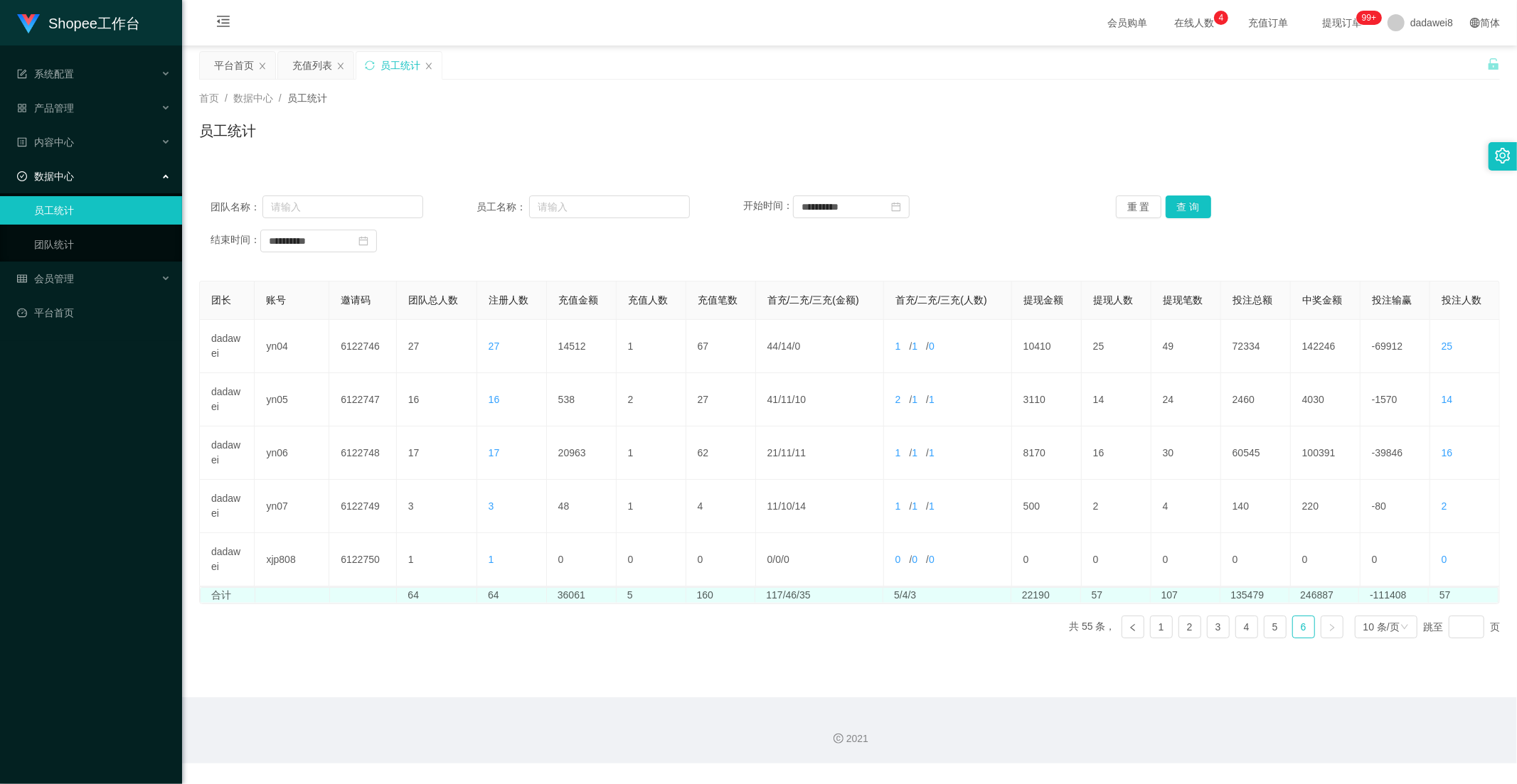
click at [564, 600] on td "36061" at bounding box center [582, 594] width 70 height 15
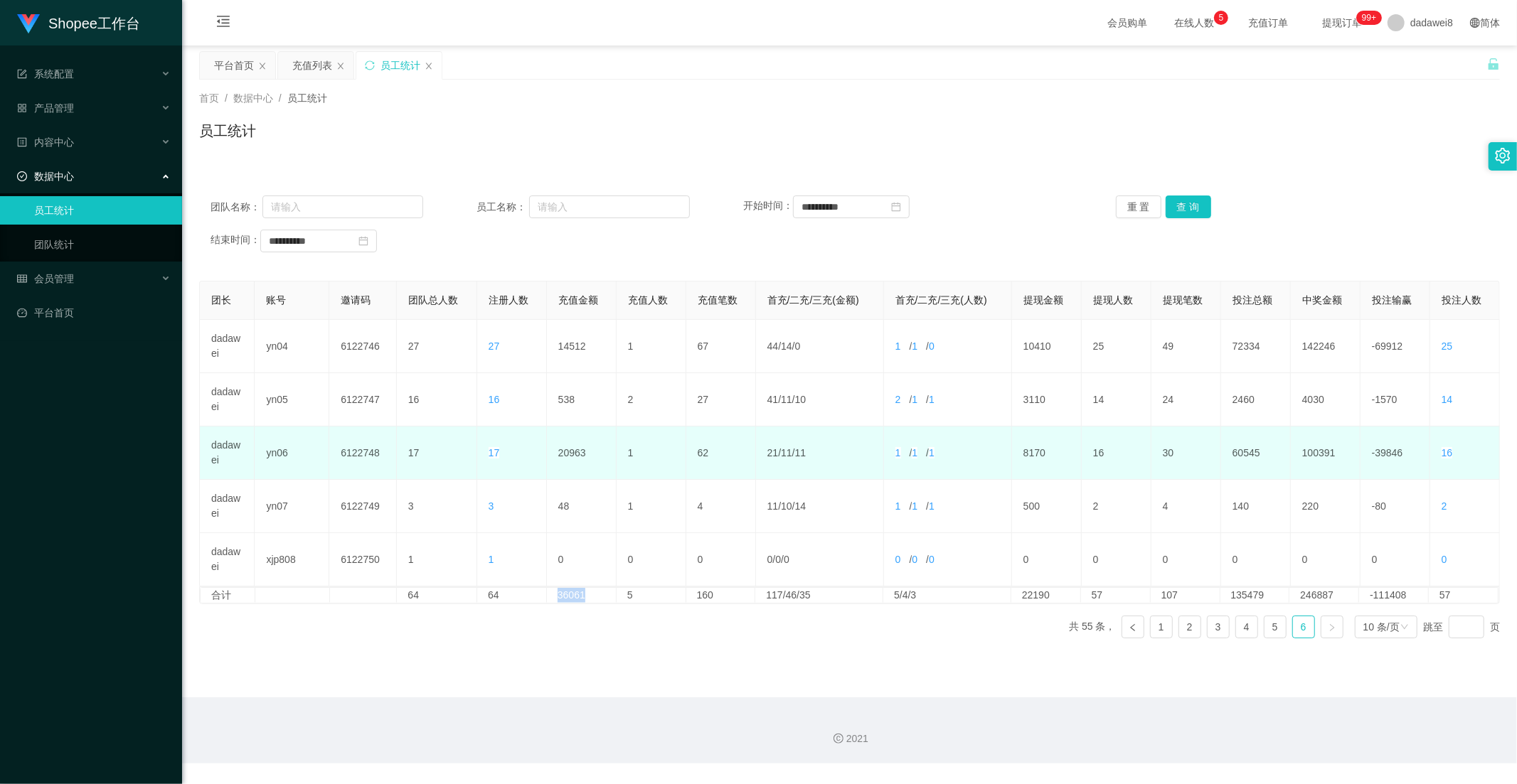
click at [694, 459] on td "62" at bounding box center [721, 453] width 70 height 53
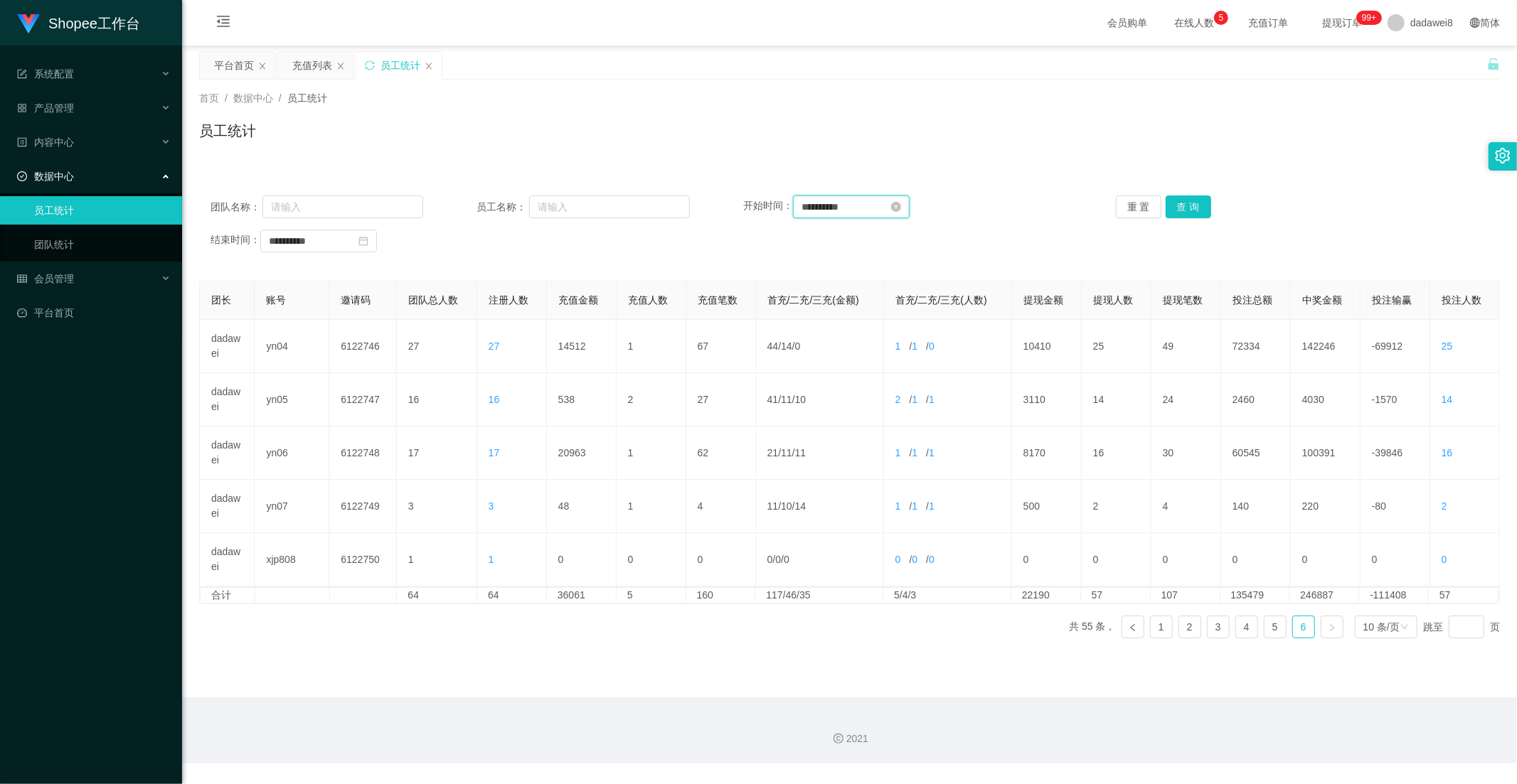
click at [811, 209] on input "**********" at bounding box center [851, 207] width 116 height 22
click at [891, 303] on div "11" at bounding box center [889, 305] width 17 height 17
type input "**********"
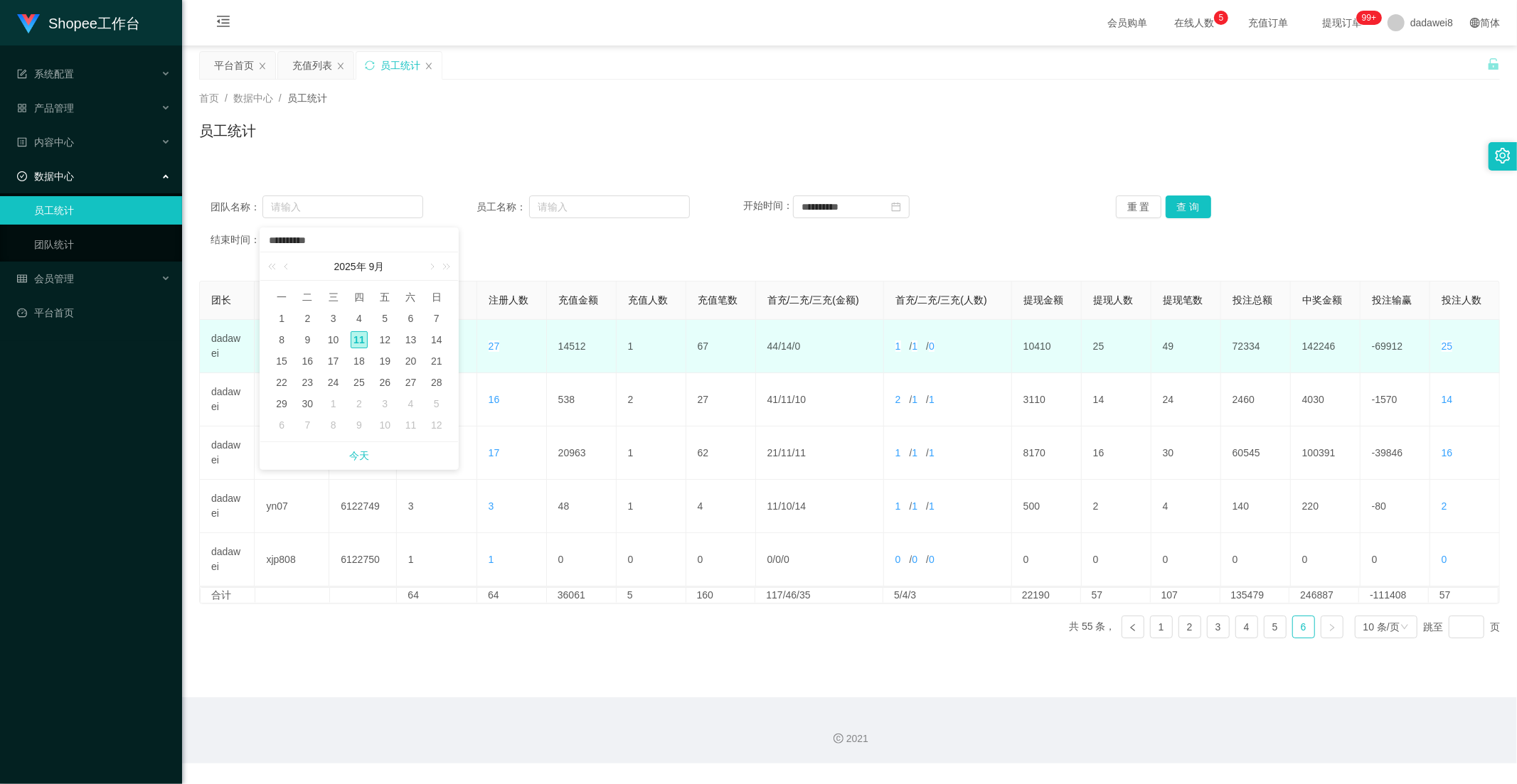
drag, startPoint x: 359, startPoint y: 342, endPoint x: 477, endPoint y: 321, distance: 119.9
click at [359, 342] on div "11" at bounding box center [359, 340] width 17 height 17
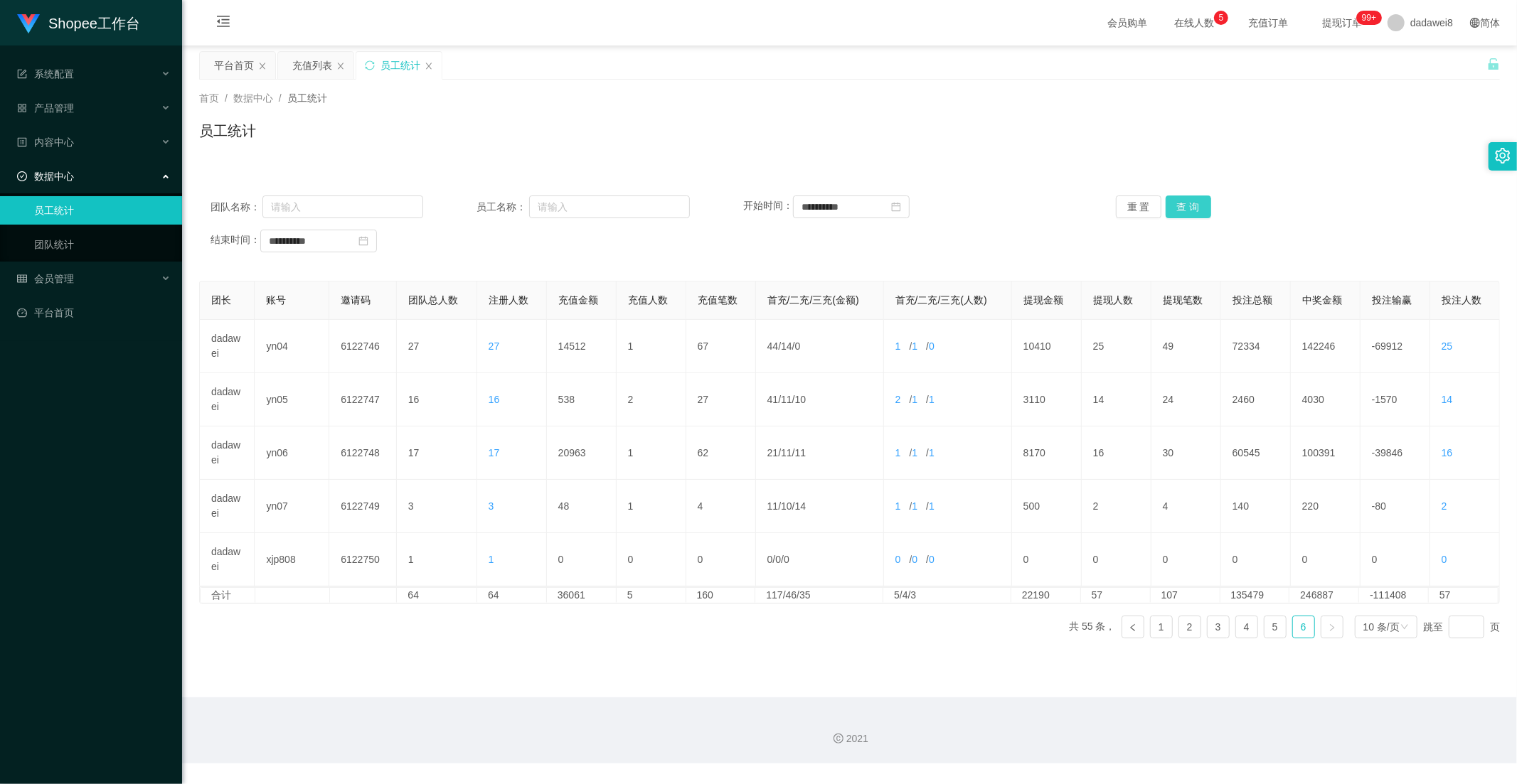
click at [1185, 204] on button "查 询" at bounding box center [1188, 207] width 46 height 22
